Goal: Task Accomplishment & Management: Use online tool/utility

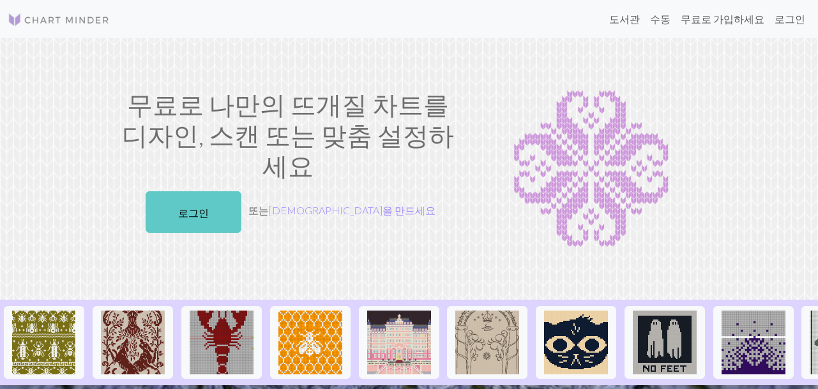
click at [209, 206] on font "로그인" at bounding box center [193, 212] width 31 height 12
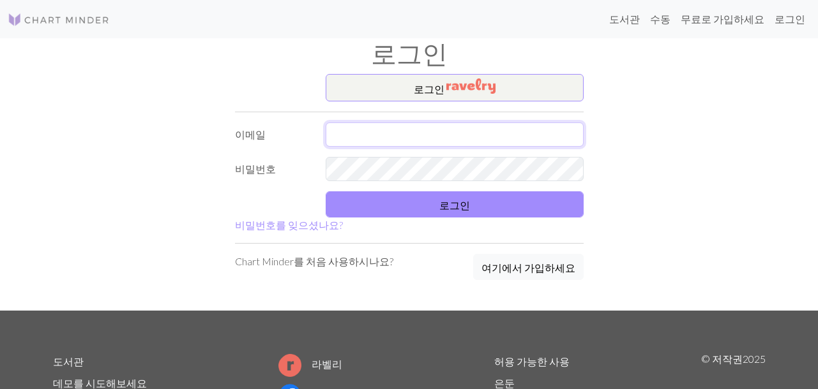
click at [506, 141] on input "text" at bounding box center [455, 135] width 258 height 24
type input "julie21tab@gmail.com"
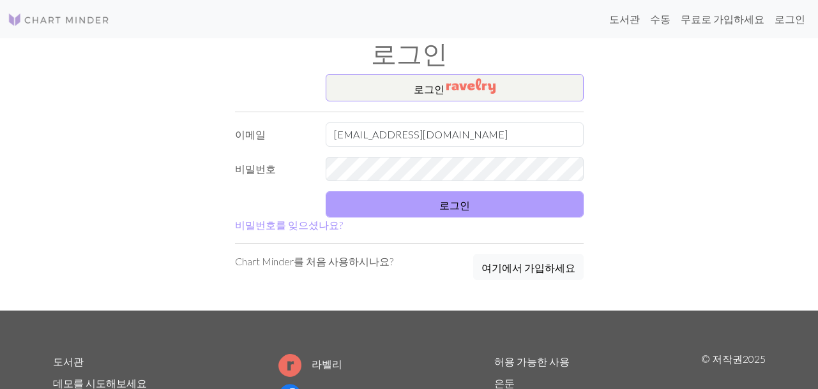
click at [471, 191] on form "로그인 ​ 이메일 julie21tab@gmail.com 비밀번호 로그인 비밀번호를 잊으셨나요?" at bounding box center [409, 153] width 349 height 159
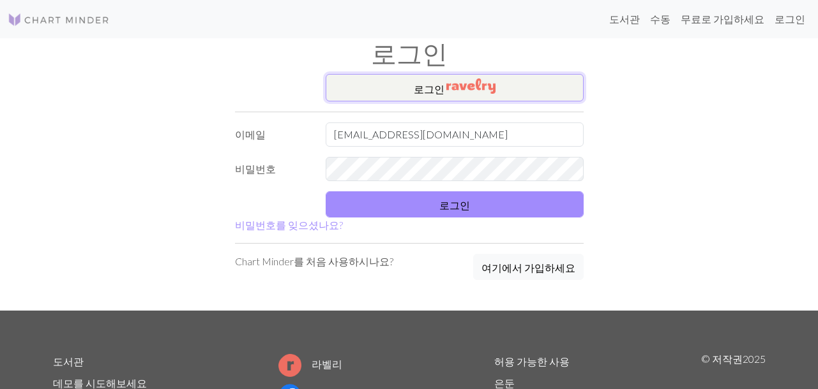
click at [510, 96] on button "로그인 ​" at bounding box center [455, 87] width 258 height 27
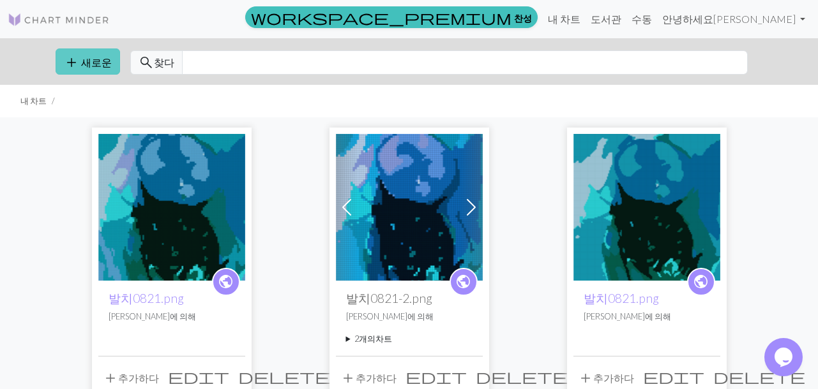
click at [98, 65] on font "새로운" at bounding box center [96, 62] width 31 height 12
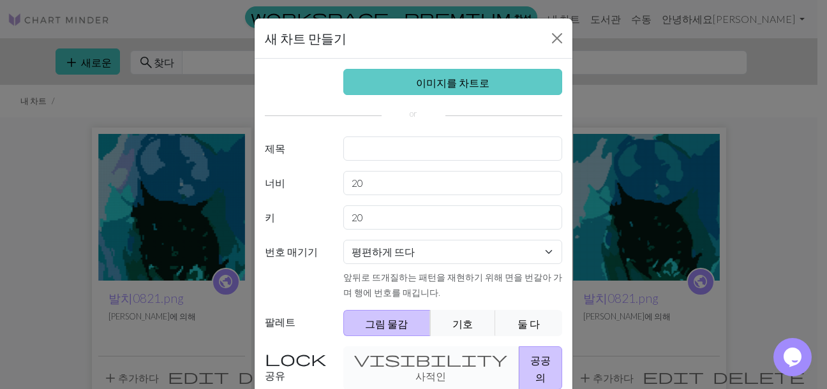
click at [432, 87] on font "이미지를 차트로" at bounding box center [452, 83] width 73 height 12
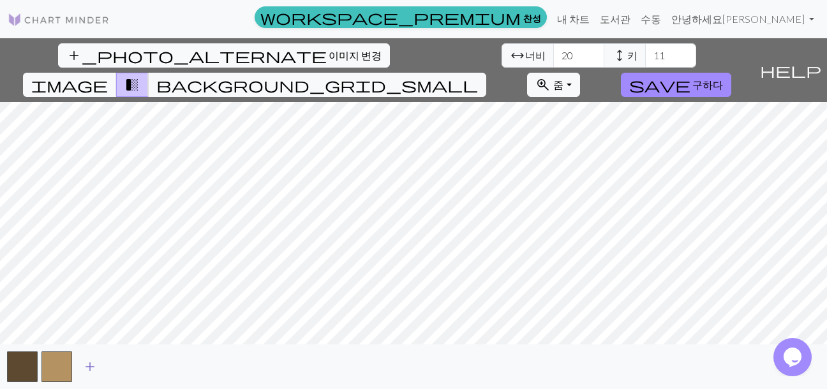
click at [88, 372] on span "add" at bounding box center [89, 367] width 15 height 18
click at [88, 372] on button "button" at bounding box center [91, 367] width 31 height 31
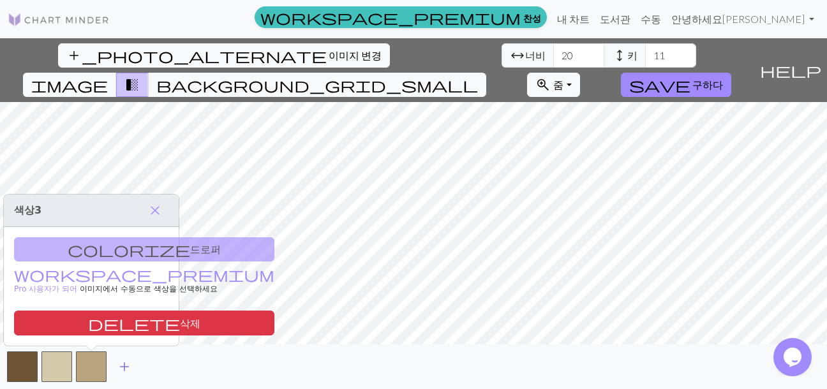
click at [118, 371] on span "add" at bounding box center [124, 367] width 15 height 18
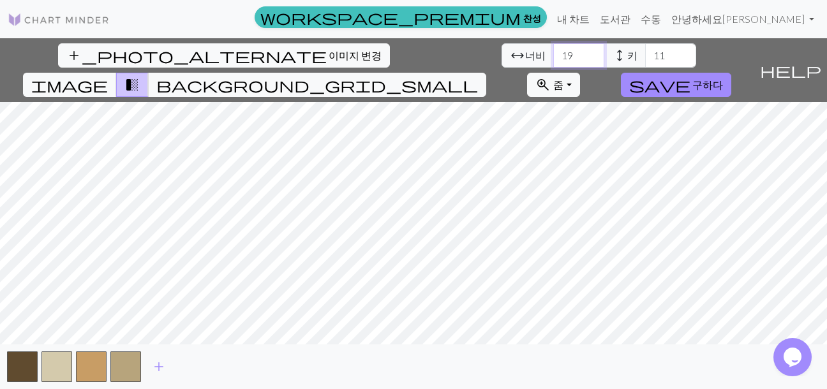
click at [553, 57] on input "19" at bounding box center [578, 55] width 51 height 24
drag, startPoint x: 249, startPoint y: 57, endPoint x: 158, endPoint y: 57, distance: 91.3
click at [158, 57] on div "add_photo_alternate 이미지 변경 arrow_range 너비 19 height 키 11 image transition_fade …" at bounding box center [377, 70] width 755 height 64
type input "40"
click at [645, 57] on input "10" at bounding box center [670, 55] width 51 height 24
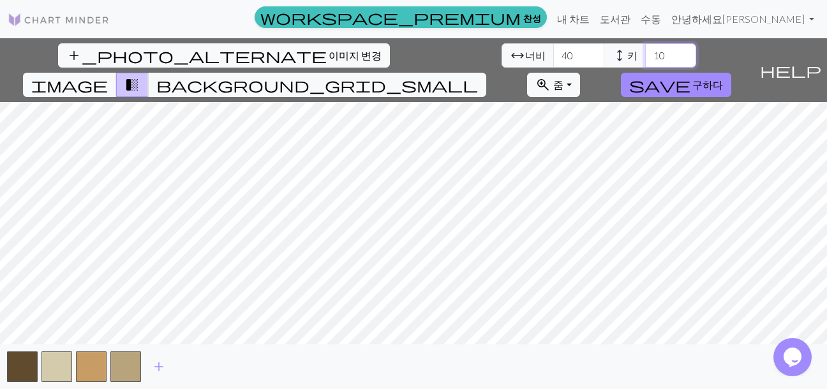
drag, startPoint x: 342, startPoint y: 56, endPoint x: 296, endPoint y: 56, distance: 46.6
click at [502, 56] on div "arrow_range 너비 40 height 키 10" at bounding box center [599, 55] width 195 height 24
type input "3"
type input "4"
type input "20"
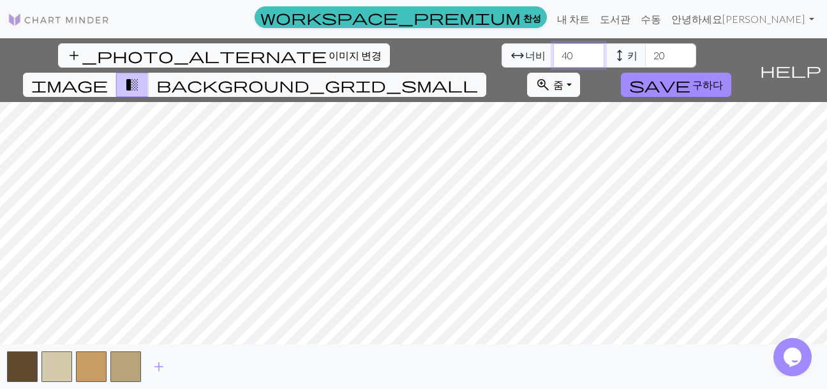
drag, startPoint x: 248, startPoint y: 59, endPoint x: 190, endPoint y: 59, distance: 58.1
click at [502, 59] on div "arrow_range 너비 40 height 키 20" at bounding box center [599, 55] width 195 height 24
type input "75"
drag, startPoint x: 339, startPoint y: 63, endPoint x: 207, endPoint y: 57, distance: 132.2
click at [502, 57] on div "arrow_range 너비 75 height 키 20" at bounding box center [599, 55] width 195 height 24
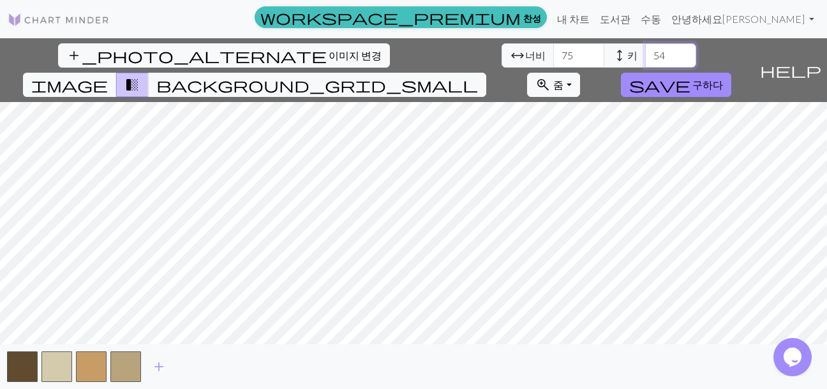
type input "54"
click at [168, 364] on button "add" at bounding box center [159, 367] width 32 height 24
click at [168, 364] on button "button" at bounding box center [160, 367] width 31 height 31
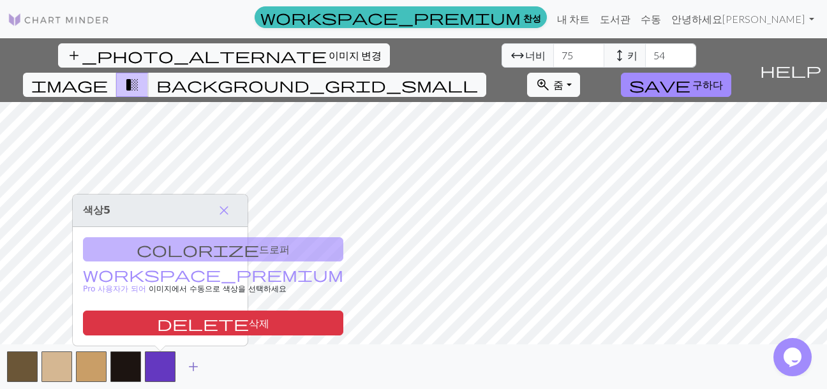
click at [191, 367] on span "add" at bounding box center [193, 367] width 15 height 18
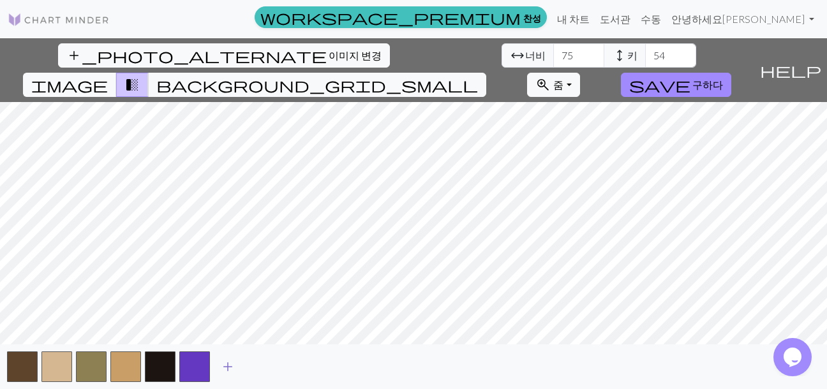
click at [223, 365] on span "add" at bounding box center [227, 367] width 15 height 18
click at [260, 368] on span "add" at bounding box center [262, 367] width 15 height 18
click at [289, 370] on span "add" at bounding box center [296, 367] width 15 height 18
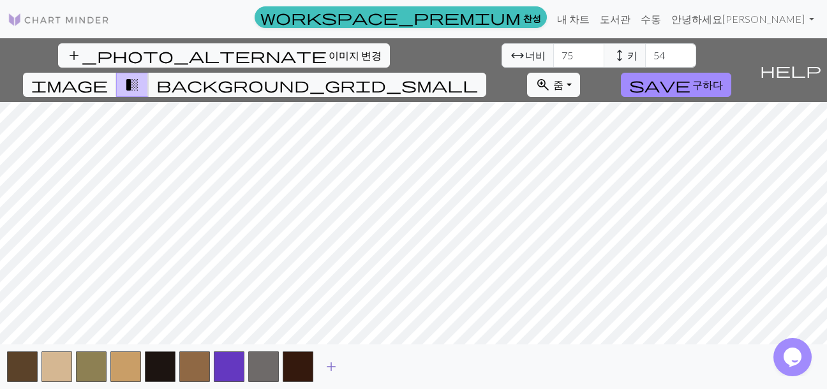
click at [336, 366] on span "add" at bounding box center [331, 367] width 15 height 18
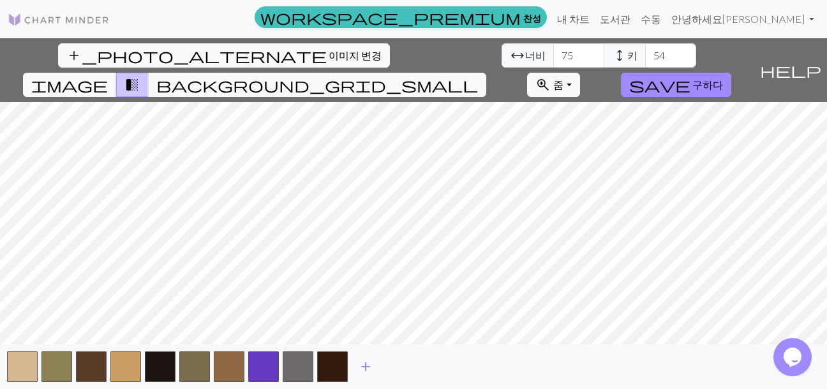
click at [358, 361] on span "add" at bounding box center [365, 367] width 15 height 18
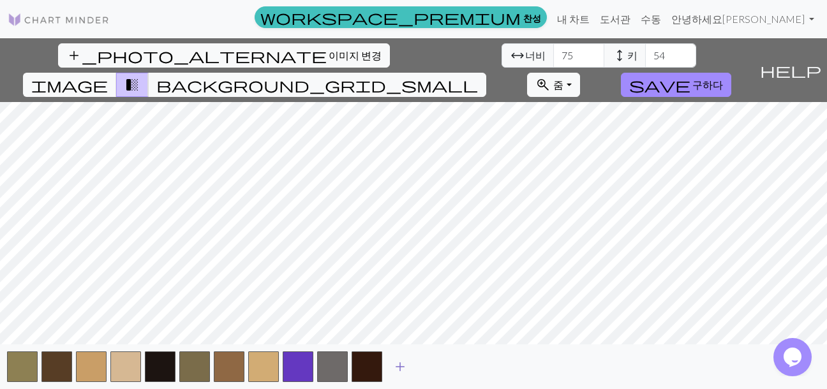
click at [396, 361] on span "add" at bounding box center [400, 367] width 15 height 18
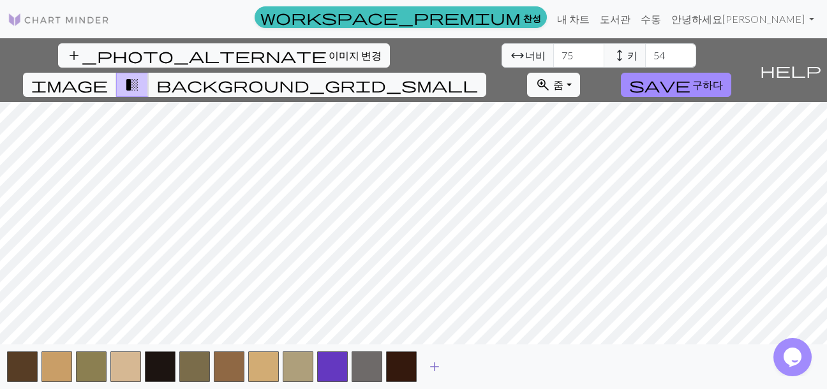
click at [436, 362] on span "add" at bounding box center [434, 367] width 15 height 18
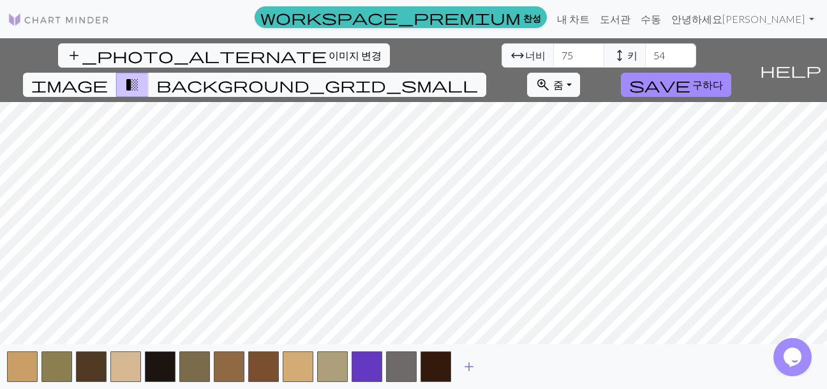
click at [469, 365] on span "add" at bounding box center [469, 367] width 15 height 18
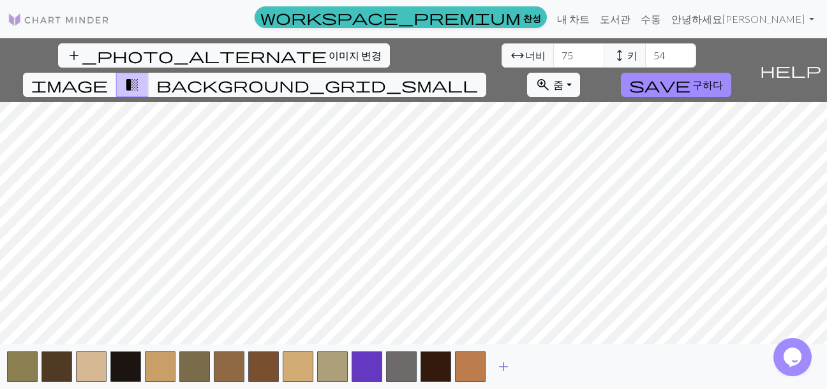
click at [504, 367] on span "add" at bounding box center [503, 367] width 15 height 18
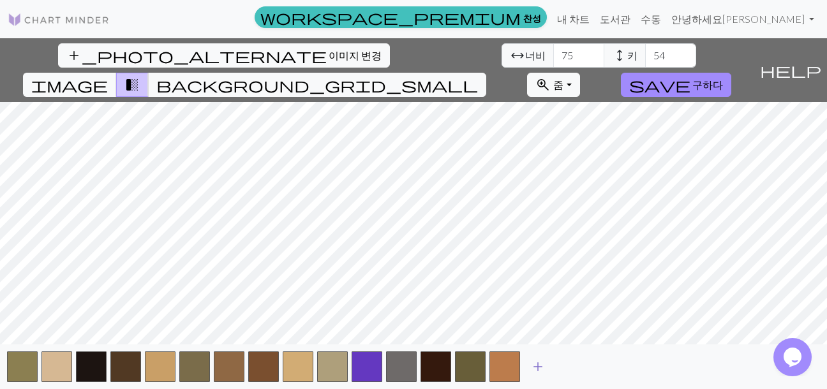
click at [538, 365] on span "add" at bounding box center [537, 367] width 15 height 18
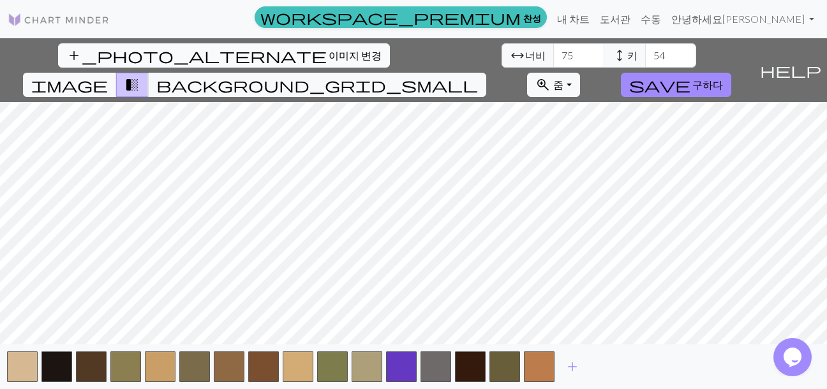
click at [329, 52] on font "이미지 변경" at bounding box center [355, 55] width 53 height 12
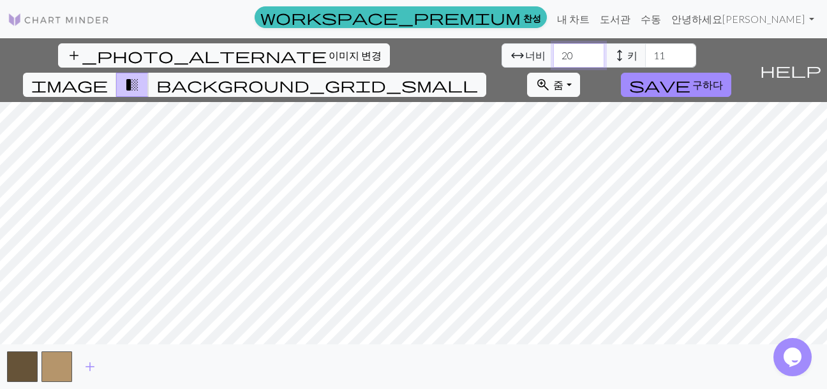
drag, startPoint x: 251, startPoint y: 54, endPoint x: 130, endPoint y: 49, distance: 120.7
click at [130, 49] on div "add_photo_alternate 이미지 변경 arrow_range 너비 20 height 키 11 image transition_fade …" at bounding box center [377, 70] width 755 height 64
type input "5"
type input "75"
drag, startPoint x: 340, startPoint y: 57, endPoint x: 187, endPoint y: 57, distance: 153.2
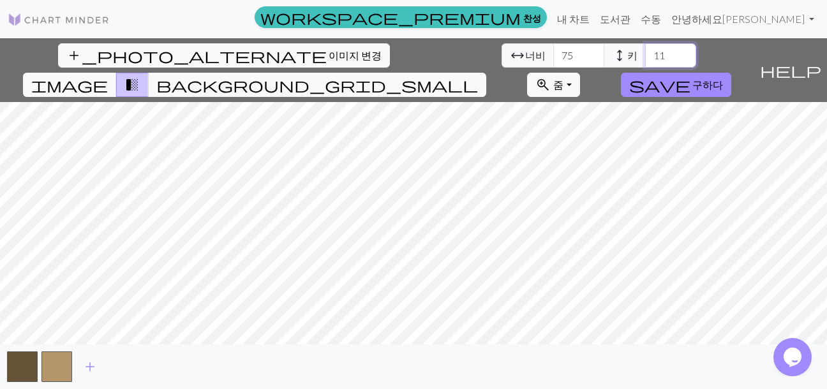
click at [502, 57] on div "arrow_range 너비 75 height 키 11" at bounding box center [599, 55] width 195 height 24
type input "54"
click at [664, 71] on div "add_photo_alternate 이미지 변경 arrow_range 너비 75 height 키 54 image transition_fade …" at bounding box center [413, 213] width 827 height 351
click at [553, 59] on input "74" at bounding box center [578, 55] width 51 height 24
type input "73"
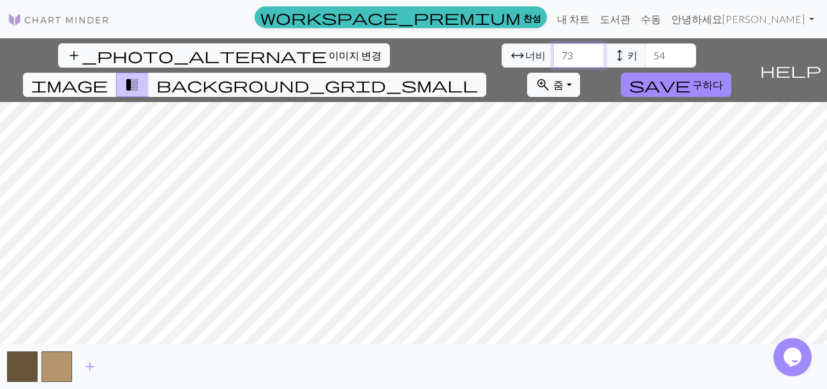
click at [553, 60] on input "73" at bounding box center [578, 55] width 51 height 24
click at [645, 57] on input "53" at bounding box center [670, 55] width 51 height 24
click at [645, 57] on input "52" at bounding box center [670, 55] width 51 height 24
click at [645, 57] on input "51" at bounding box center [670, 55] width 51 height 24
click at [645, 51] on input "52" at bounding box center [670, 55] width 51 height 24
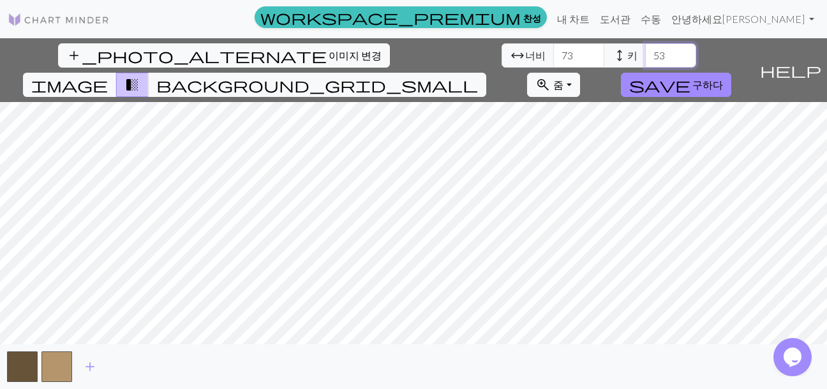
click at [645, 51] on input "53" at bounding box center [670, 55] width 51 height 24
type input "54"
click at [645, 51] on input "54" at bounding box center [670, 55] width 51 height 24
click at [553, 59] on input "72" at bounding box center [578, 55] width 51 height 24
click at [553, 59] on input "71" at bounding box center [578, 55] width 51 height 24
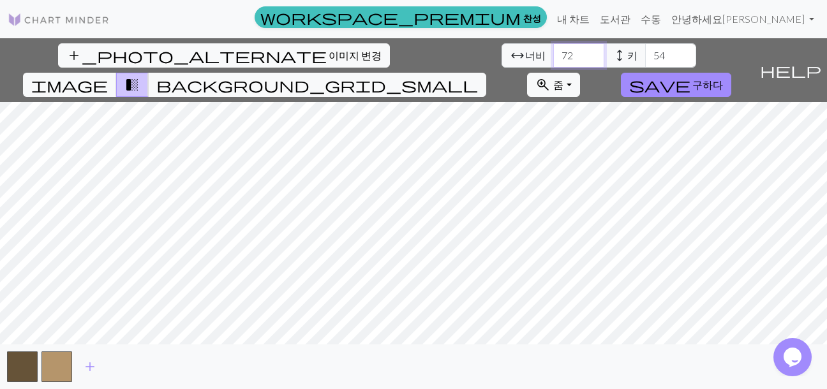
click at [553, 50] on input "72" at bounding box center [578, 55] width 51 height 24
click at [553, 62] on input "71" at bounding box center [578, 55] width 51 height 24
type input "70"
click at [553, 62] on input "70" at bounding box center [578, 55] width 51 height 24
click at [645, 57] on input "53" at bounding box center [670, 55] width 51 height 24
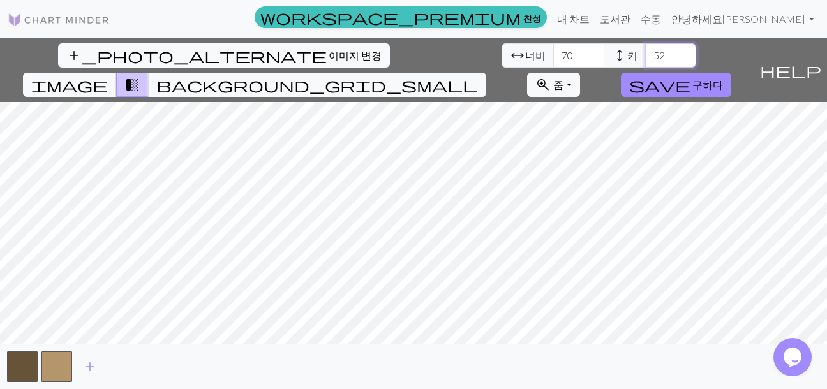
click at [645, 57] on input "52" at bounding box center [670, 55] width 51 height 24
click at [645, 57] on input "51" at bounding box center [670, 55] width 51 height 24
click at [645, 57] on input "50" at bounding box center [670, 55] width 51 height 24
click at [645, 57] on input "49" at bounding box center [670, 55] width 51 height 24
click at [645, 57] on input "48" at bounding box center [670, 55] width 51 height 24
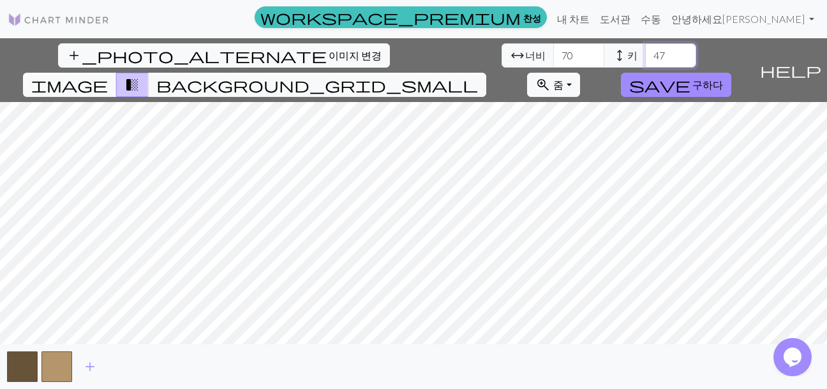
click at [645, 57] on input "47" at bounding box center [670, 55] width 51 height 24
click at [645, 57] on input "46" at bounding box center [670, 55] width 51 height 24
click at [645, 57] on input "45" at bounding box center [670, 55] width 51 height 24
click at [645, 57] on input "44" at bounding box center [670, 55] width 51 height 24
click at [645, 57] on input "43" at bounding box center [670, 55] width 51 height 24
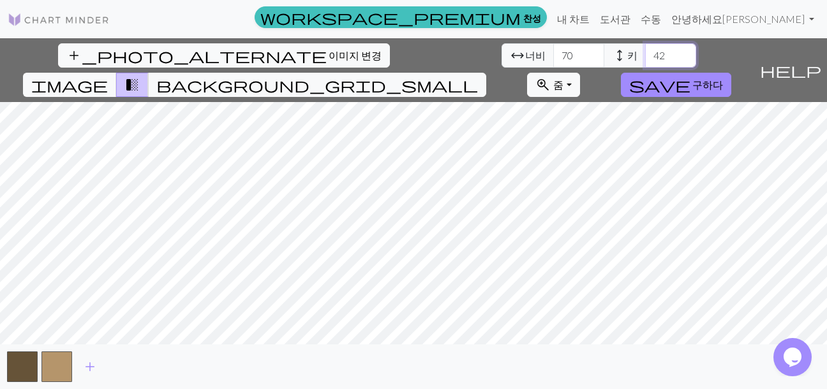
type input "42"
click at [645, 57] on input "42" at bounding box center [670, 55] width 51 height 24
click at [89, 367] on span "add" at bounding box center [89, 367] width 15 height 18
click at [126, 370] on span "add" at bounding box center [124, 367] width 15 height 18
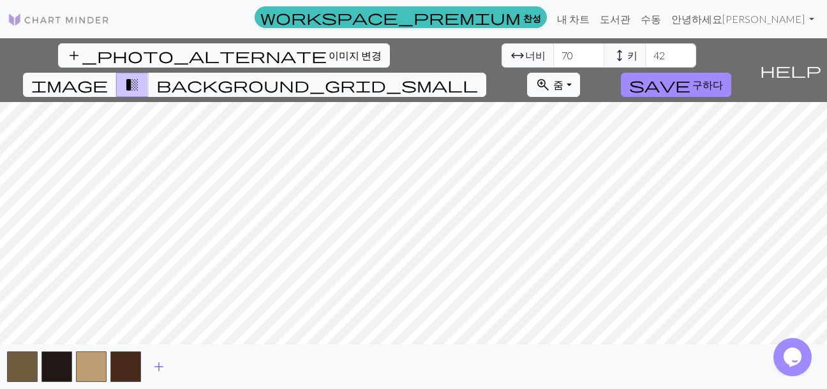
click at [160, 368] on span "add" at bounding box center [158, 367] width 15 height 18
click at [195, 366] on span "add" at bounding box center [193, 367] width 15 height 18
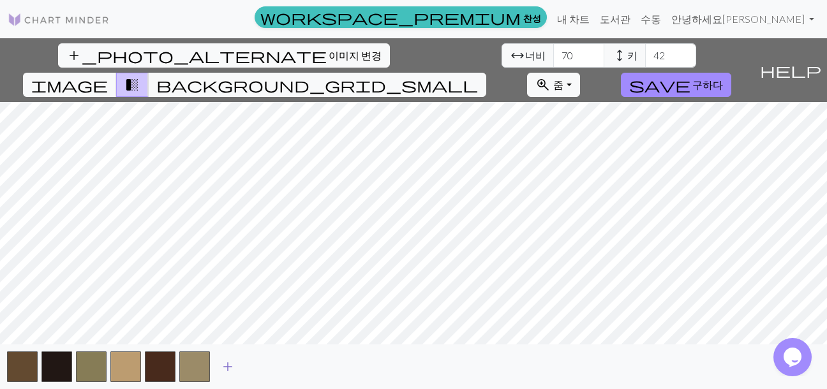
click at [227, 367] on span "add" at bounding box center [227, 367] width 15 height 18
click at [266, 366] on span "add" at bounding box center [262, 367] width 15 height 18
click at [306, 365] on button "add" at bounding box center [297, 367] width 32 height 24
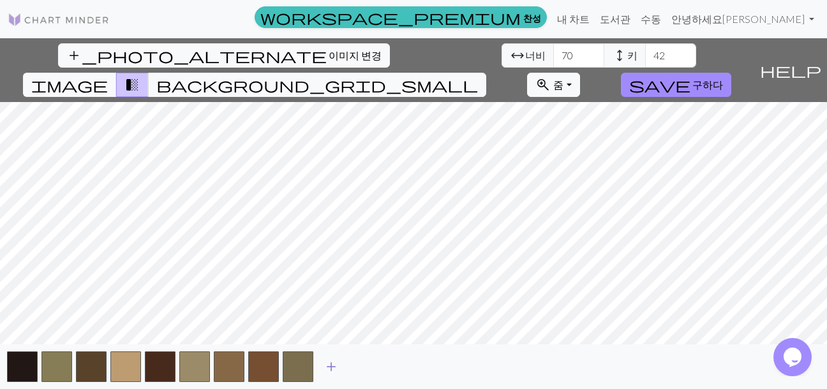
click at [330, 364] on span "add" at bounding box center [331, 367] width 15 height 18
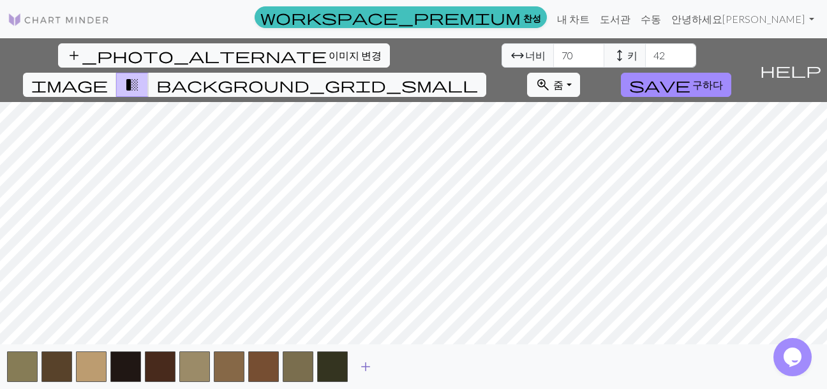
click at [373, 365] on button "add" at bounding box center [366, 367] width 32 height 24
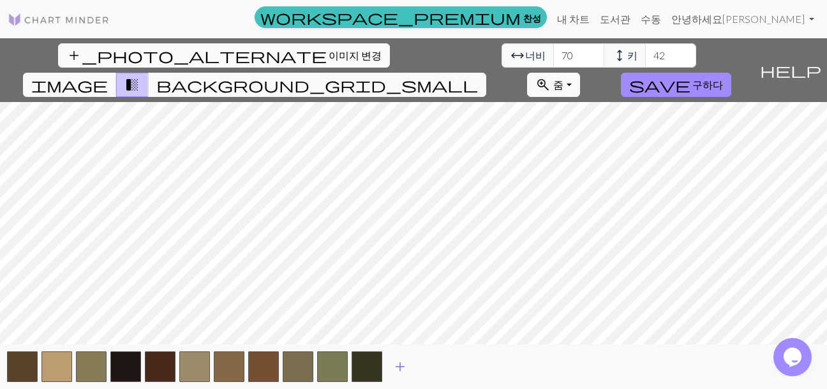
click at [397, 364] on span "add" at bounding box center [400, 367] width 15 height 18
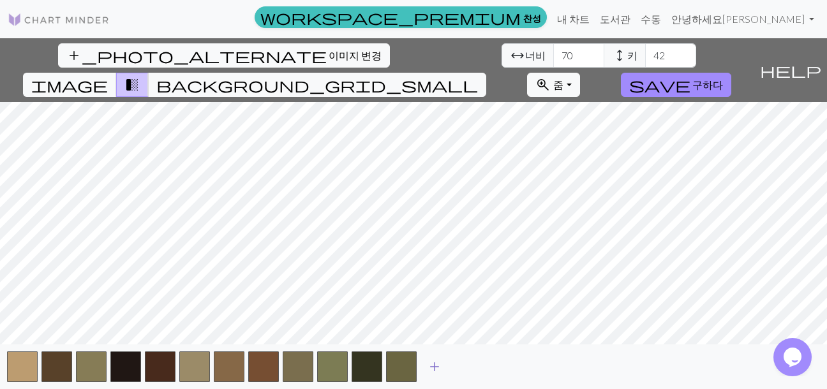
click at [441, 366] on span "add" at bounding box center [434, 367] width 15 height 18
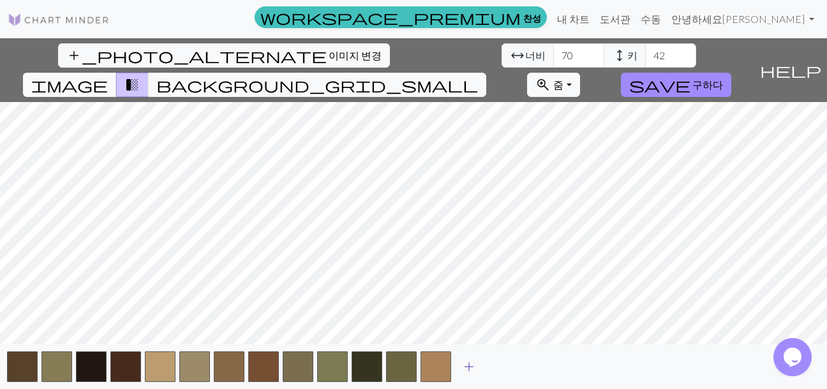
click at [472, 363] on span "add" at bounding box center [469, 367] width 15 height 18
click at [497, 365] on span "add" at bounding box center [503, 367] width 15 height 18
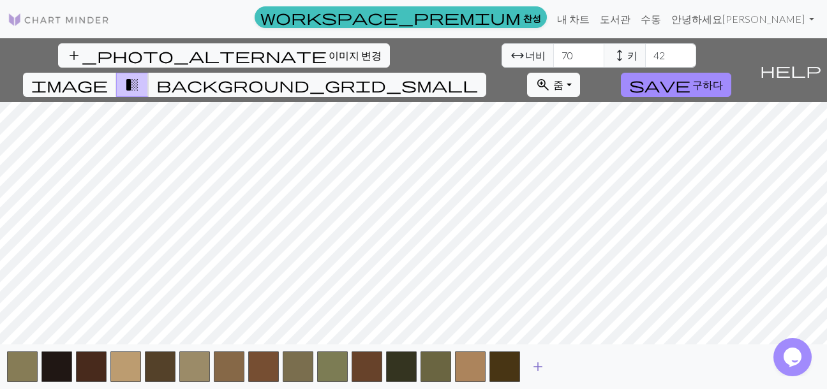
click at [543, 361] on span "add" at bounding box center [537, 367] width 15 height 18
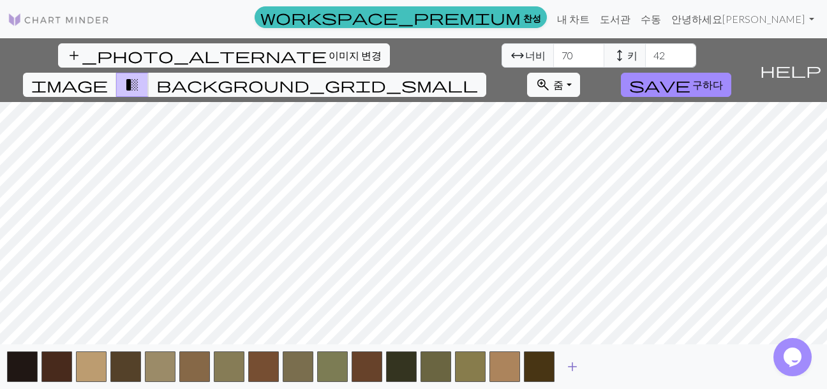
click at [573, 365] on span "add" at bounding box center [572, 367] width 15 height 18
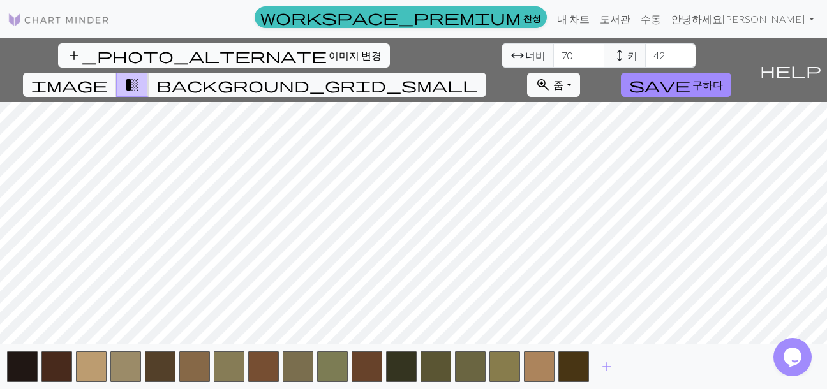
click at [329, 57] on font "이미지 변경" at bounding box center [355, 55] width 53 height 12
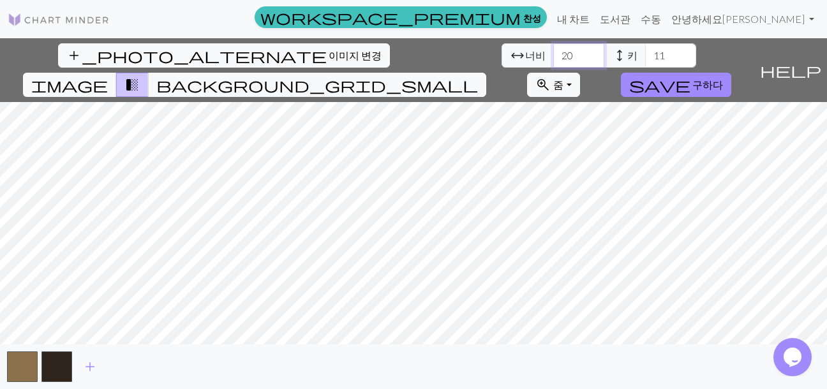
drag, startPoint x: 255, startPoint y: 56, endPoint x: 222, endPoint y: 55, distance: 33.2
click at [502, 56] on div "arrow_range 너비 20 height 키 11" at bounding box center [599, 55] width 195 height 24
type input "70"
drag, startPoint x: 342, startPoint y: 55, endPoint x: 207, endPoint y: 34, distance: 136.9
click at [207, 34] on div "workspace_premium 찬성 내 차트 도서관 수동 안녕하세요 제로코킵 계정 설정 로그아웃 add_photo_alternate 이미지 …" at bounding box center [413, 194] width 827 height 389
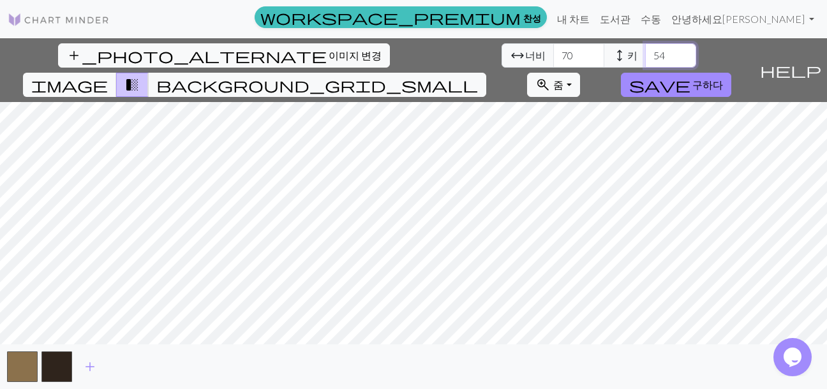
type input "5"
type input "4"
type input "45"
click at [89, 372] on span "add" at bounding box center [89, 367] width 15 height 18
click at [117, 362] on span "add" at bounding box center [124, 367] width 15 height 18
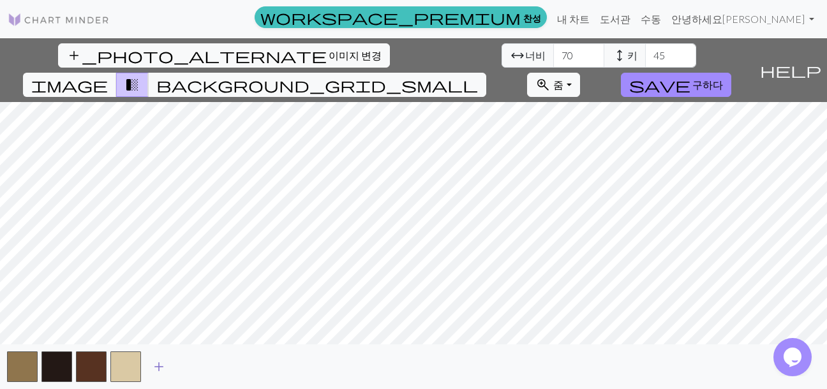
click at [161, 359] on span "add" at bounding box center [158, 367] width 15 height 18
click at [198, 358] on span "add" at bounding box center [193, 367] width 15 height 18
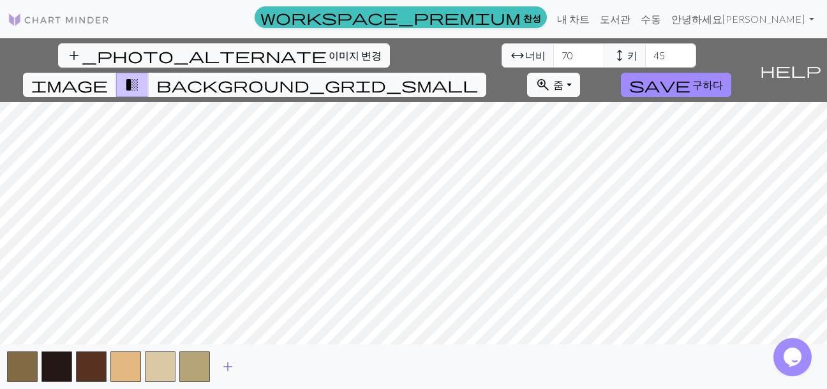
click at [229, 364] on span "add" at bounding box center [227, 367] width 15 height 18
click at [266, 361] on span "add" at bounding box center [262, 367] width 15 height 18
click at [299, 365] on span "add" at bounding box center [296, 367] width 15 height 18
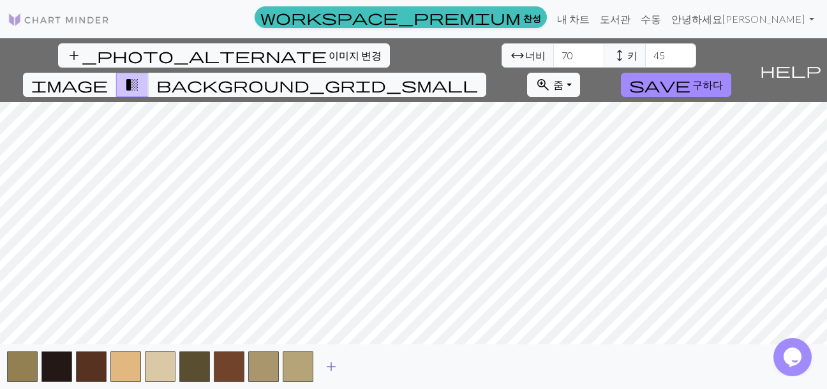
click at [340, 366] on button "add" at bounding box center [331, 367] width 32 height 24
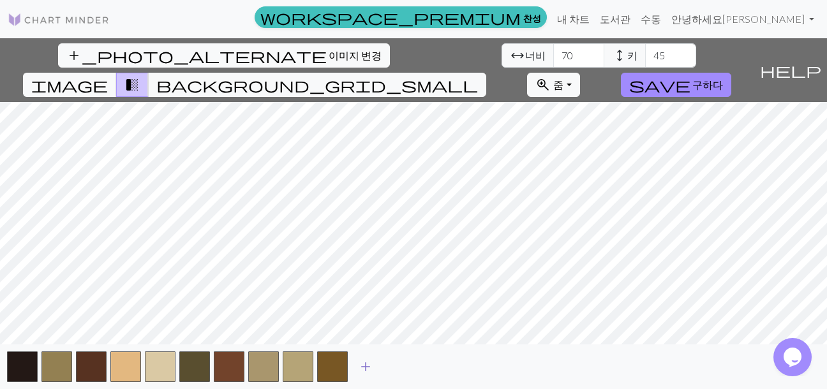
click at [372, 366] on span "add" at bounding box center [365, 367] width 15 height 18
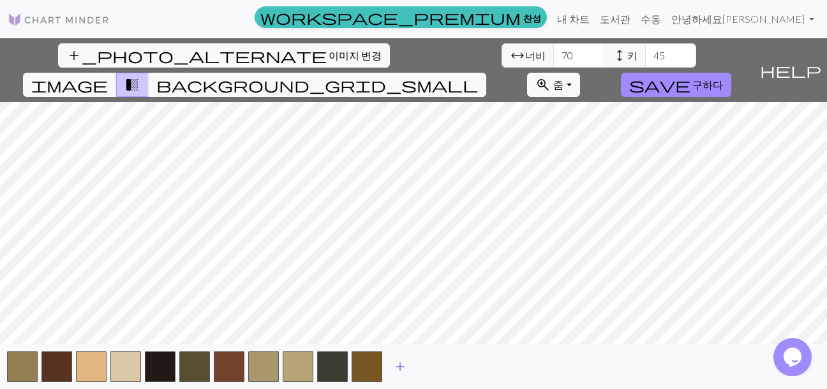
click at [408, 365] on button "add" at bounding box center [400, 367] width 32 height 24
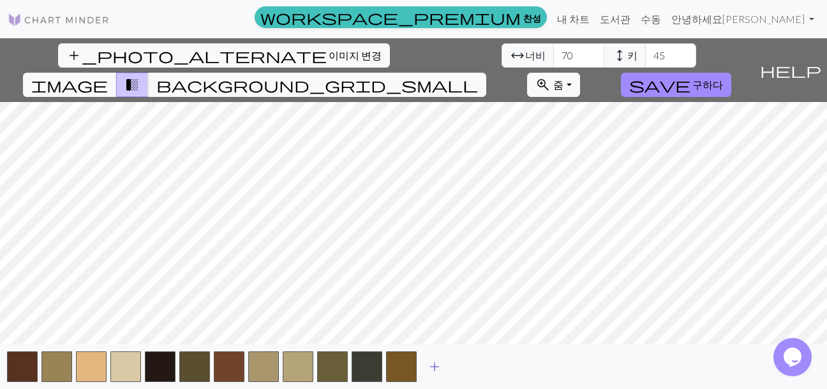
click at [435, 362] on span "add" at bounding box center [434, 367] width 15 height 18
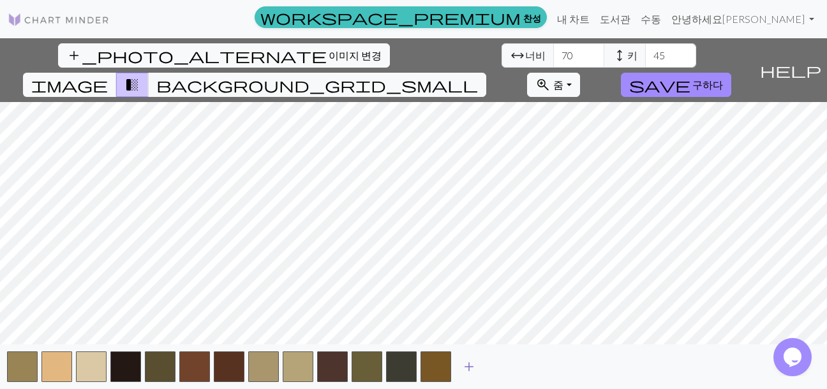
click at [473, 365] on span "add" at bounding box center [469, 367] width 15 height 18
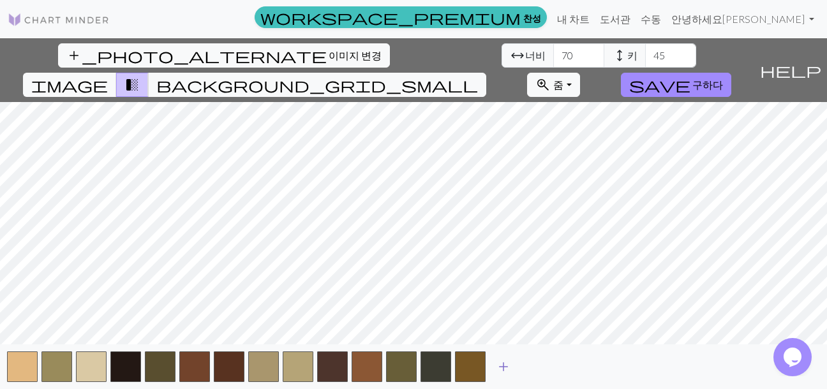
click at [509, 365] on span "add" at bounding box center [503, 367] width 15 height 18
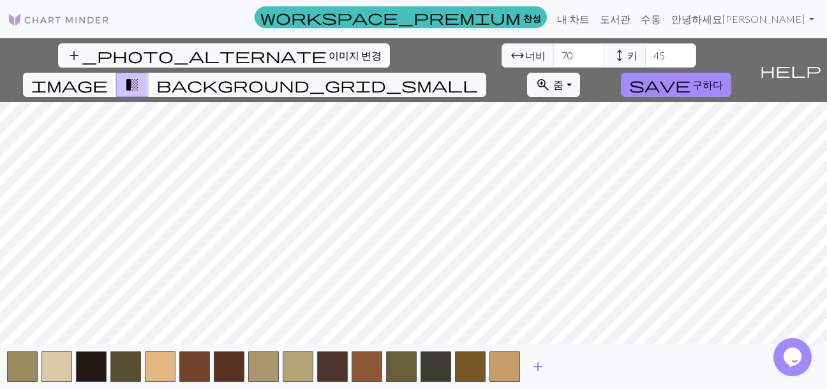
click at [545, 367] on span "add" at bounding box center [537, 367] width 15 height 18
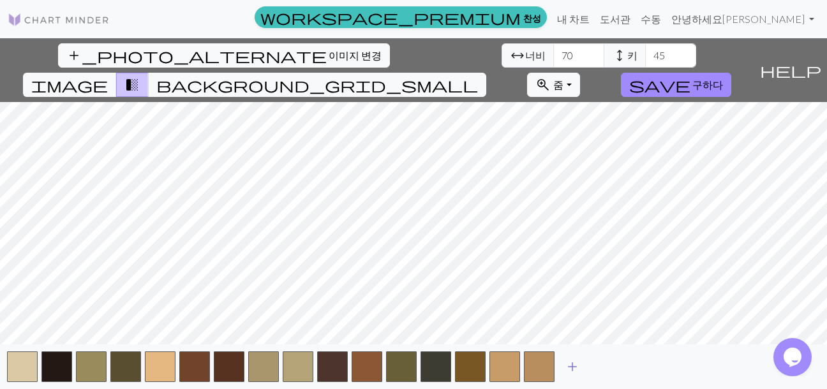
click at [576, 365] on span "add" at bounding box center [572, 367] width 15 height 18
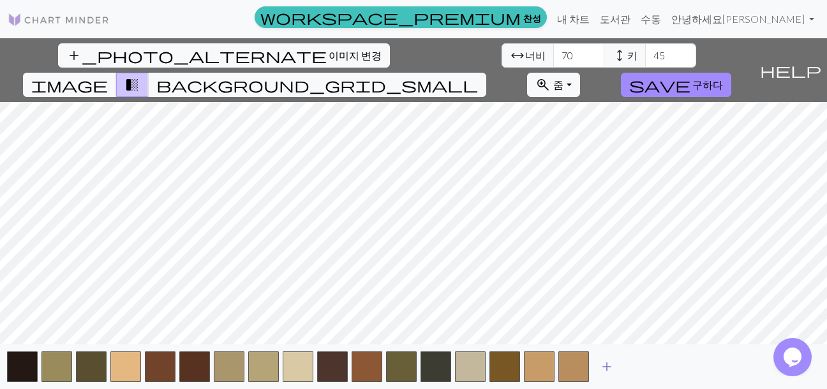
click at [610, 362] on span "add" at bounding box center [606, 367] width 15 height 18
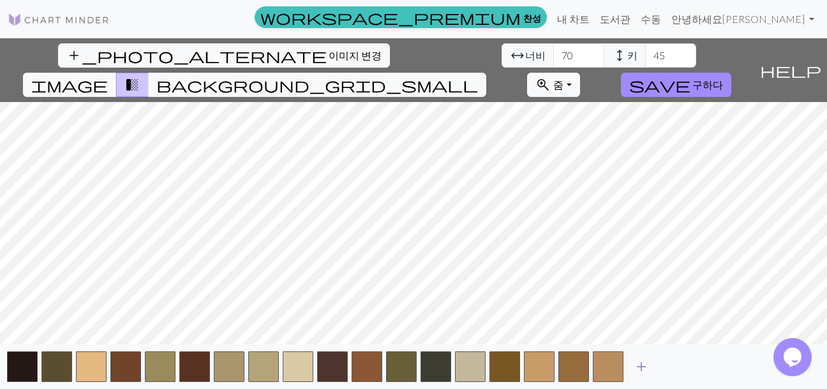
click at [641, 365] on span "add" at bounding box center [641, 367] width 15 height 18
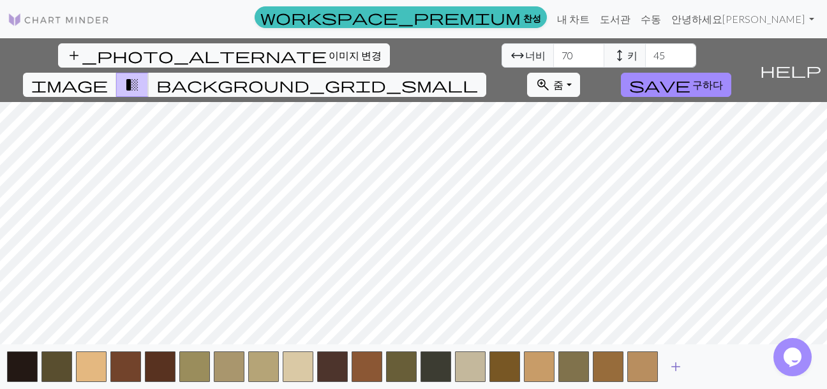
click at [675, 367] on span "add" at bounding box center [675, 367] width 15 height 18
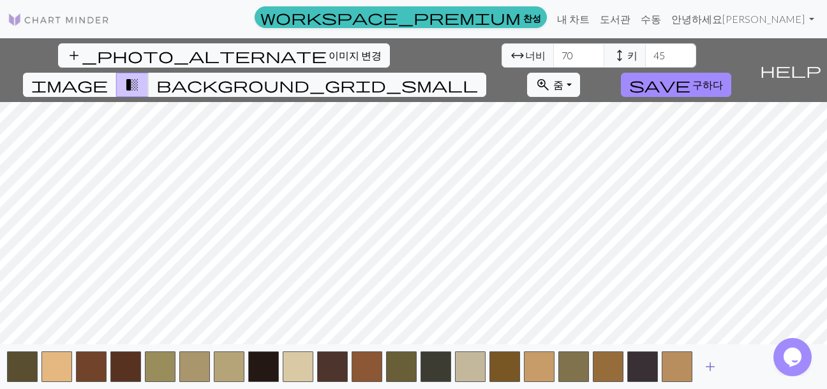
click at [710, 363] on span "add" at bounding box center [710, 367] width 15 height 18
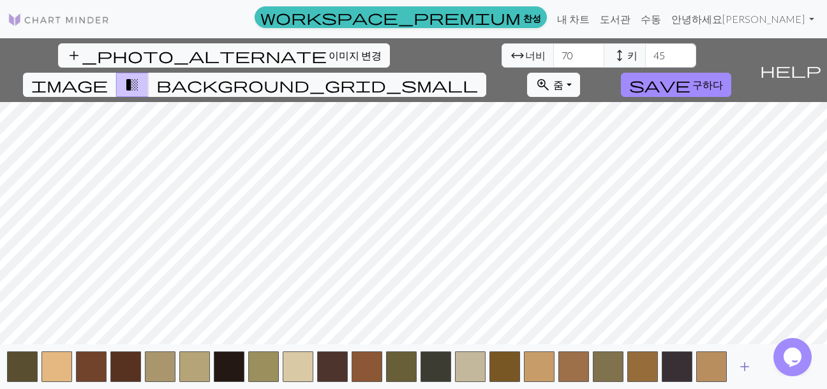
click at [748, 368] on span "add" at bounding box center [744, 367] width 15 height 18
click at [748, 368] on button "button" at bounding box center [746, 367] width 31 height 31
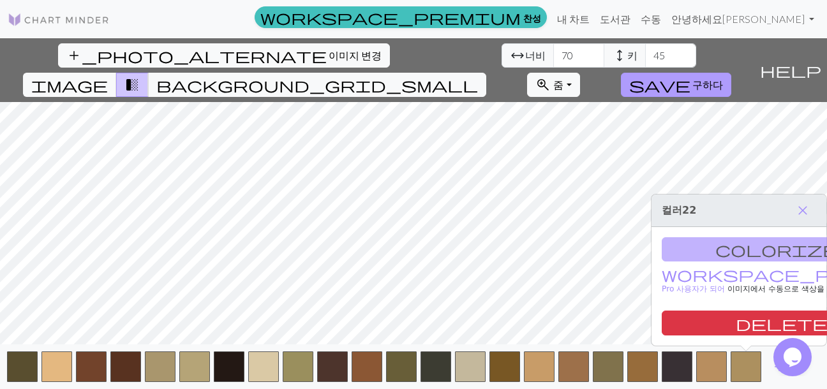
click at [723, 79] on font "구하다" at bounding box center [708, 85] width 31 height 12
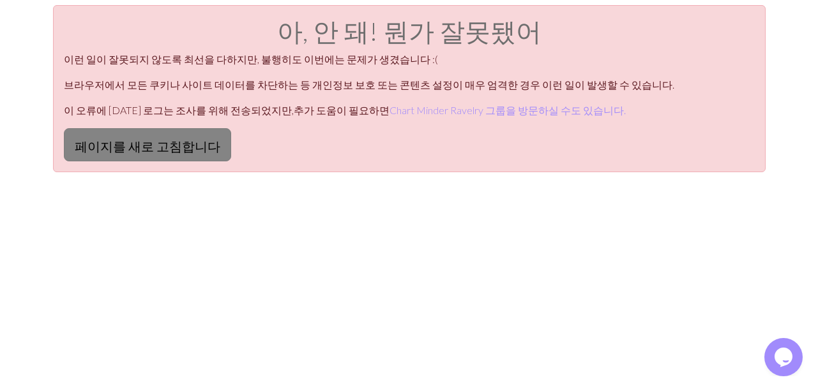
click at [186, 139] on font "페이지를 새로 고침합니다" at bounding box center [148, 146] width 146 height 15
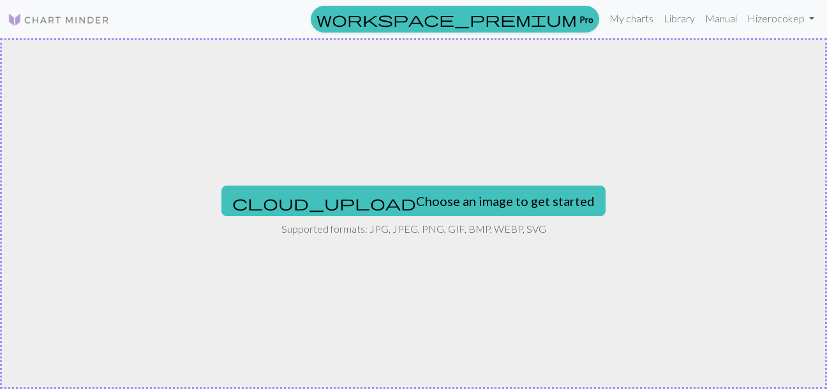
click at [82, 26] on img at bounding box center [59, 19] width 102 height 15
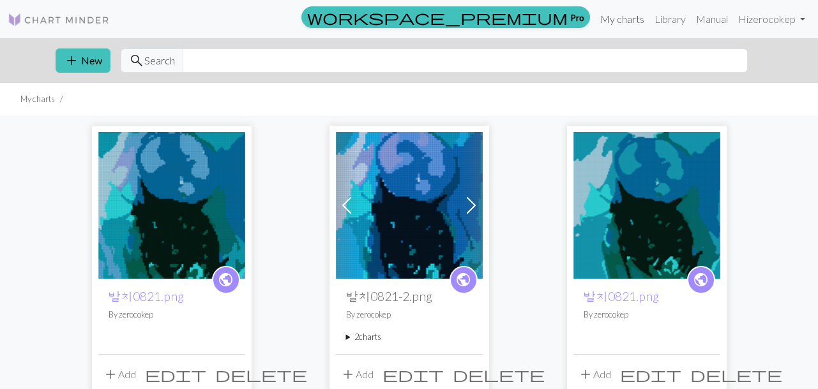
click at [630, 20] on link "My charts" at bounding box center [622, 19] width 54 height 26
click at [655, 19] on link "Library" at bounding box center [669, 19] width 41 height 26
click at [623, 20] on link "My charts" at bounding box center [622, 19] width 54 height 26
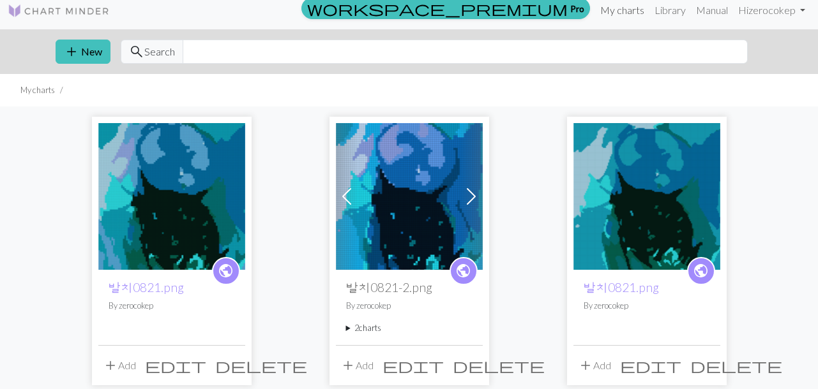
scroll to position [14, 0]
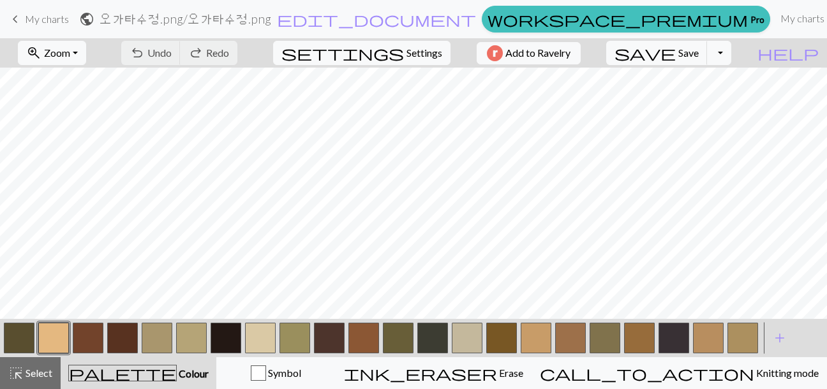
click at [367, 343] on button "button" at bounding box center [364, 338] width 31 height 31
click at [98, 343] on button "button" at bounding box center [88, 338] width 31 height 31
click at [741, 341] on button "button" at bounding box center [743, 338] width 31 height 31
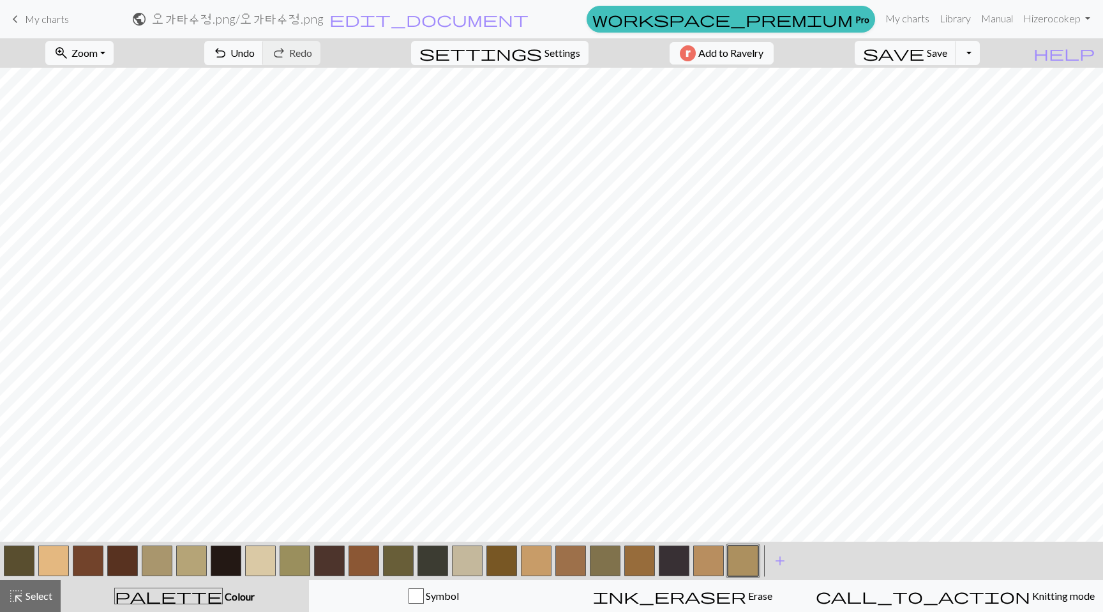
click at [735, 389] on button "button" at bounding box center [743, 560] width 31 height 31
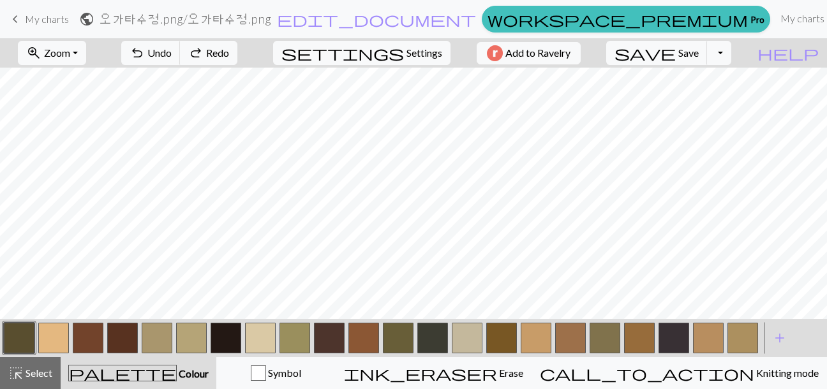
click at [264, 342] on button "button" at bounding box center [260, 338] width 31 height 31
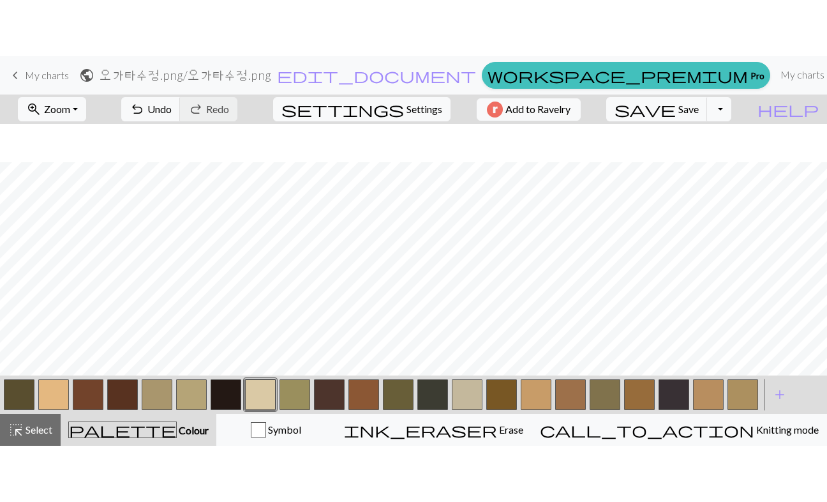
scroll to position [87, 0]
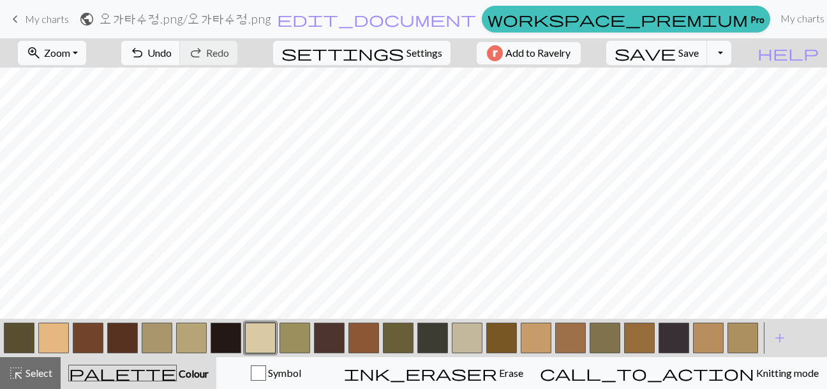
click at [221, 330] on button "button" at bounding box center [226, 338] width 31 height 31
click at [686, 345] on button "button" at bounding box center [674, 338] width 31 height 31
click at [127, 333] on button "button" at bounding box center [122, 338] width 31 height 31
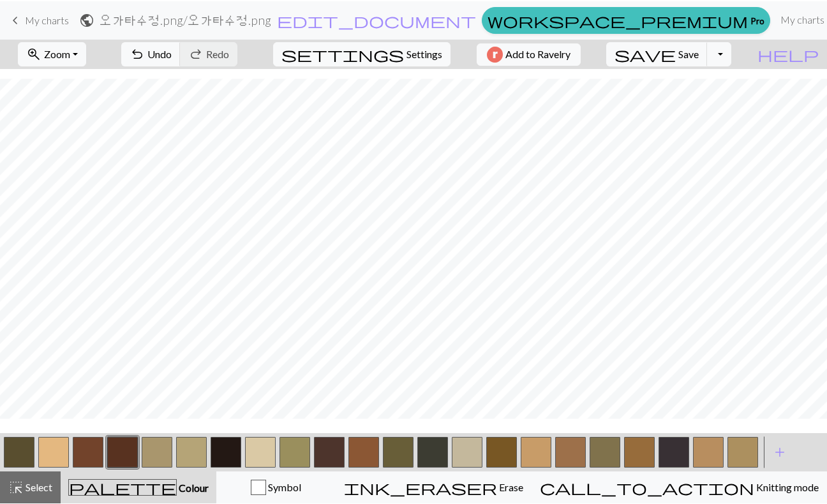
scroll to position [41, 0]
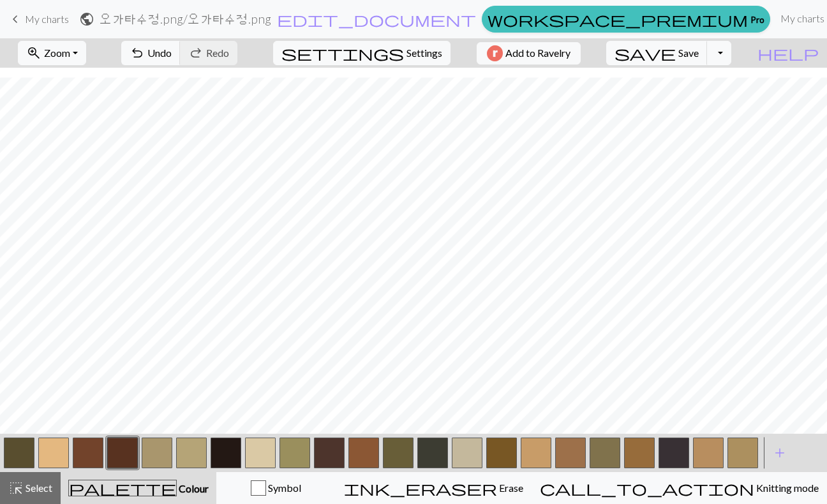
click at [228, 389] on button "button" at bounding box center [226, 452] width 31 height 31
click at [557, 389] on button "button" at bounding box center [570, 452] width 31 height 31
click at [89, 389] on button "button" at bounding box center [88, 452] width 31 height 31
click at [54, 389] on button "button" at bounding box center [53, 452] width 31 height 31
click at [531, 389] on button "button" at bounding box center [536, 452] width 31 height 31
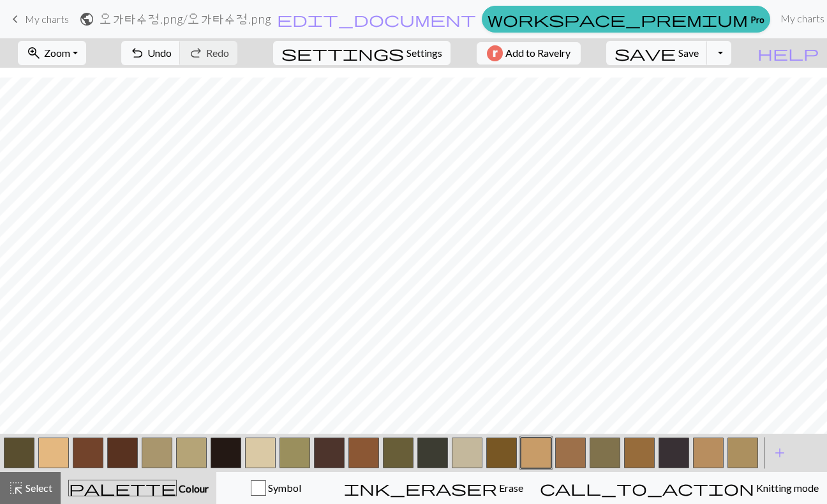
click at [62, 389] on button "button" at bounding box center [53, 452] width 31 height 31
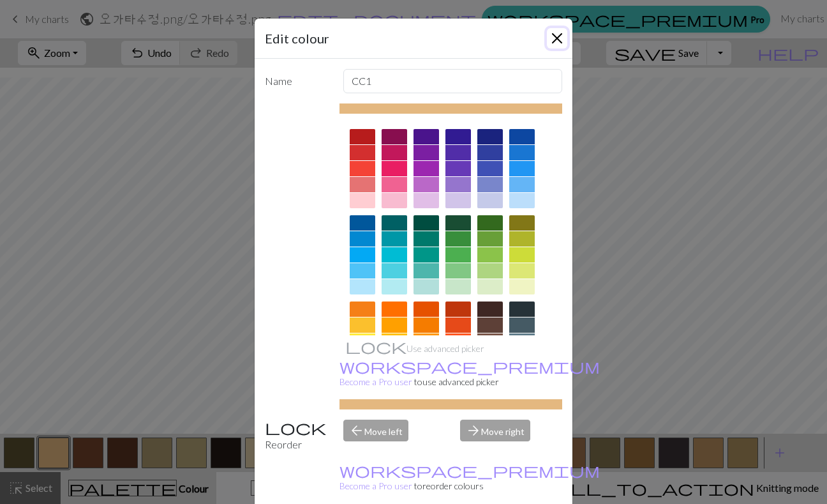
click at [547, 39] on button "Close" at bounding box center [557, 38] width 20 height 20
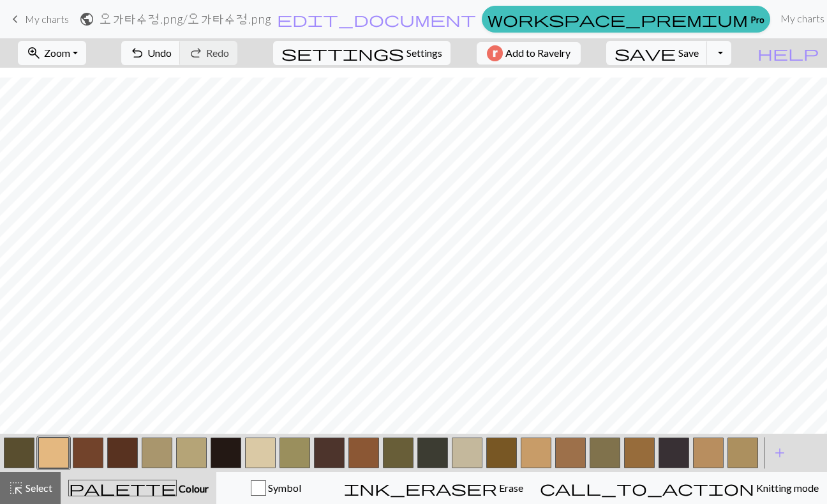
click at [89, 389] on button "button" at bounding box center [88, 452] width 31 height 31
click at [571, 389] on button "button" at bounding box center [570, 452] width 31 height 31
click at [642, 389] on button "button" at bounding box center [639, 452] width 31 height 31
click at [633, 389] on button "button" at bounding box center [639, 452] width 31 height 31
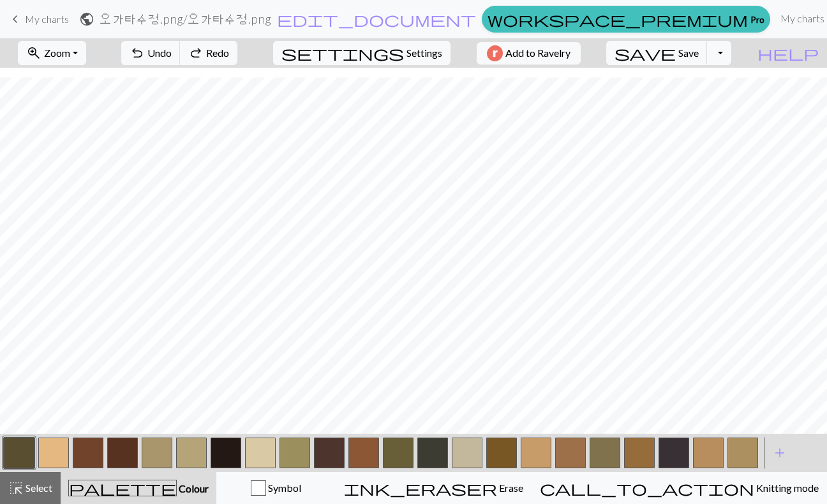
click at [581, 389] on button "button" at bounding box center [570, 452] width 31 height 31
click at [581, 389] on div "Edit colour Name CC16 Use advanced picker workspace_premium Become a Pro user t…" at bounding box center [413, 252] width 827 height 504
click at [579, 389] on button "button" at bounding box center [570, 452] width 31 height 31
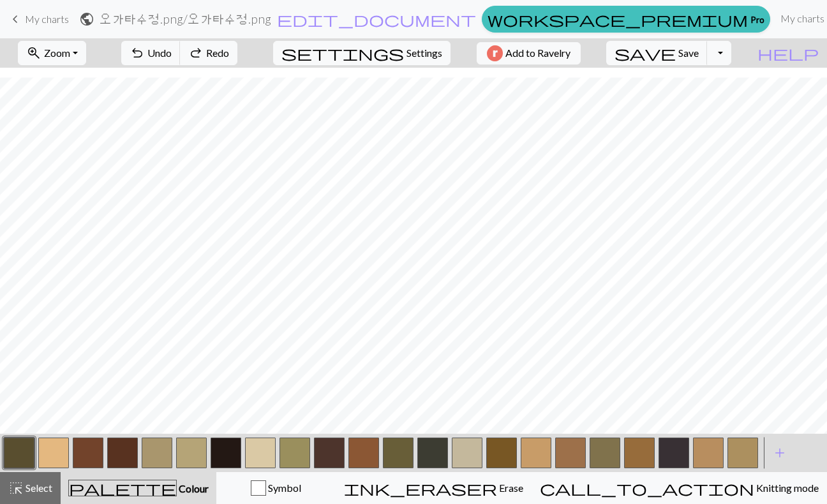
click at [743, 389] on button "button" at bounding box center [743, 452] width 31 height 31
click at [743, 389] on div "Edit colour Name CC21 Use advanced picker workspace_premium Become a Pro user t…" at bounding box center [413, 252] width 827 height 504
click at [743, 389] on button "button" at bounding box center [743, 452] width 31 height 31
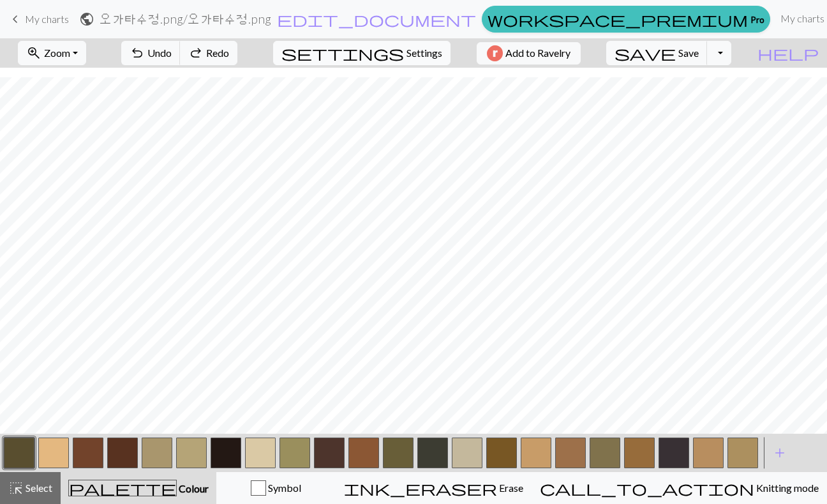
click at [412, 49] on span "Settings" at bounding box center [425, 52] width 36 height 15
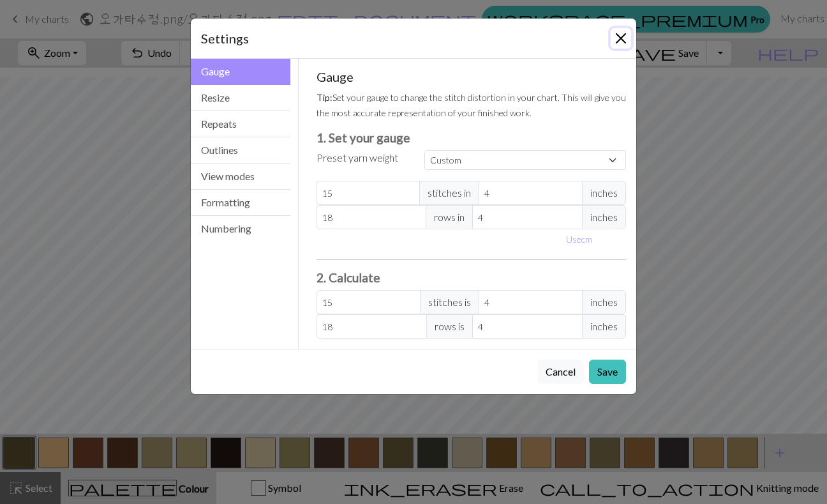
click at [611, 41] on button "Close" at bounding box center [621, 38] width 20 height 20
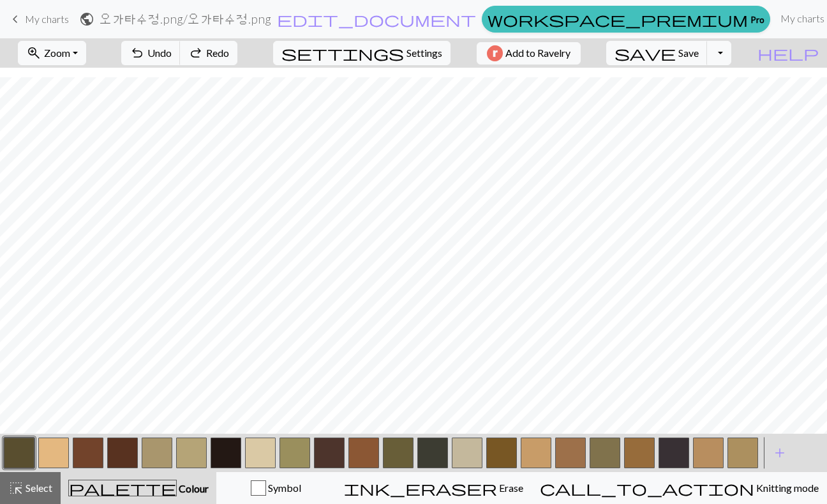
click at [47, 13] on span "My charts" at bounding box center [47, 19] width 44 height 12
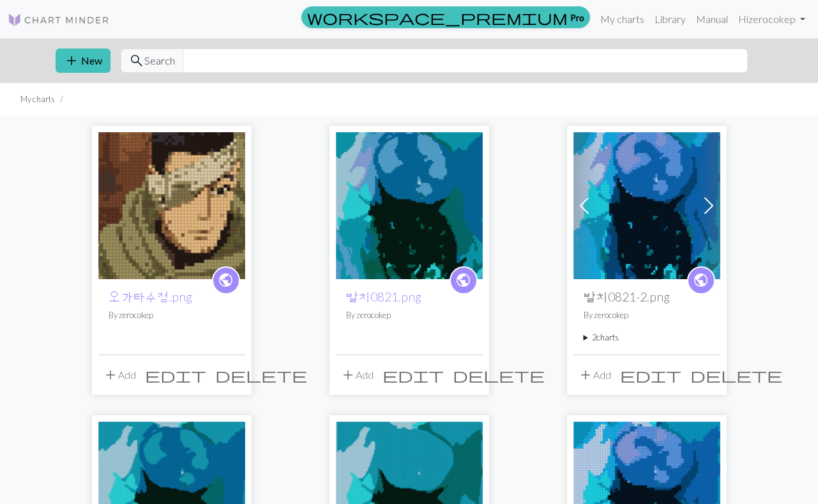
click at [236, 379] on span "delete" at bounding box center [261, 375] width 92 height 18
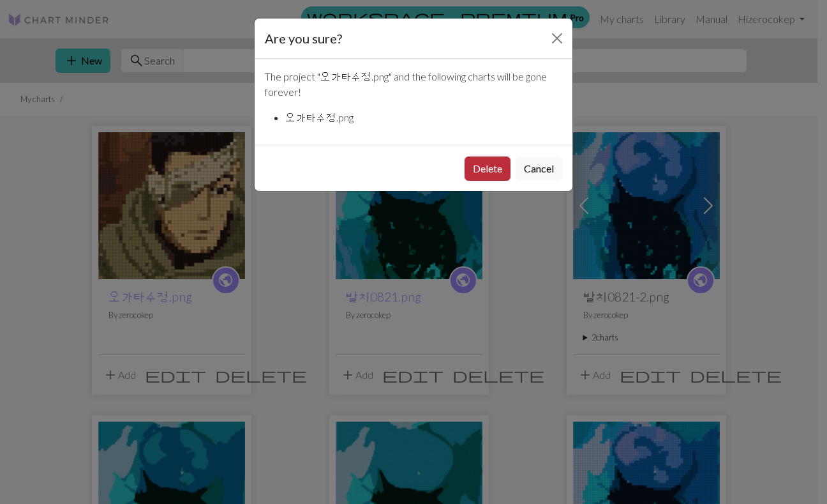
click at [469, 160] on button "Delete" at bounding box center [488, 168] width 46 height 24
click at [62, 60] on div "Are you sure? The project " 오가타수정.png " and the following charts will be …" at bounding box center [413, 252] width 827 height 504
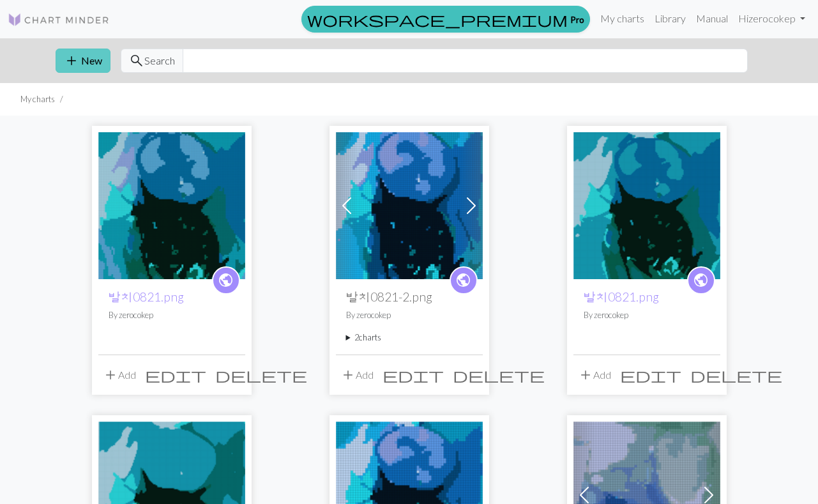
click at [71, 63] on span "add" at bounding box center [71, 61] width 15 height 18
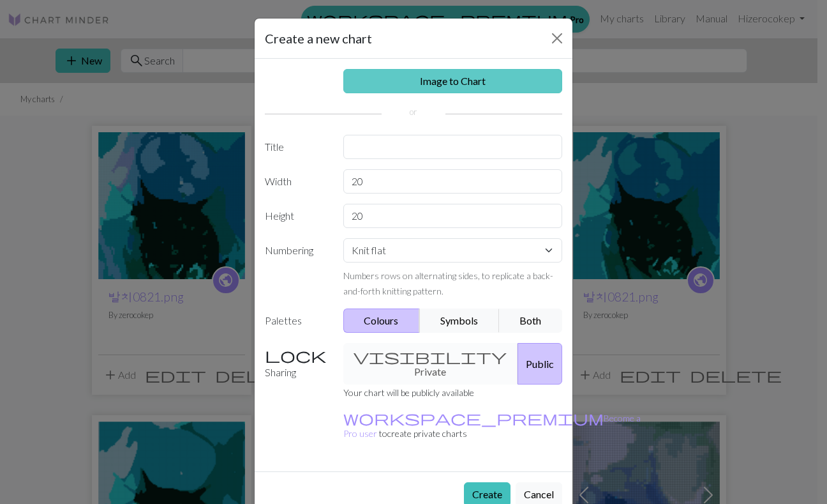
click at [545, 87] on link "Image to Chart" at bounding box center [453, 81] width 220 height 24
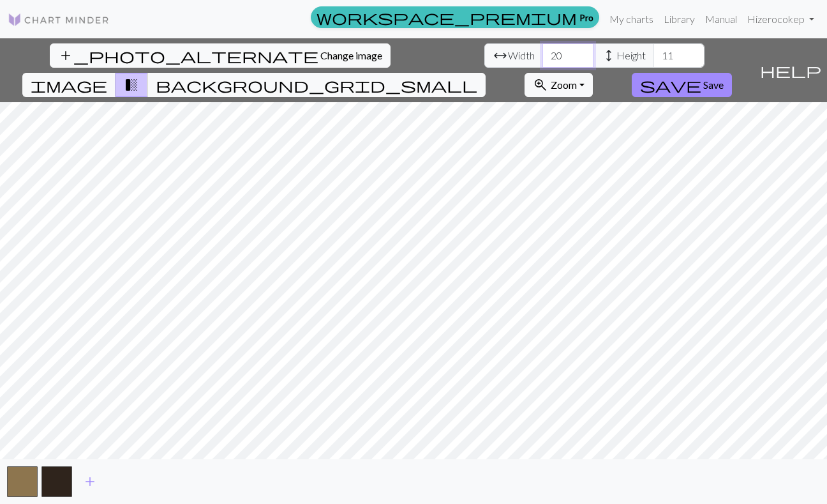
drag, startPoint x: 266, startPoint y: 57, endPoint x: 193, endPoint y: 47, distance: 72.9
click at [485, 48] on div "arrow_range Width 20 height Height 11" at bounding box center [595, 55] width 220 height 24
type input "74"
drag, startPoint x: 377, startPoint y: 55, endPoint x: 273, endPoint y: 45, distance: 104.5
click at [485, 45] on div "arrow_range Width 74 height Height 11" at bounding box center [595, 55] width 220 height 24
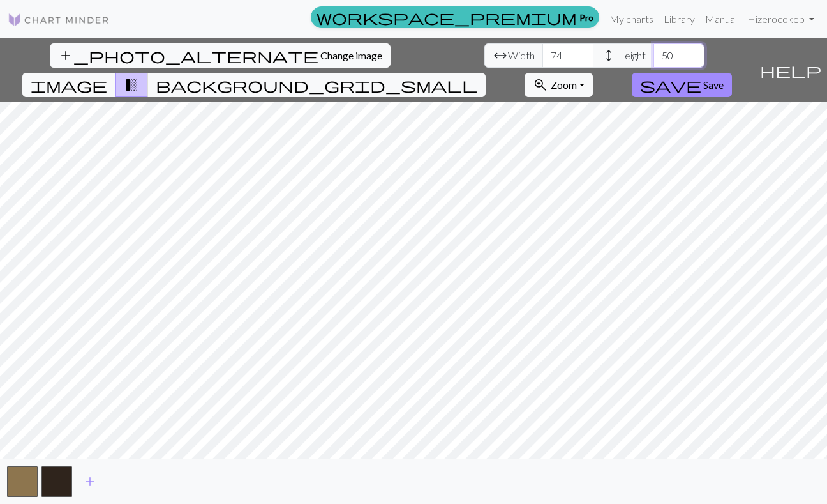
type input "50"
drag, startPoint x: 260, startPoint y: 50, endPoint x: 182, endPoint y: 50, distance: 78.5
click at [485, 50] on div "arrow_range Width 74 height Height 50" at bounding box center [595, 55] width 220 height 24
type input "80"
drag, startPoint x: 372, startPoint y: 58, endPoint x: 303, endPoint y: 56, distance: 68.4
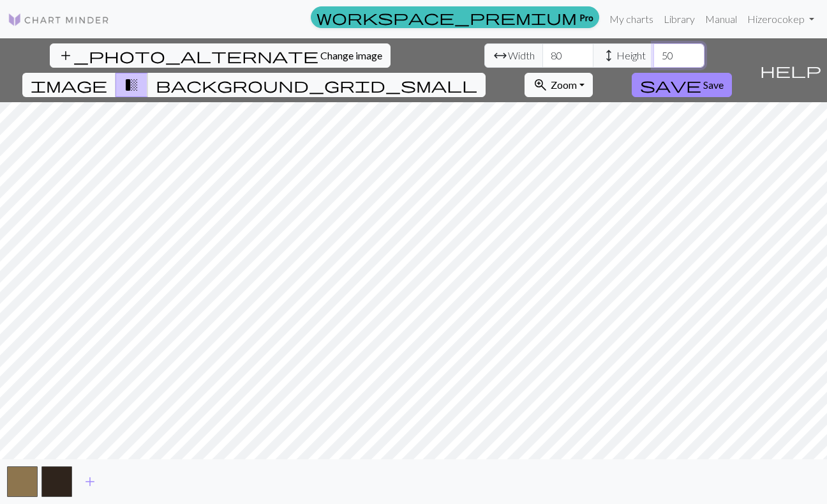
click at [485, 56] on div "arrow_range Width 80 height Height 50" at bounding box center [595, 55] width 220 height 24
type input "5"
type input "6"
type input "45"
click at [87, 475] on span "add" at bounding box center [89, 481] width 15 height 18
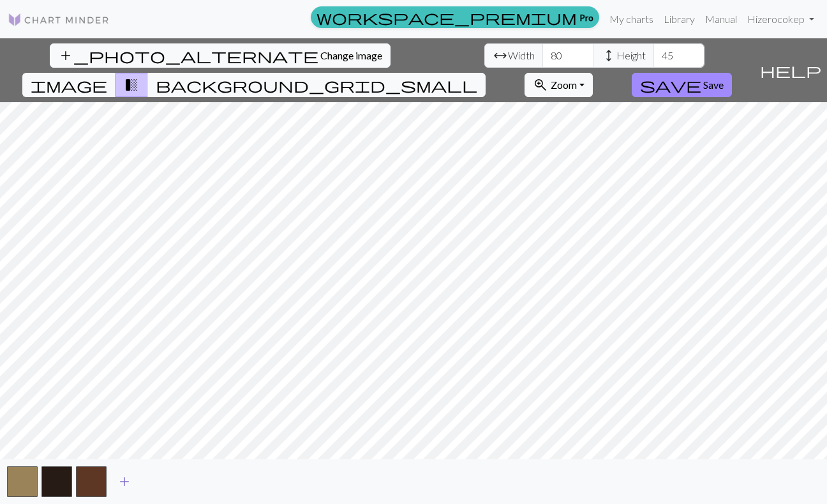
click at [140, 479] on button "add" at bounding box center [125, 481] width 32 height 24
click at [162, 479] on span "add" at bounding box center [158, 481] width 15 height 18
click at [196, 481] on span "add" at bounding box center [193, 481] width 15 height 18
click at [232, 482] on span "add" at bounding box center [227, 481] width 15 height 18
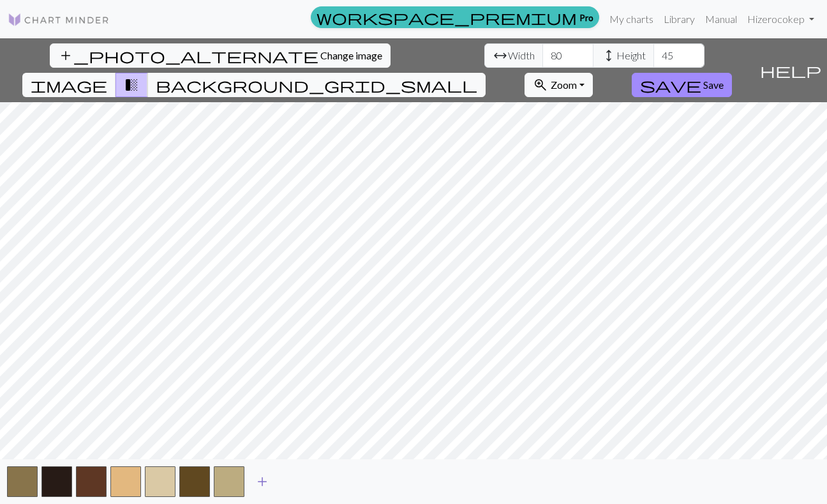
click at [267, 478] on span "add" at bounding box center [262, 481] width 15 height 18
click at [304, 482] on span "add" at bounding box center [296, 481] width 15 height 18
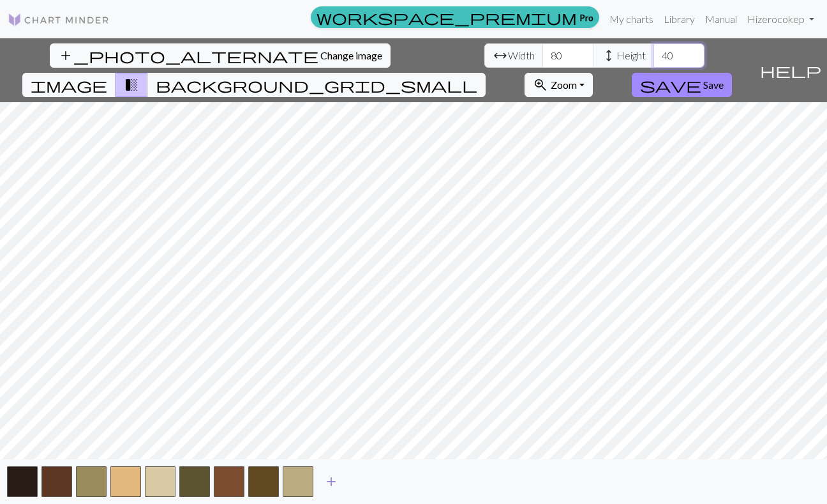
type input "40"
click at [336, 476] on span "add" at bounding box center [331, 481] width 15 height 18
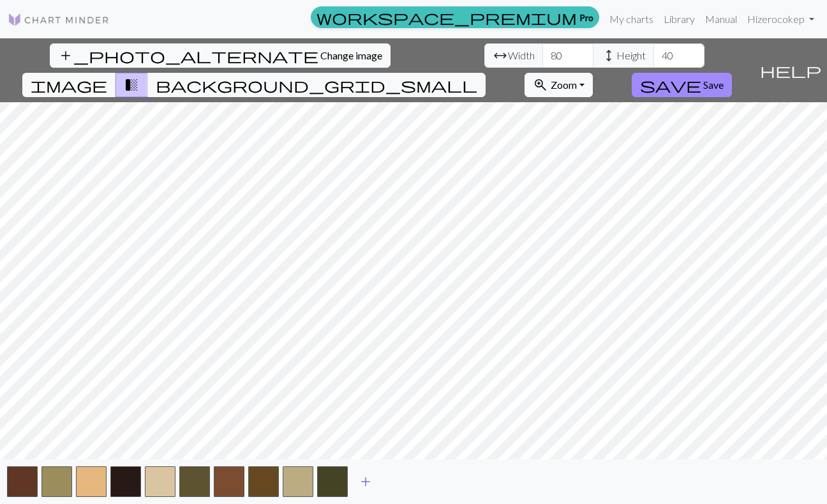
click at [362, 478] on span "add" at bounding box center [365, 481] width 15 height 18
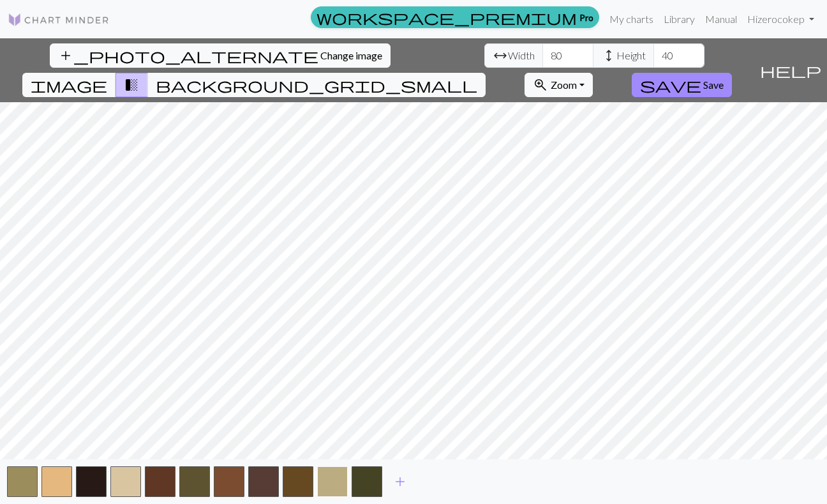
click at [333, 488] on button "button" at bounding box center [332, 481] width 31 height 31
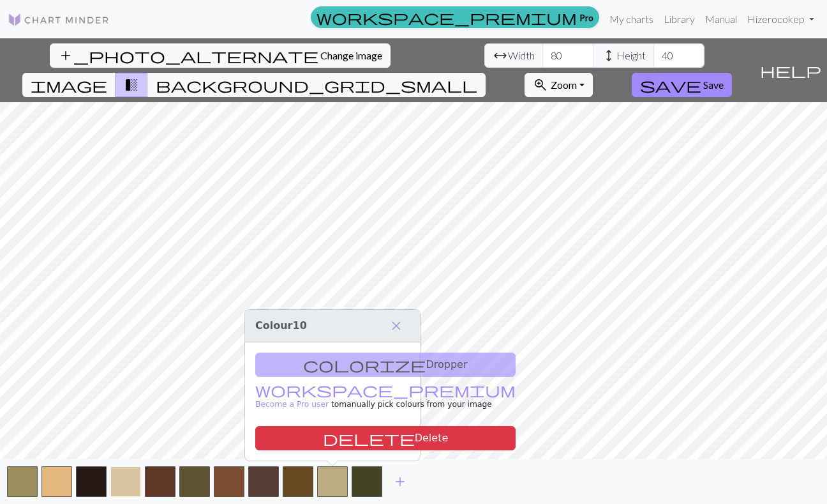
click at [124, 481] on button "button" at bounding box center [125, 481] width 31 height 31
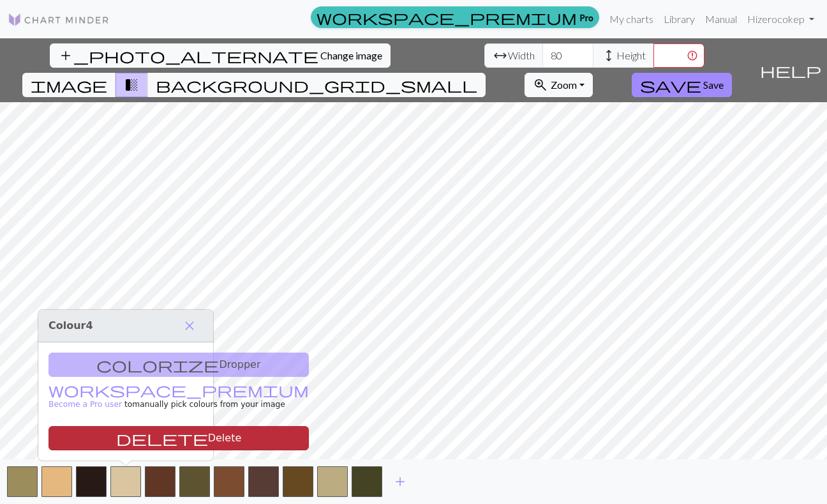
click at [134, 435] on button "delete Delete" at bounding box center [179, 438] width 260 height 24
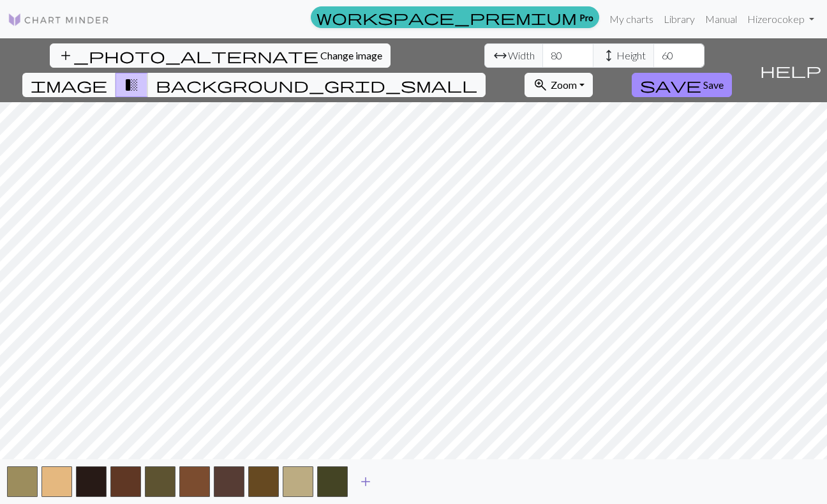
click at [360, 481] on span "add" at bounding box center [365, 481] width 15 height 18
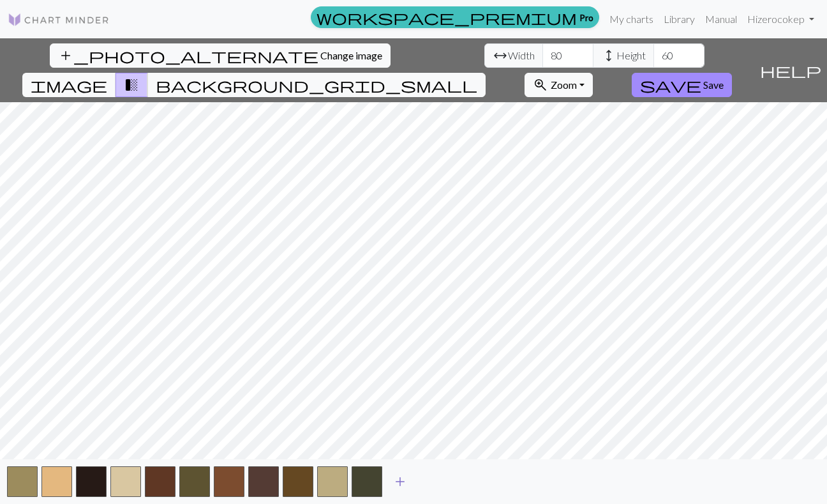
click at [360, 481] on button "button" at bounding box center [367, 481] width 31 height 31
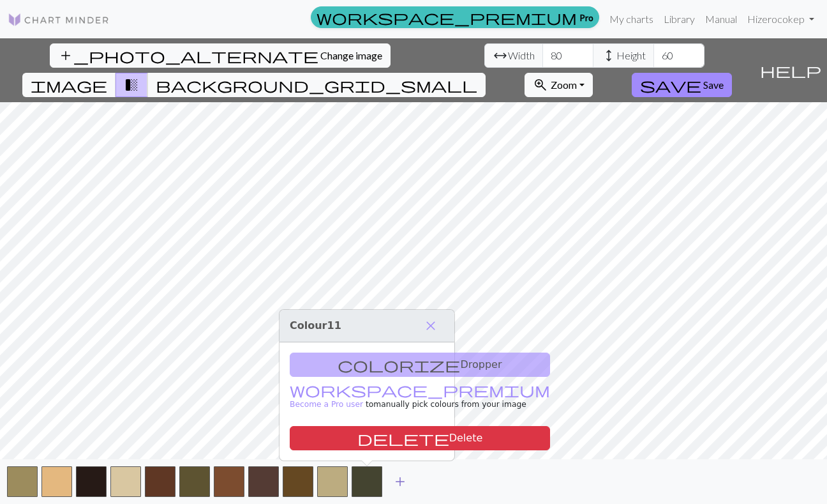
click at [407, 480] on span "add" at bounding box center [400, 481] width 15 height 18
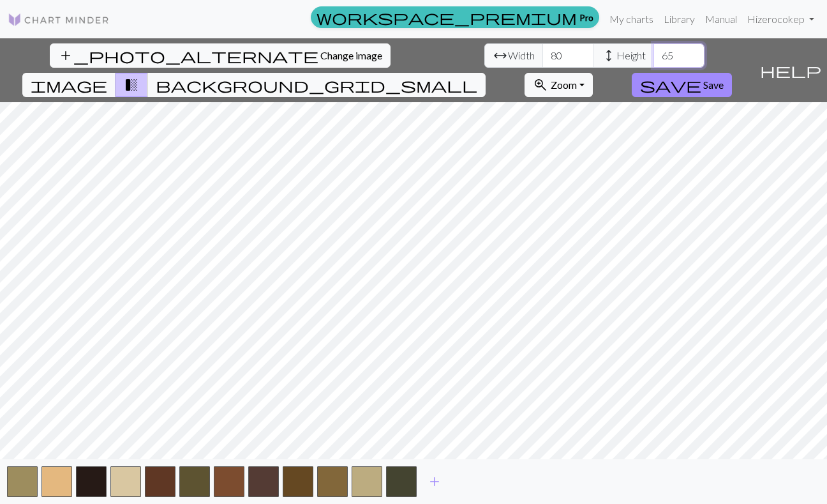
type input "6"
type input "5"
type input "6"
type input "50"
click at [442, 484] on span "add" at bounding box center [434, 481] width 15 height 18
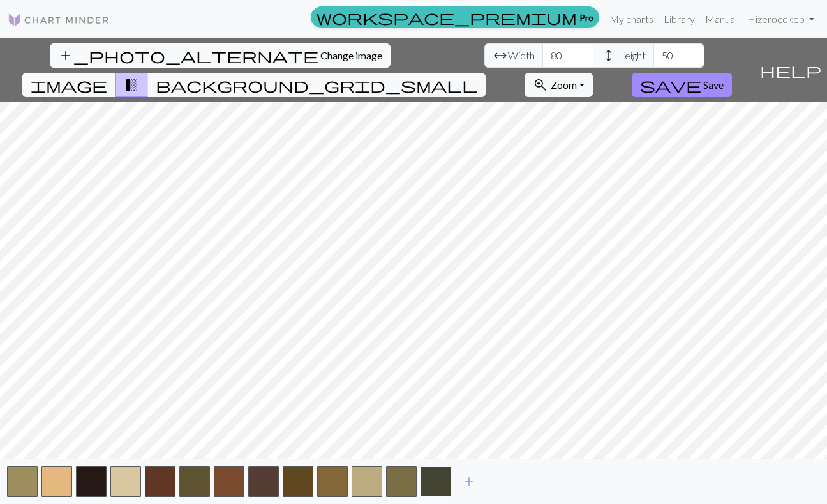
click at [442, 484] on button "button" at bounding box center [436, 481] width 31 height 31
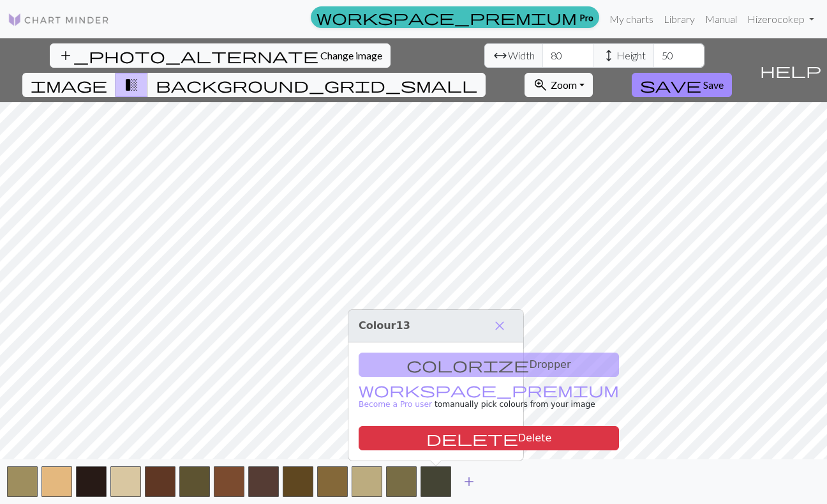
click at [467, 485] on span "add" at bounding box center [469, 481] width 15 height 18
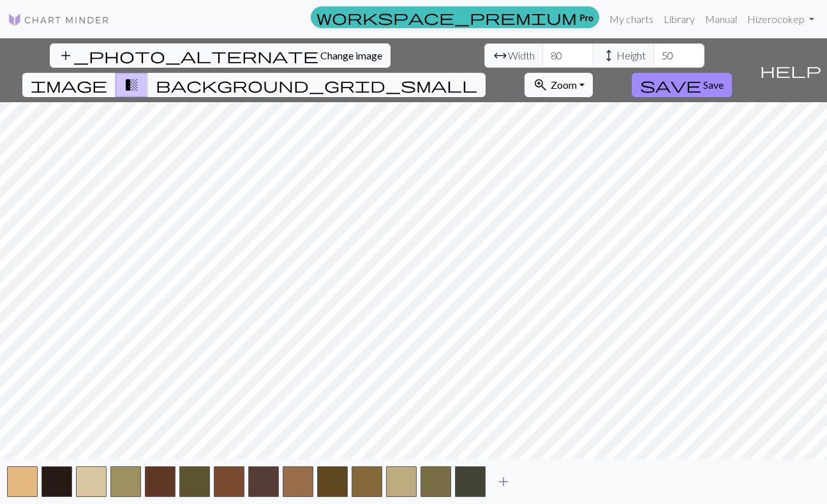
click at [510, 480] on span "add" at bounding box center [503, 481] width 15 height 18
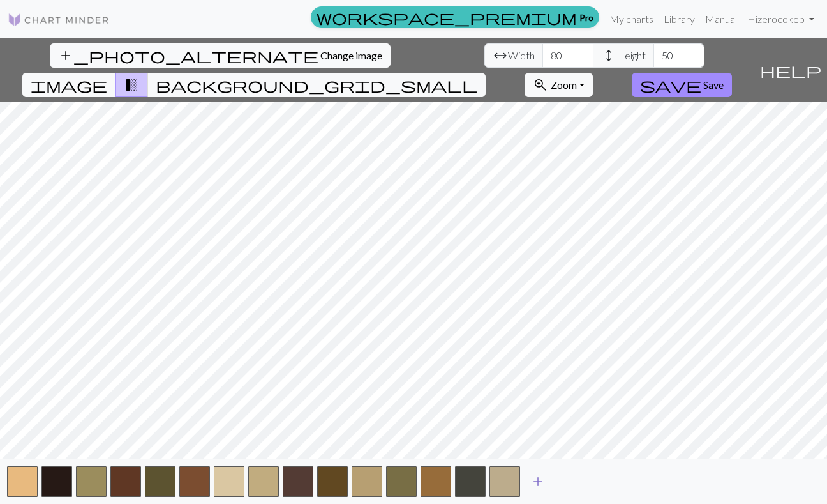
click at [541, 483] on span "add" at bounding box center [537, 481] width 15 height 18
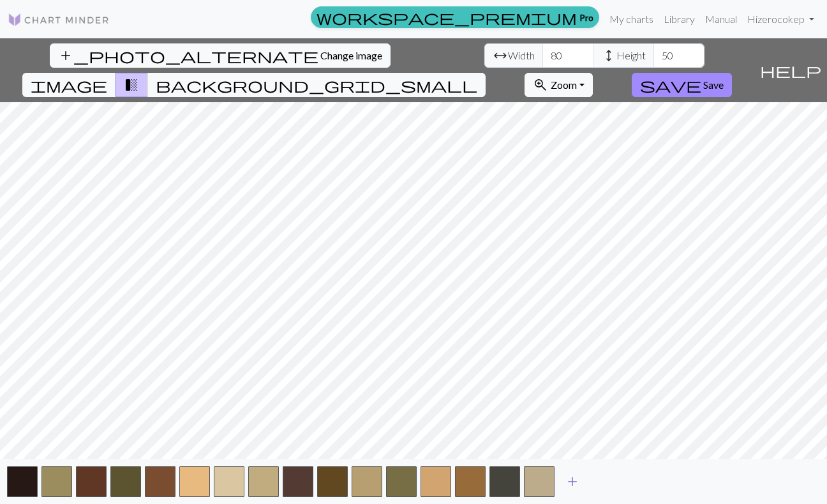
click at [572, 485] on span "add" at bounding box center [572, 481] width 15 height 18
click at [605, 479] on span "add" at bounding box center [606, 481] width 15 height 18
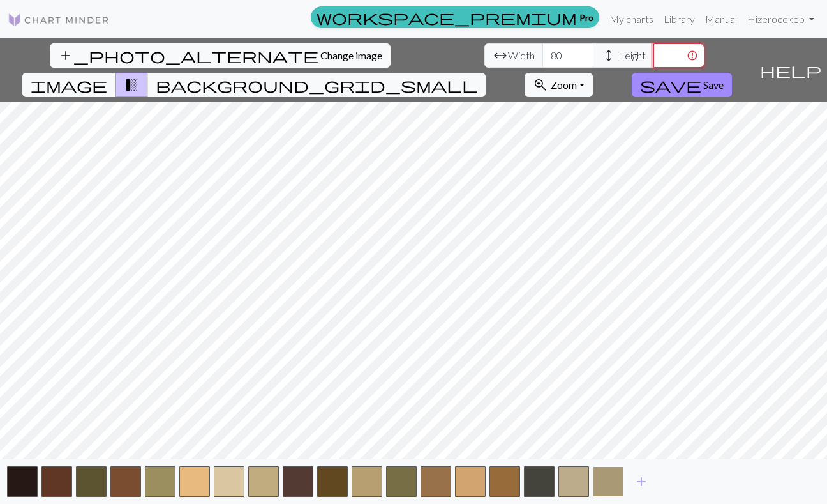
type input "60"
type input "50"
click at [724, 79] on span "Save" at bounding box center [713, 85] width 20 height 12
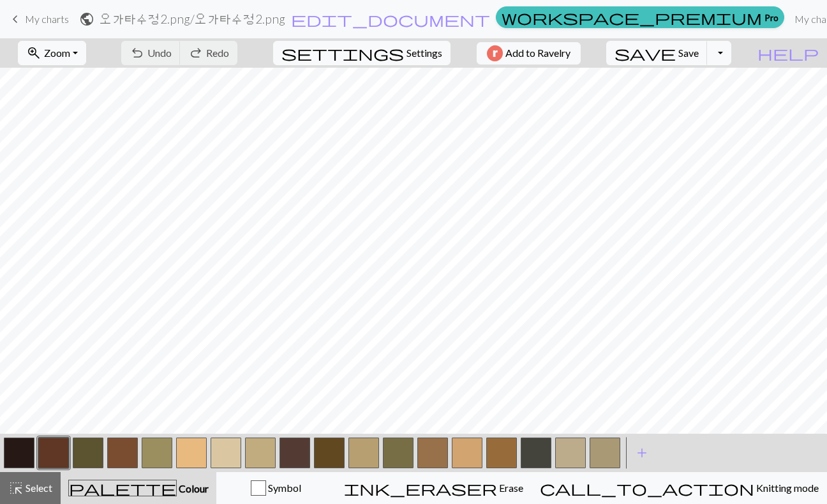
click at [123, 455] on button "button" at bounding box center [122, 452] width 31 height 31
click at [588, 459] on div at bounding box center [605, 452] width 34 height 34
click at [578, 456] on button "button" at bounding box center [570, 452] width 31 height 31
click at [616, 453] on button "button" at bounding box center [605, 452] width 31 height 31
click at [615, 453] on button "button" at bounding box center [605, 452] width 31 height 31
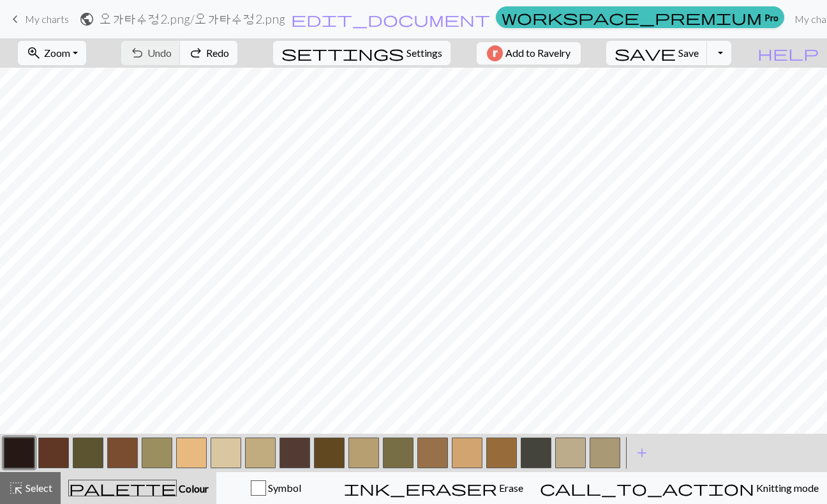
click at [235, 447] on button "button" at bounding box center [226, 452] width 31 height 31
click at [203, 464] on button "button" at bounding box center [191, 452] width 31 height 31
click at [290, 458] on button "button" at bounding box center [295, 452] width 31 height 31
click at [118, 445] on button "button" at bounding box center [122, 452] width 31 height 31
click at [62, 451] on button "button" at bounding box center [53, 452] width 31 height 31
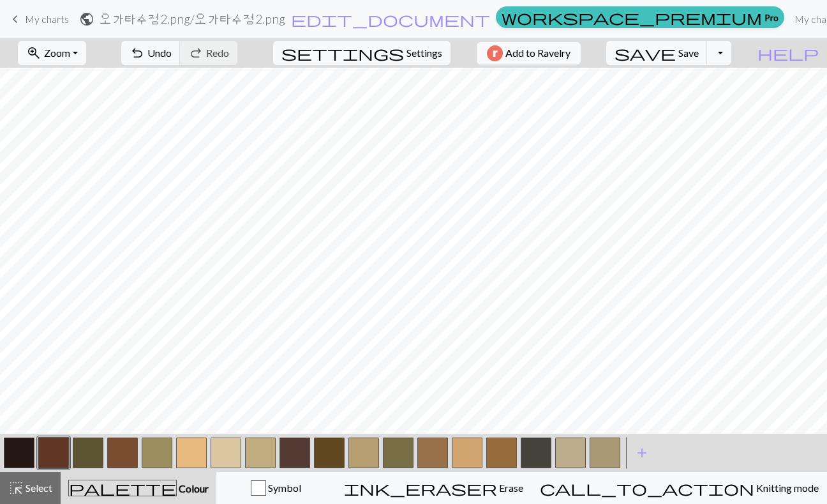
click at [236, 451] on button "button" at bounding box center [226, 452] width 31 height 31
click at [266, 448] on button "button" at bounding box center [260, 452] width 31 height 31
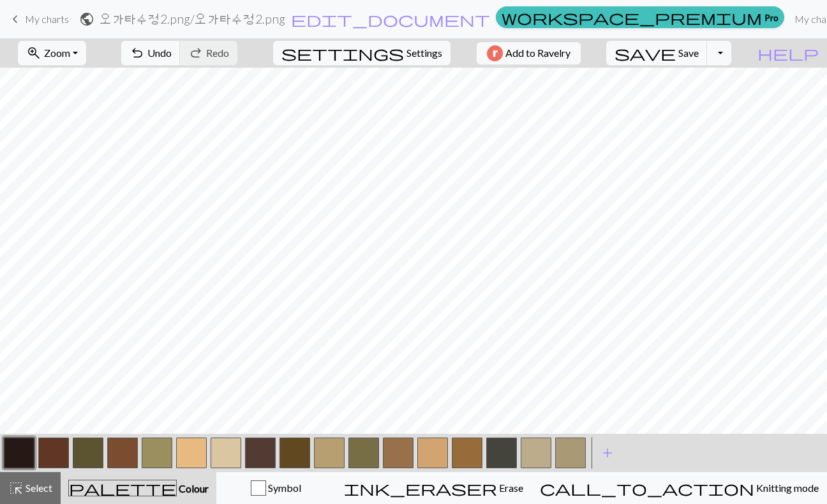
click at [223, 449] on button "button" at bounding box center [226, 452] width 31 height 31
click at [550, 447] on button "button" at bounding box center [536, 452] width 31 height 31
click at [241, 451] on button "button" at bounding box center [226, 452] width 31 height 31
click at [20, 458] on button "button" at bounding box center [19, 452] width 31 height 31
click at [126, 465] on button "button" at bounding box center [122, 452] width 31 height 31
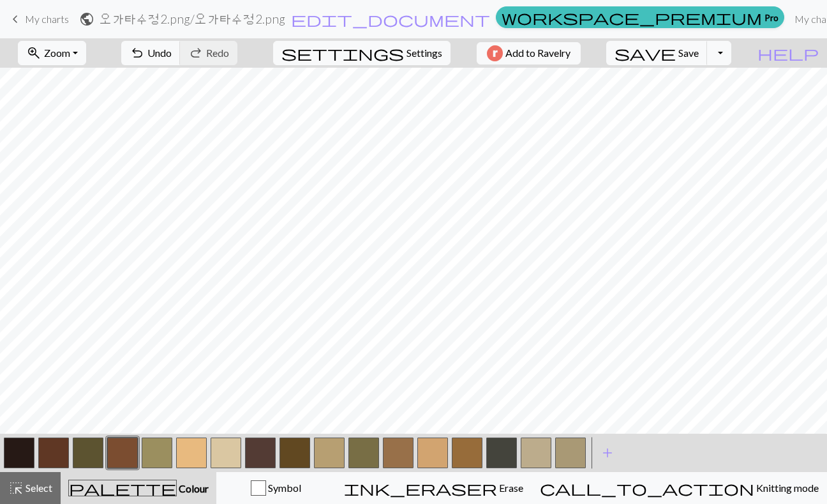
click at [57, 453] on button "button" at bounding box center [53, 452] width 31 height 31
click at [370, 455] on button "button" at bounding box center [364, 452] width 31 height 31
click at [78, 453] on button "button" at bounding box center [88, 452] width 31 height 31
click at [151, 460] on button "button" at bounding box center [157, 452] width 31 height 31
click at [578, 457] on button "button" at bounding box center [570, 452] width 31 height 31
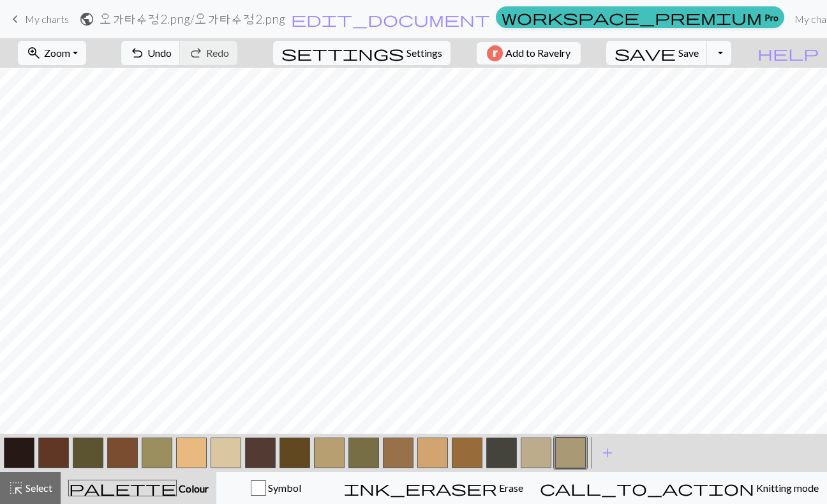
click at [578, 457] on button "button" at bounding box center [570, 452] width 31 height 31
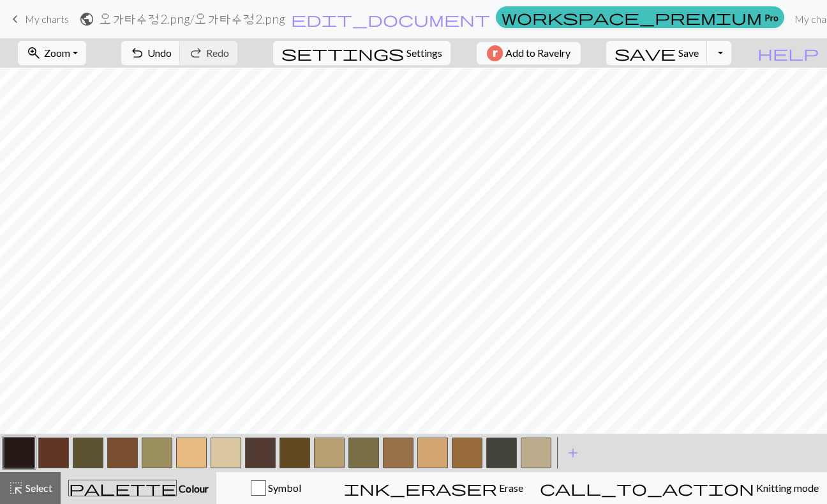
click at [159, 463] on button "button" at bounding box center [157, 452] width 31 height 31
click at [227, 456] on button "button" at bounding box center [226, 452] width 31 height 31
click at [317, 462] on button "button" at bounding box center [329, 452] width 31 height 31
click at [324, 459] on button "button" at bounding box center [329, 452] width 31 height 31
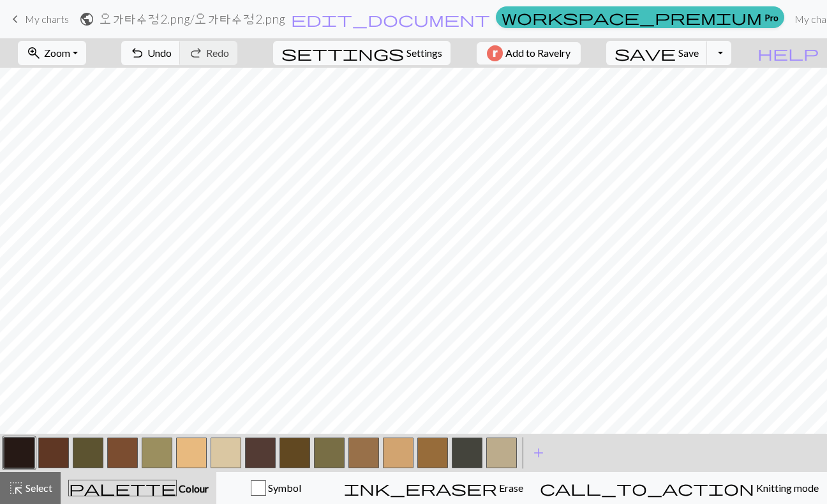
click at [506, 456] on button "button" at bounding box center [501, 452] width 31 height 31
click at [511, 458] on button "button" at bounding box center [501, 452] width 31 height 31
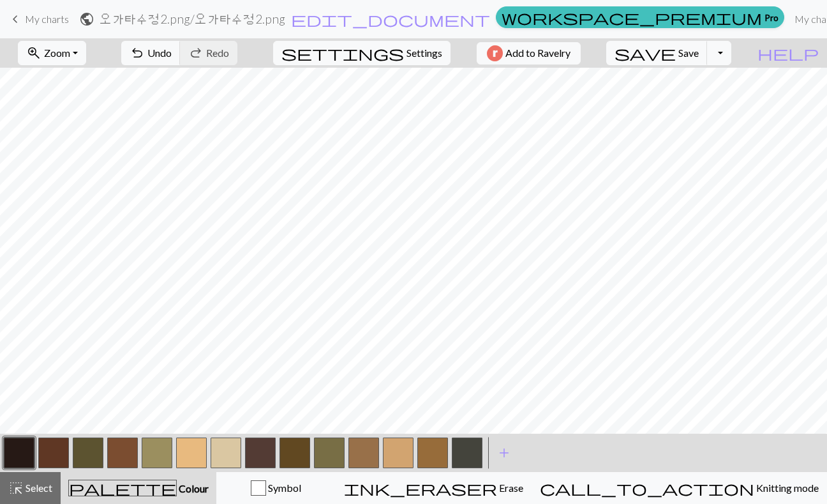
click at [223, 447] on button "button" at bounding box center [226, 452] width 31 height 31
click at [159, 463] on button "button" at bounding box center [157, 452] width 31 height 31
click at [237, 453] on button "button" at bounding box center [226, 452] width 31 height 31
click at [57, 487] on button "highlight_alt Select Select" at bounding box center [30, 488] width 61 height 32
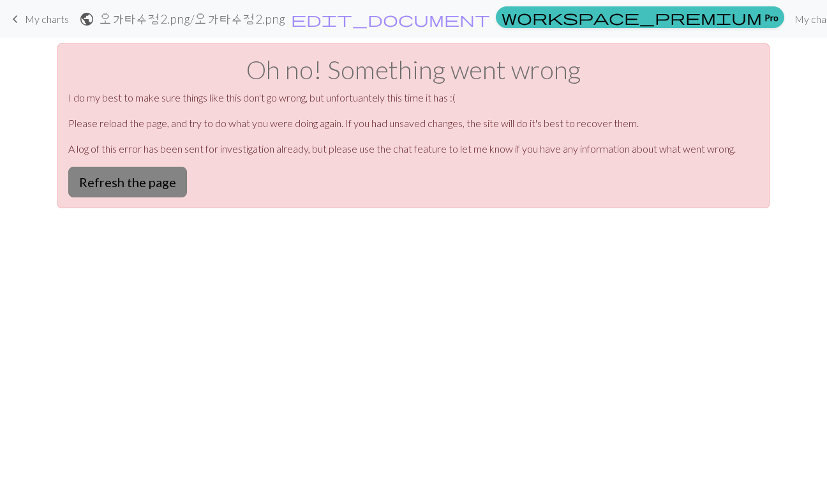
click at [141, 174] on button "Refresh the page" at bounding box center [127, 182] width 119 height 31
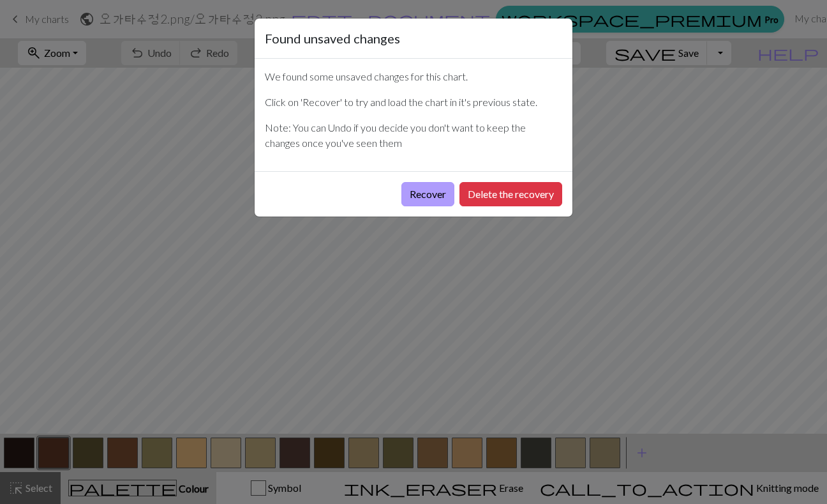
click at [441, 195] on button "Recover" at bounding box center [428, 194] width 53 height 24
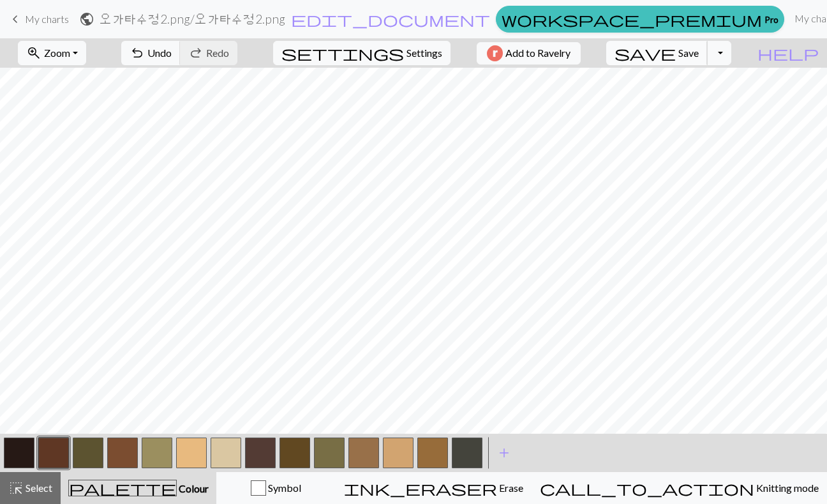
click at [699, 57] on span "Save" at bounding box center [689, 53] width 20 height 12
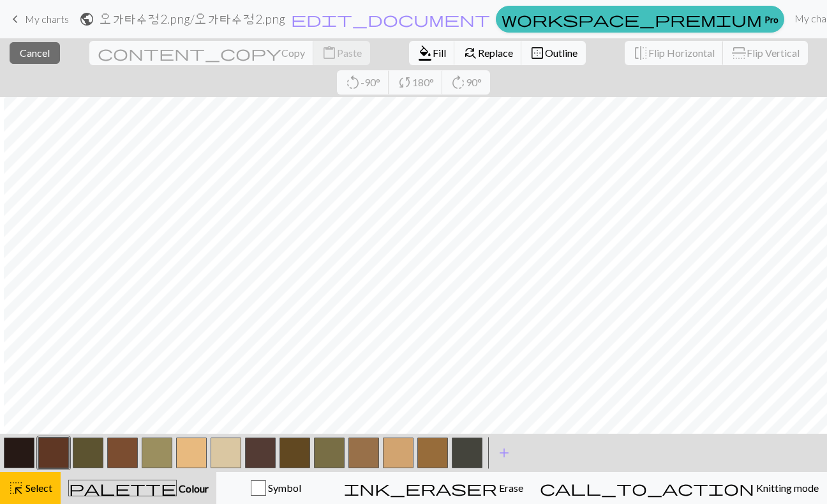
scroll to position [80, 4]
click at [226, 454] on button "button" at bounding box center [226, 452] width 31 height 31
click at [29, 481] on span "Select" at bounding box center [38, 487] width 29 height 12
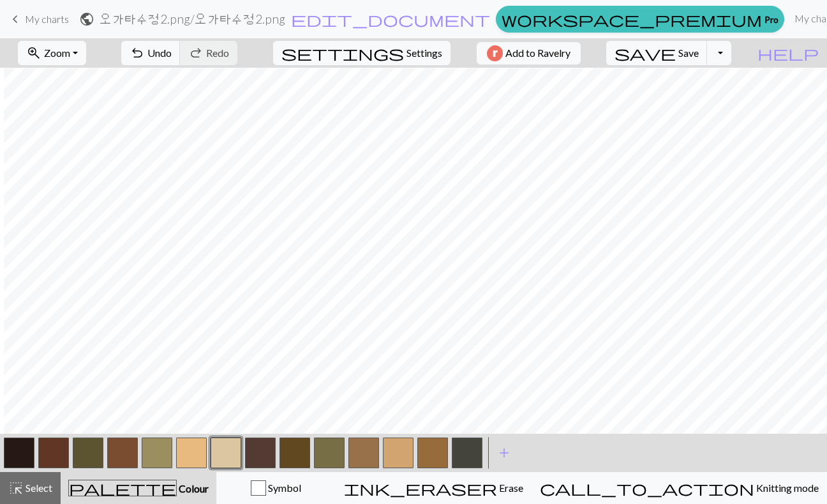
click at [160, 447] on button "button" at bounding box center [157, 452] width 31 height 31
click at [240, 448] on button "button" at bounding box center [226, 452] width 31 height 31
click at [153, 449] on button "button" at bounding box center [157, 452] width 31 height 31
click at [81, 445] on button "button" at bounding box center [88, 452] width 31 height 31
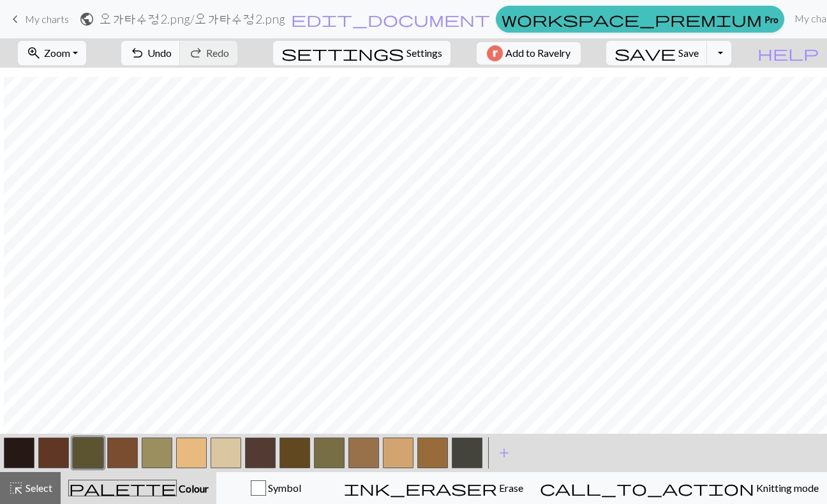
click at [155, 448] on button "button" at bounding box center [157, 452] width 31 height 31
click at [87, 450] on button "button" at bounding box center [88, 452] width 31 height 31
click at [271, 458] on button "button" at bounding box center [260, 452] width 31 height 31
click at [17, 453] on button "button" at bounding box center [19, 452] width 31 height 31
click at [87, 446] on button "button" at bounding box center [88, 452] width 31 height 31
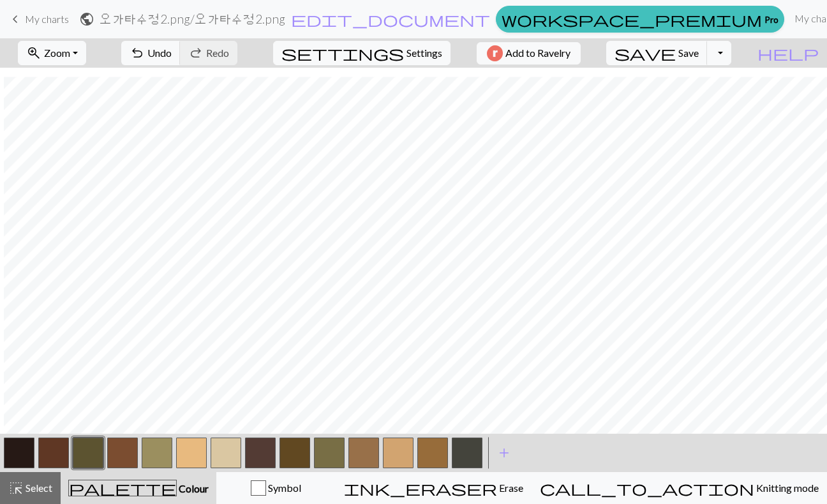
click at [149, 439] on button "button" at bounding box center [157, 452] width 31 height 31
click at [324, 456] on button "button" at bounding box center [329, 452] width 31 height 31
click at [184, 446] on button "button" at bounding box center [191, 452] width 31 height 31
click at [122, 451] on button "button" at bounding box center [122, 452] width 31 height 31
click at [439, 452] on button "button" at bounding box center [432, 452] width 31 height 31
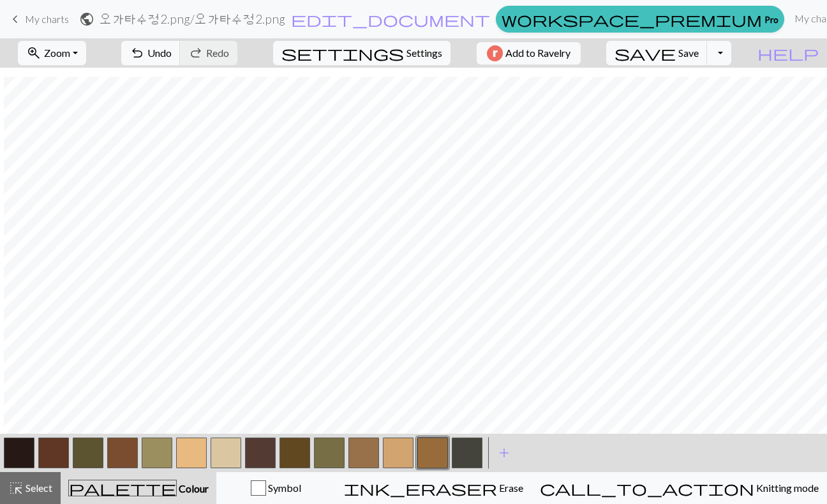
click at [439, 452] on button "button" at bounding box center [432, 452] width 31 height 31
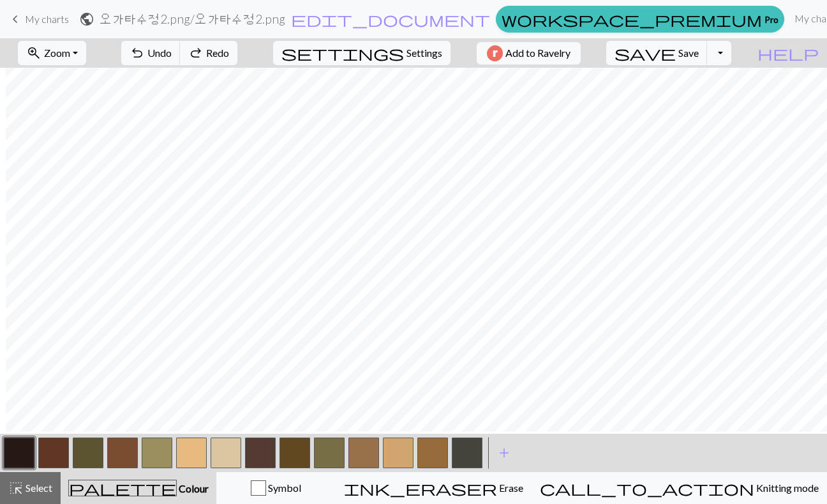
scroll to position [22, 6]
click at [163, 451] on button "button" at bounding box center [157, 452] width 31 height 31
click at [226, 451] on button "button" at bounding box center [226, 452] width 31 height 31
click at [504, 449] on span "add" at bounding box center [504, 453] width 15 height 18
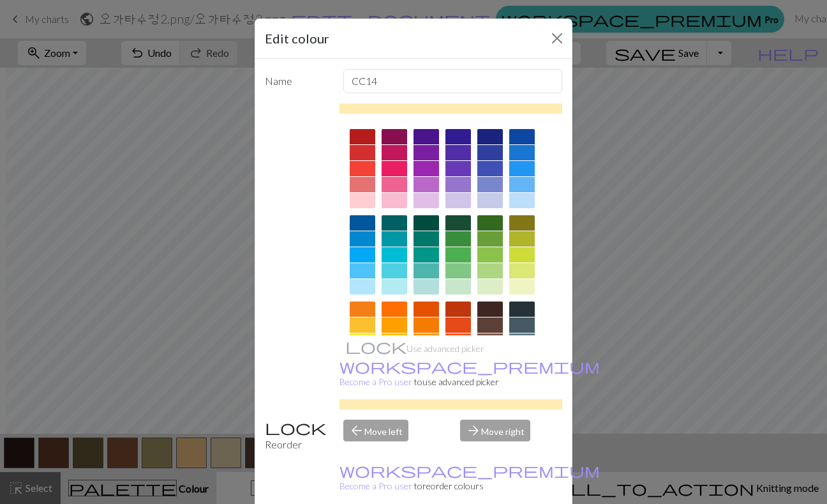
click at [504, 451] on div "Name CC14 Use advanced picker workspace_premium Become a Pro user to use advanc…" at bounding box center [414, 286] width 318 height 455
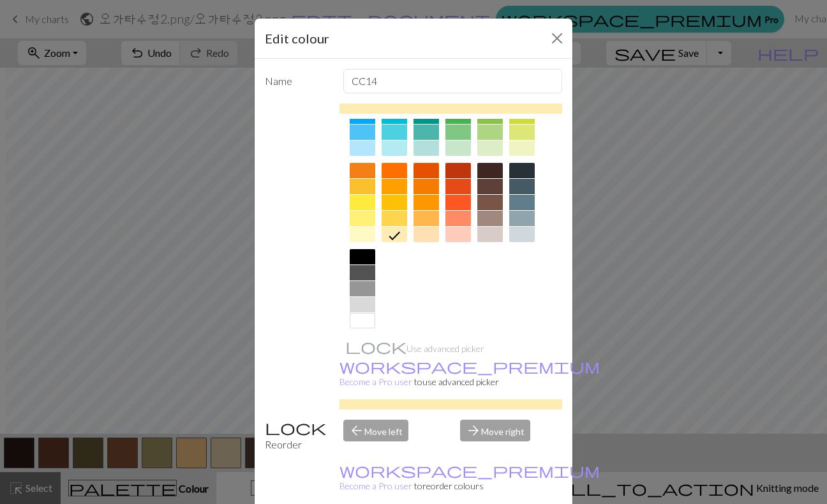
scroll to position [146, 0]
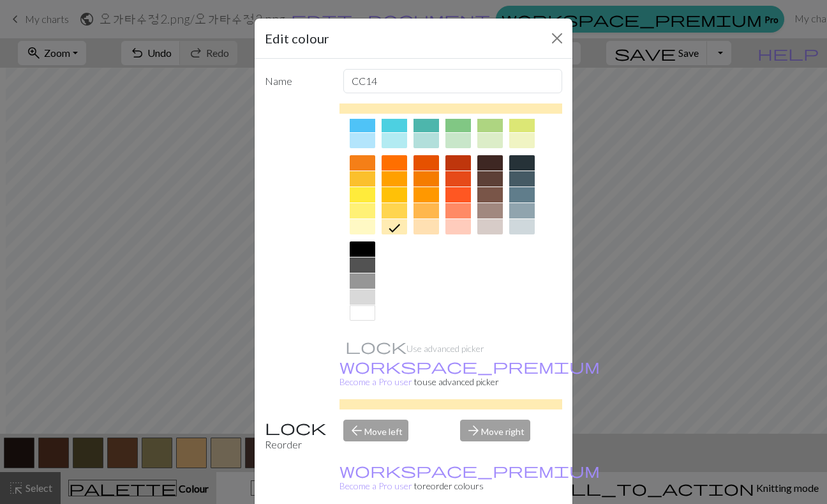
click at [364, 312] on div at bounding box center [363, 312] width 26 height 15
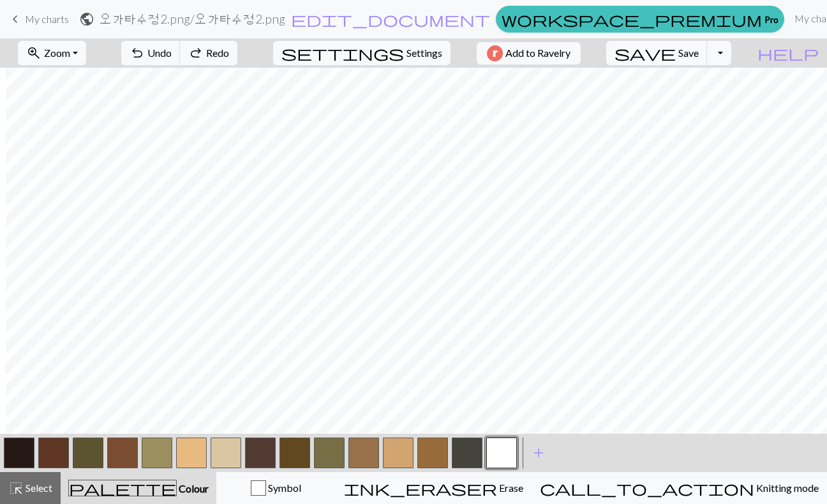
click at [500, 442] on button "button" at bounding box center [501, 452] width 31 height 31
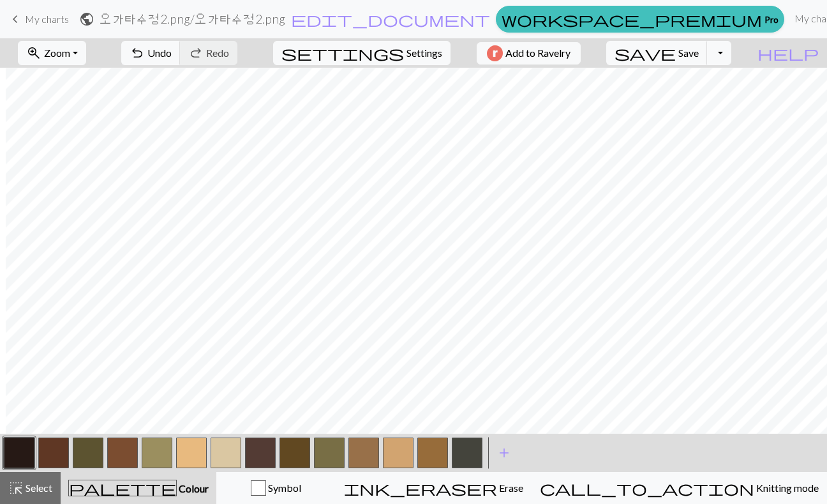
click at [467, 451] on button "button" at bounding box center [467, 452] width 31 height 31
click at [459, 453] on button "button" at bounding box center [467, 452] width 31 height 31
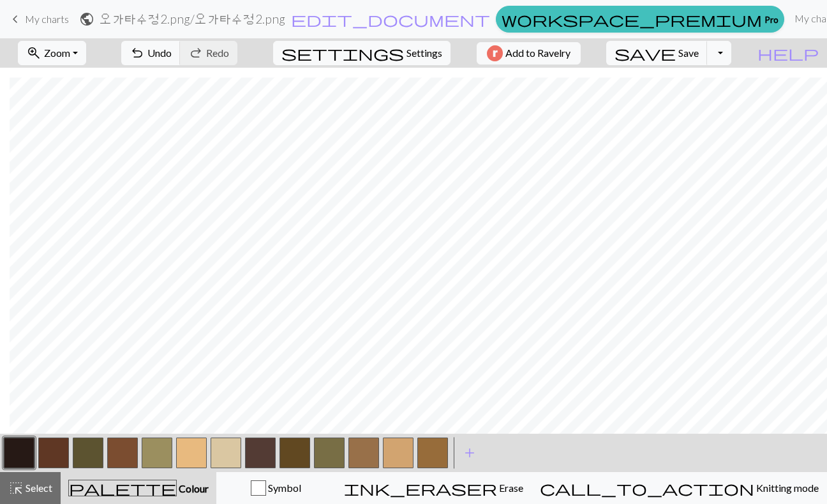
scroll to position [80, 10]
click at [432, 453] on button "button" at bounding box center [432, 452] width 31 height 31
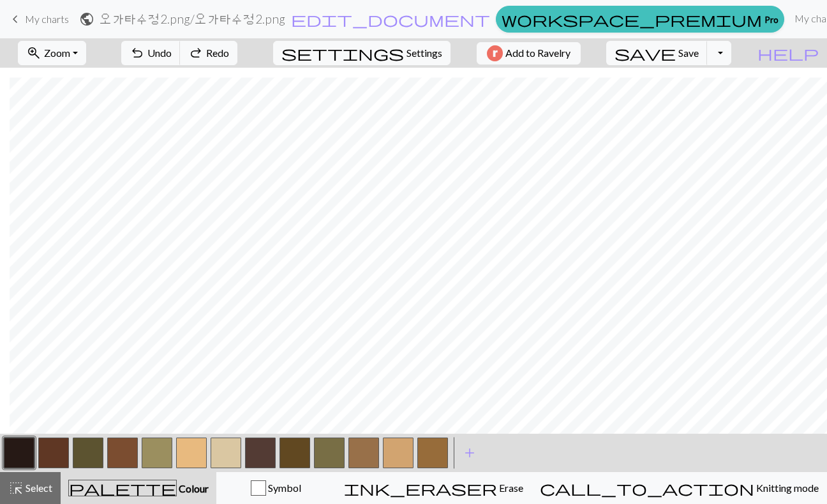
click at [366, 453] on button "button" at bounding box center [364, 452] width 31 height 31
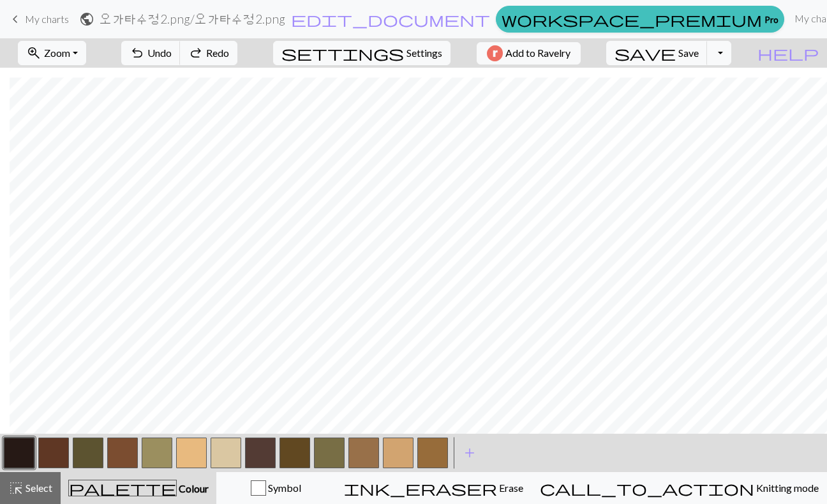
click at [130, 451] on button "button" at bounding box center [122, 452] width 31 height 31
click at [436, 443] on button "button" at bounding box center [432, 452] width 31 height 31
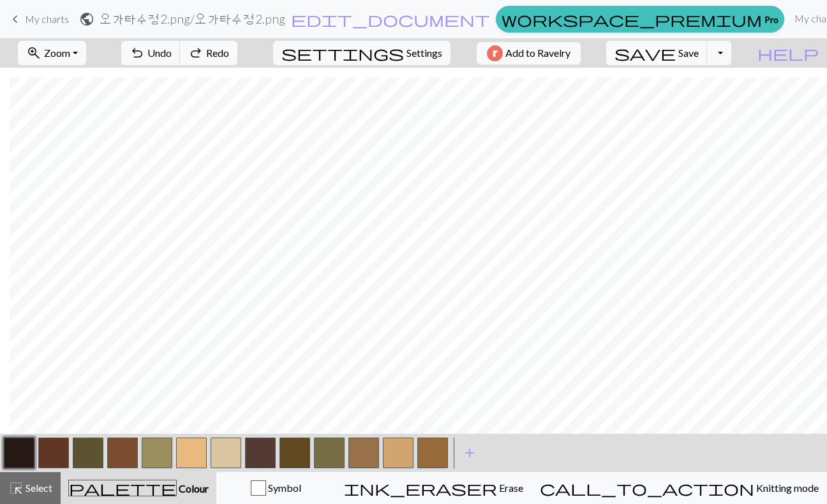
click at [437, 447] on button "button" at bounding box center [432, 452] width 31 height 31
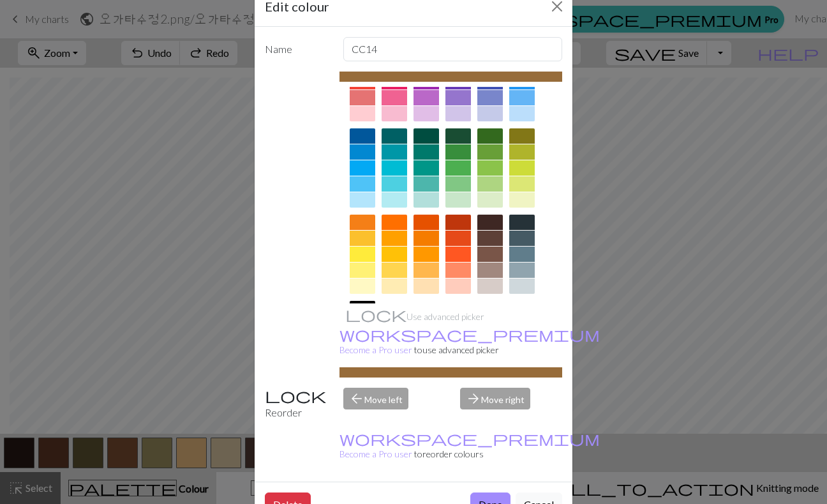
scroll to position [146, 0]
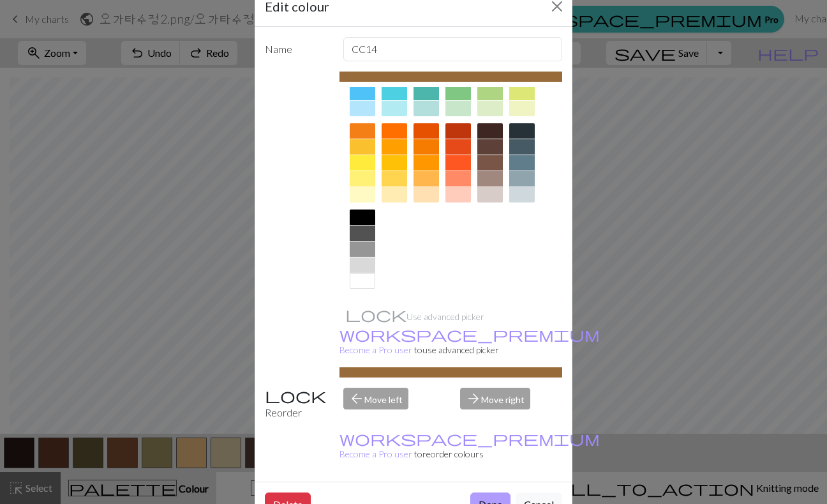
click at [493, 492] on button "Done" at bounding box center [490, 504] width 40 height 24
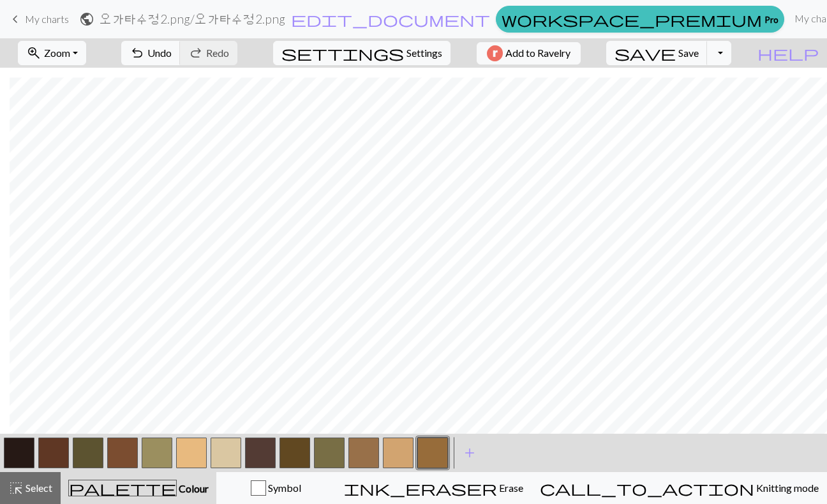
click at [110, 453] on button "button" at bounding box center [122, 452] width 31 height 31
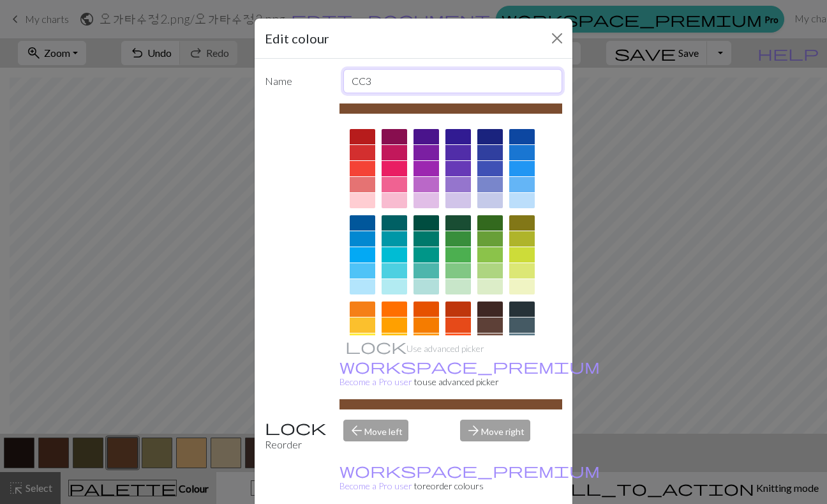
drag, startPoint x: 398, startPoint y: 70, endPoint x: 258, endPoint y: 70, distance: 140.4
click at [259, 70] on div "Name CC3" at bounding box center [413, 81] width 313 height 24
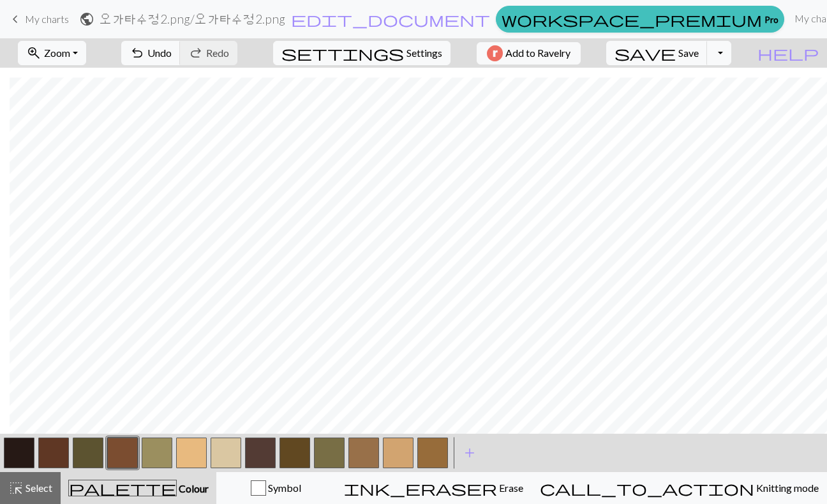
click at [437, 451] on button "button" at bounding box center [432, 452] width 31 height 31
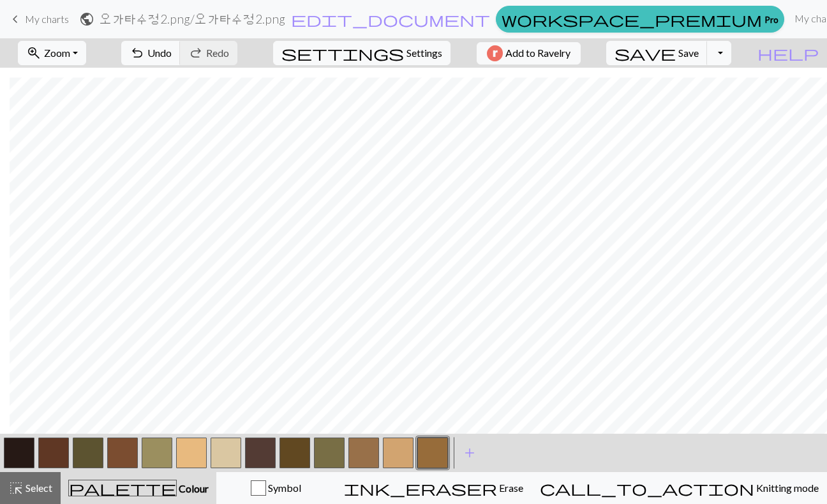
click at [128, 442] on button "button" at bounding box center [122, 452] width 31 height 31
click at [52, 449] on button "button" at bounding box center [53, 452] width 31 height 31
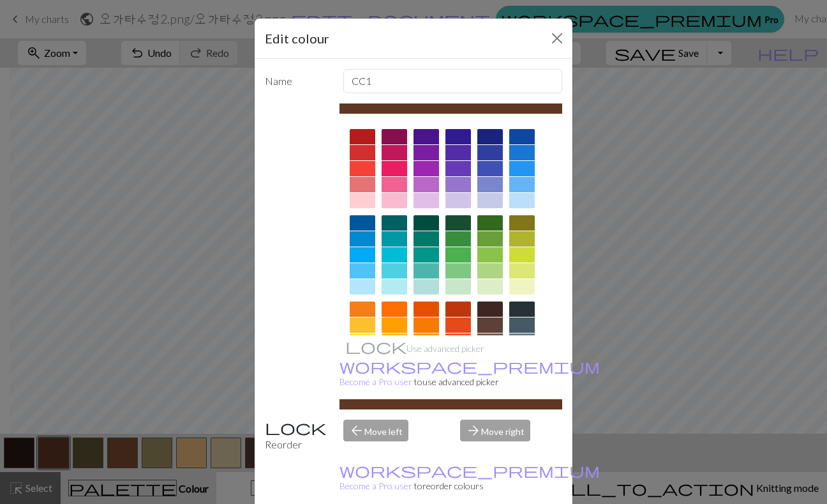
click at [77, 475] on div "Edit colour Name CC1 Use advanced picker workspace_premium Become a Pro user to…" at bounding box center [413, 252] width 827 height 504
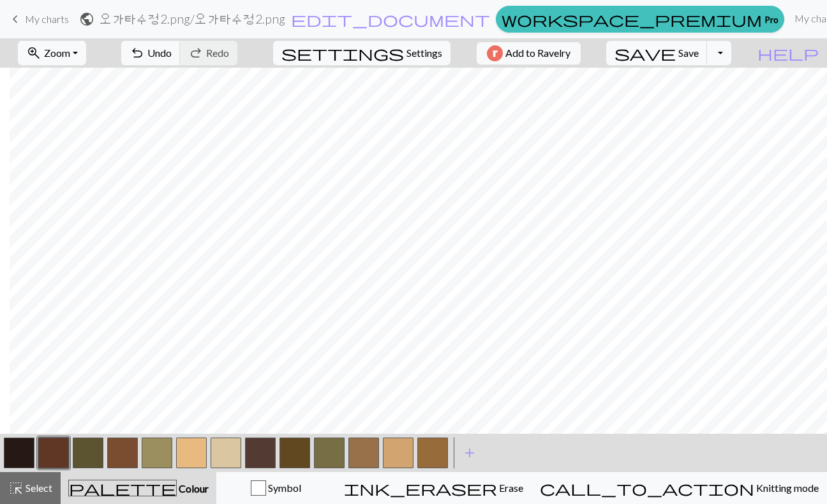
click at [52, 456] on button "button" at bounding box center [53, 452] width 31 height 31
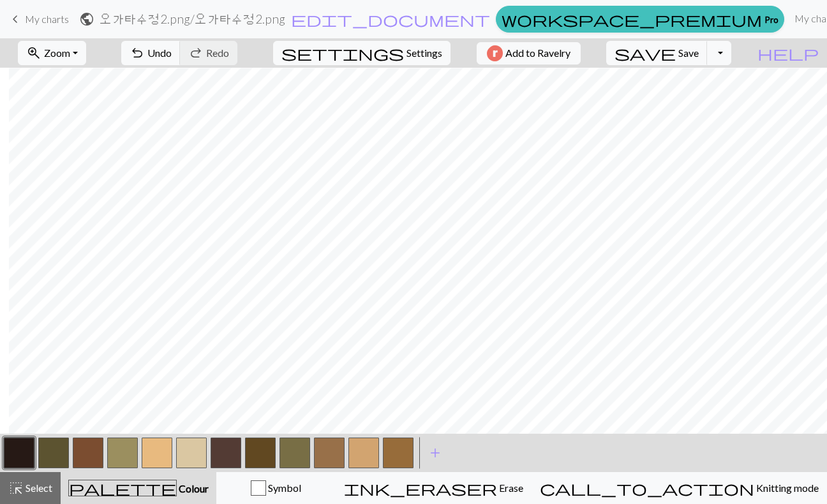
scroll to position [3, 10]
click at [99, 443] on button "button" at bounding box center [88, 452] width 31 height 31
click at [703, 59] on button "save Save Save" at bounding box center [656, 53] width 101 height 24
click at [192, 449] on button "button" at bounding box center [191, 452] width 31 height 31
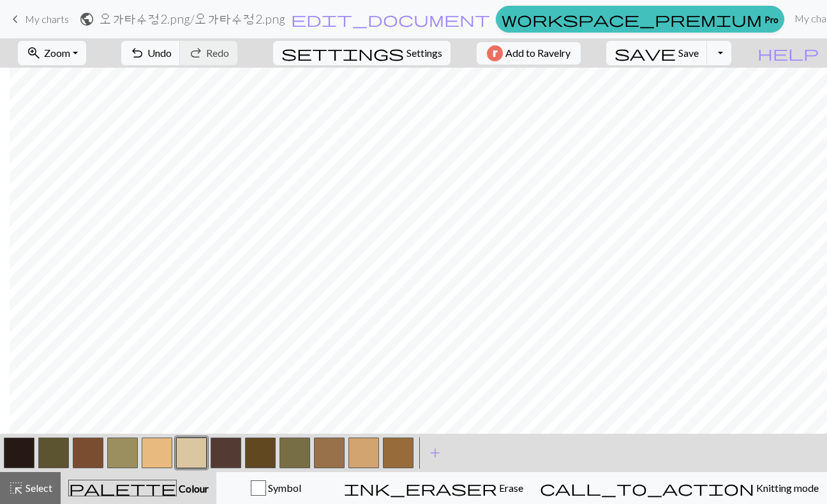
click at [124, 447] on button "button" at bounding box center [122, 452] width 31 height 31
click at [188, 447] on button "button" at bounding box center [191, 452] width 31 height 31
click at [123, 446] on button "button" at bounding box center [122, 452] width 31 height 31
click at [177, 451] on button "button" at bounding box center [191, 452] width 31 height 31
click at [571, 227] on div "zoom_in Zoom Zoom Fit all Fit width Fit height 50% 100% 150% 200% undo Undo Und…" at bounding box center [413, 270] width 827 height 465
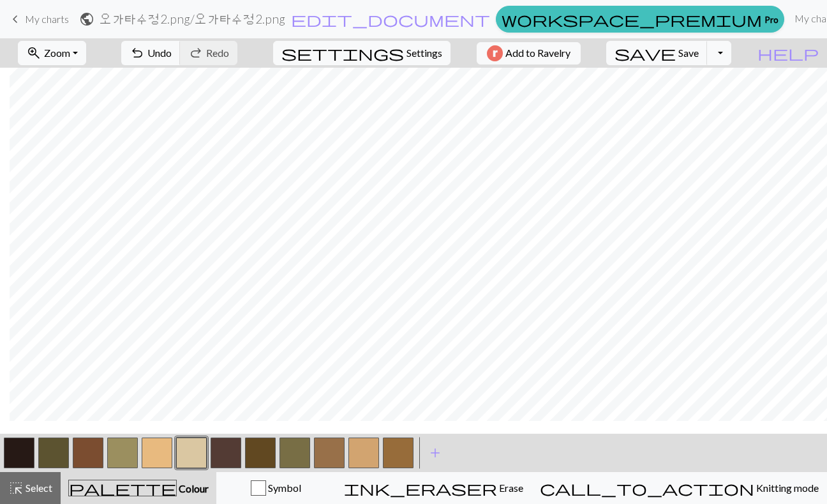
scroll to position [33, 10]
click at [162, 450] on button "button" at bounding box center [157, 452] width 31 height 31
click at [366, 444] on button "button" at bounding box center [364, 452] width 31 height 31
drag, startPoint x: 119, startPoint y: 459, endPoint x: 126, endPoint y: 457, distance: 6.7
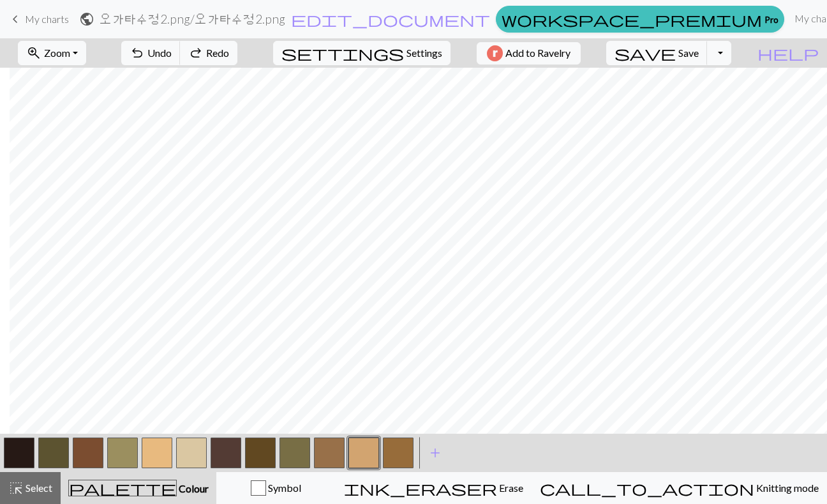
click at [119, 459] on button "button" at bounding box center [122, 452] width 31 height 31
click at [130, 444] on button "button" at bounding box center [122, 452] width 31 height 31
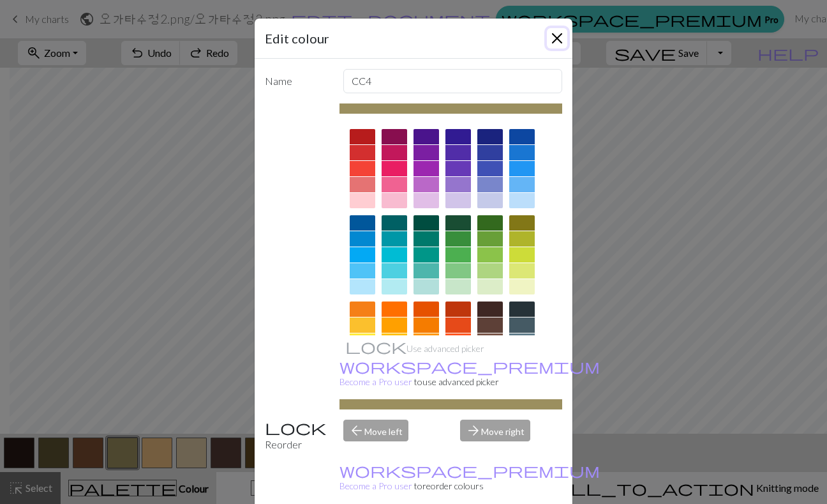
click at [558, 40] on button "Close" at bounding box center [557, 38] width 20 height 20
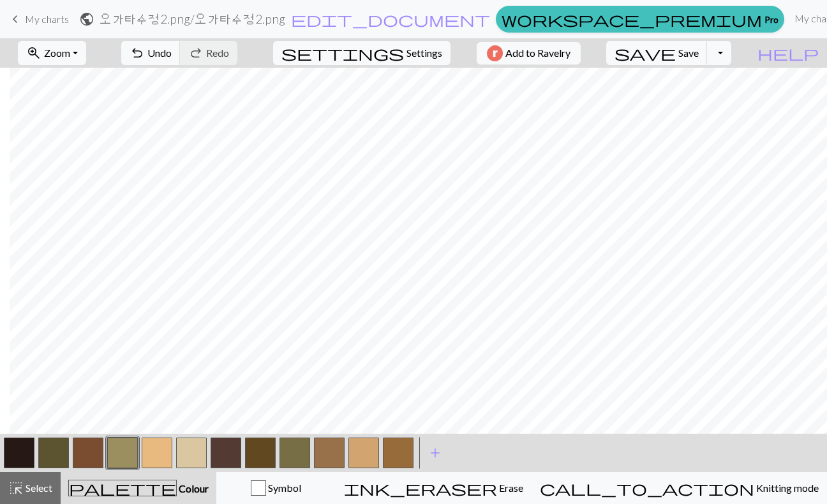
scroll to position [13, 10]
click at [204, 444] on button "button" at bounding box center [191, 452] width 31 height 31
click at [9, 463] on button "button" at bounding box center [19, 452] width 31 height 31
click at [201, 449] on button "button" at bounding box center [191, 452] width 31 height 31
click at [126, 444] on button "button" at bounding box center [122, 452] width 31 height 31
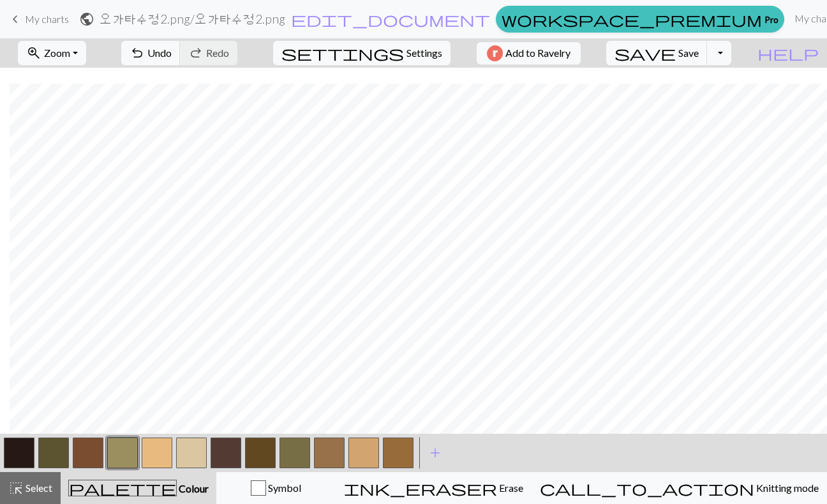
scroll to position [62, 10]
click at [189, 460] on button "button" at bounding box center [191, 452] width 31 height 31
click at [220, 449] on button "button" at bounding box center [226, 452] width 31 height 31
click at [22, 456] on button "button" at bounding box center [19, 452] width 31 height 31
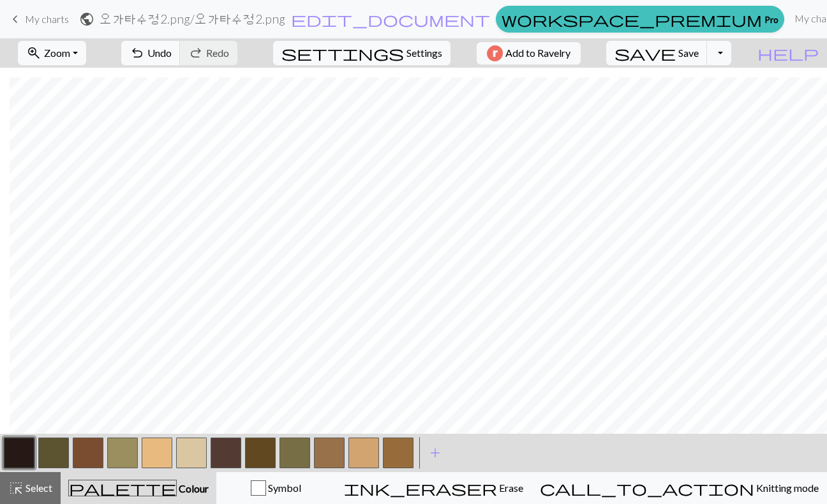
click at [237, 450] on button "button" at bounding box center [226, 452] width 31 height 31
click at [22, 451] on button "button" at bounding box center [19, 452] width 31 height 31
click at [257, 455] on button "button" at bounding box center [260, 452] width 31 height 31
click at [237, 454] on button "button" at bounding box center [226, 452] width 31 height 31
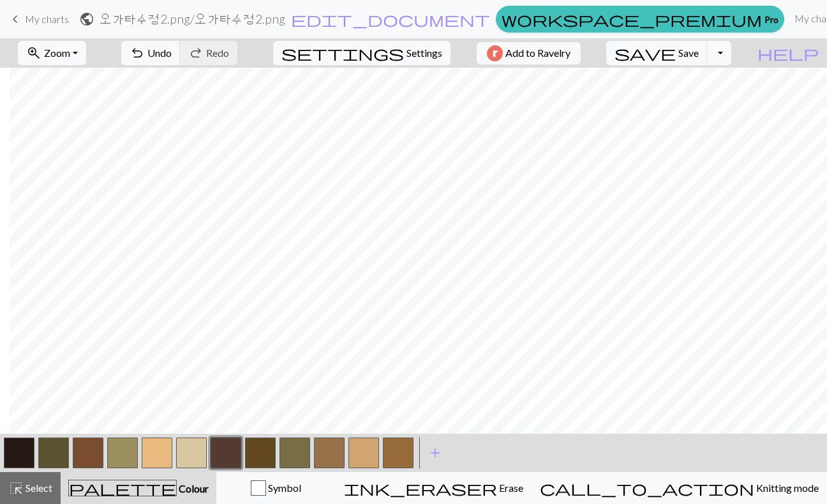
click at [20, 448] on button "button" at bounding box center [19, 452] width 31 height 31
click at [164, 445] on button "button" at bounding box center [157, 452] width 31 height 31
click at [237, 444] on button "button" at bounding box center [226, 452] width 31 height 31
click at [162, 451] on button "button" at bounding box center [157, 452] width 31 height 31
click at [29, 455] on button "button" at bounding box center [19, 452] width 31 height 31
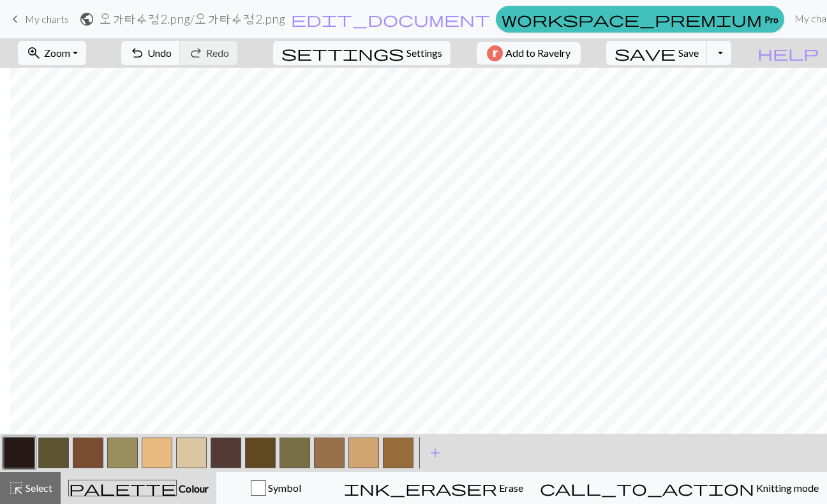
click at [327, 453] on button "button" at bounding box center [329, 452] width 31 height 31
click at [95, 451] on button "button" at bounding box center [88, 452] width 31 height 31
click at [272, 442] on button "button" at bounding box center [260, 452] width 31 height 31
click at [155, 455] on button "button" at bounding box center [157, 452] width 31 height 31
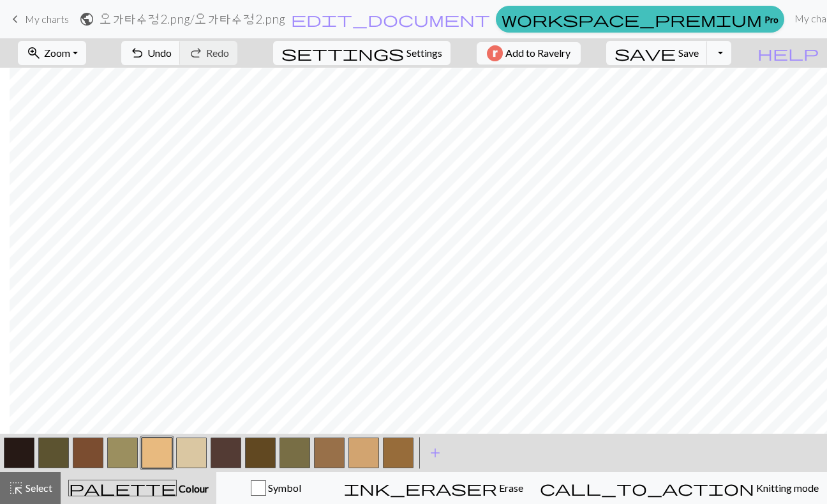
click at [128, 453] on button "button" at bounding box center [122, 452] width 31 height 31
click at [326, 455] on button "button" at bounding box center [329, 452] width 31 height 31
click at [238, 452] on button "button" at bounding box center [226, 452] width 31 height 31
click at [187, 443] on button "button" at bounding box center [191, 452] width 31 height 31
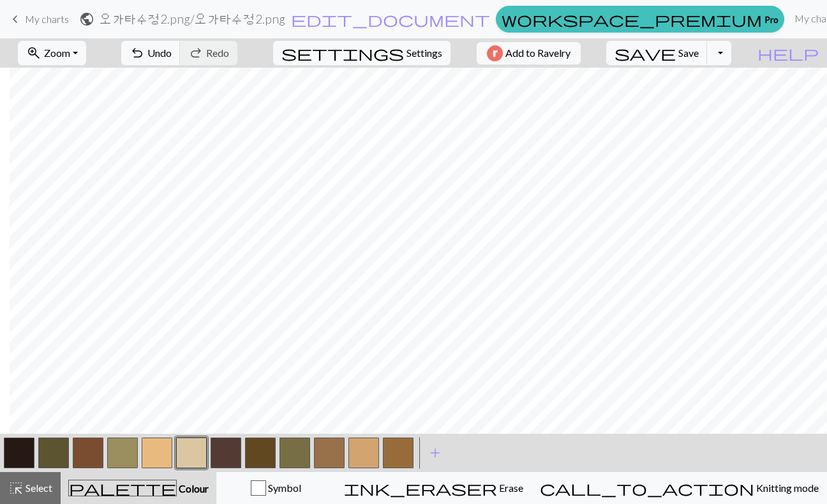
click at [118, 461] on button "button" at bounding box center [122, 452] width 31 height 31
drag, startPoint x: 202, startPoint y: 442, endPoint x: 202, endPoint y: 434, distance: 8.3
click at [202, 442] on button "button" at bounding box center [191, 452] width 31 height 31
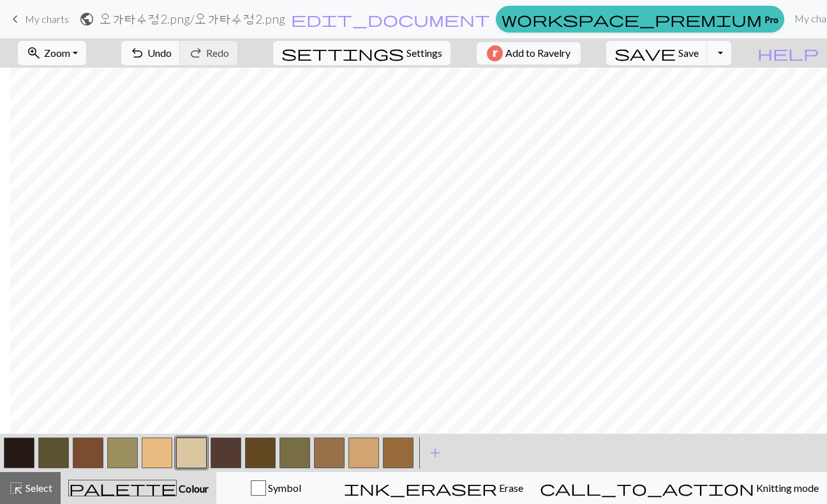
click at [117, 451] on button "button" at bounding box center [122, 452] width 31 height 31
click at [97, 451] on button "button" at bounding box center [88, 452] width 31 height 31
click at [337, 451] on button "button" at bounding box center [329, 452] width 31 height 31
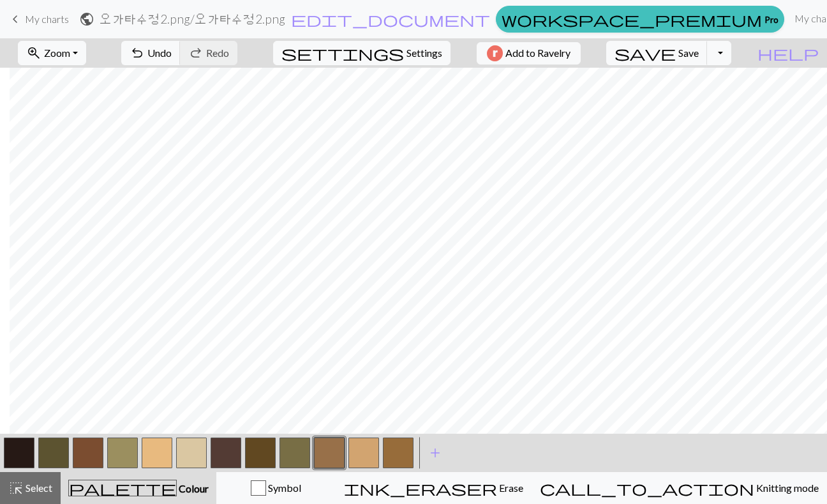
click at [396, 455] on button "button" at bounding box center [398, 452] width 31 height 31
click at [398, 453] on button "button" at bounding box center [398, 452] width 31 height 31
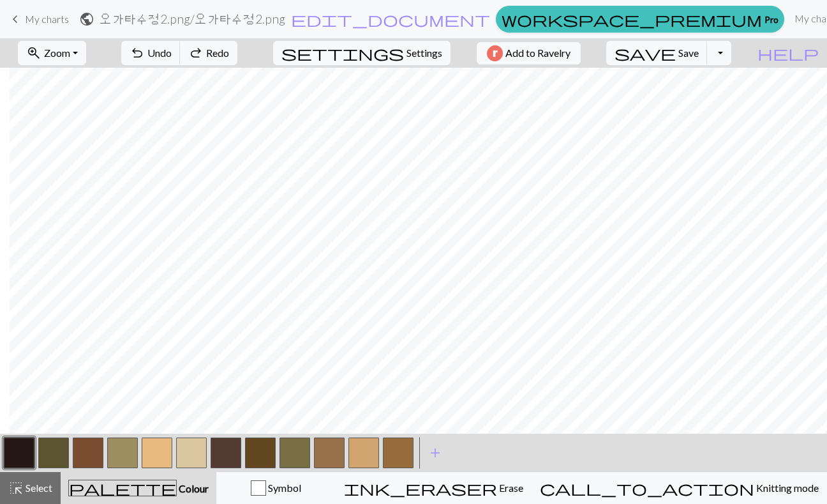
click at [325, 444] on button "button" at bounding box center [329, 452] width 31 height 31
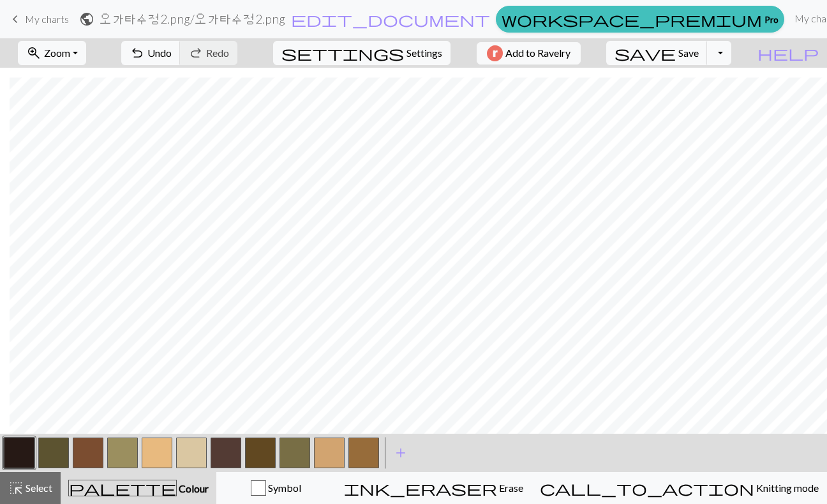
scroll to position [79, 10]
click at [340, 454] on button "button" at bounding box center [329, 452] width 31 height 31
click at [89, 463] on button "button" at bounding box center [88, 452] width 31 height 31
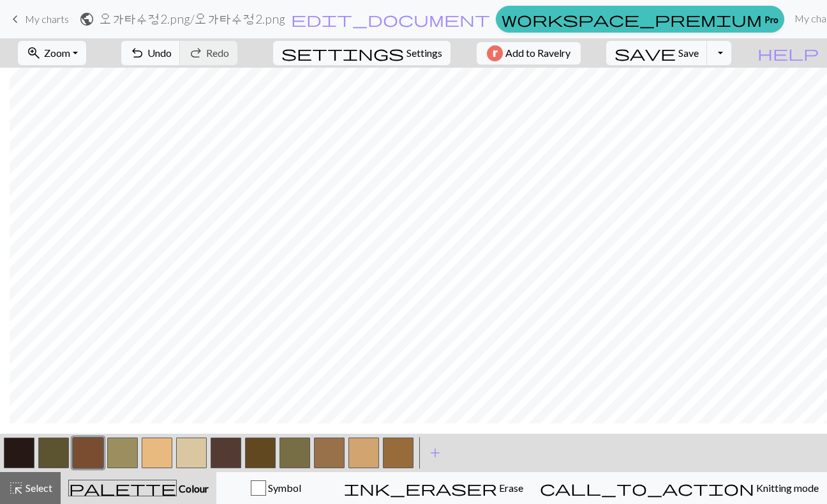
scroll to position [29, 10]
click at [389, 447] on button "button" at bounding box center [398, 452] width 31 height 31
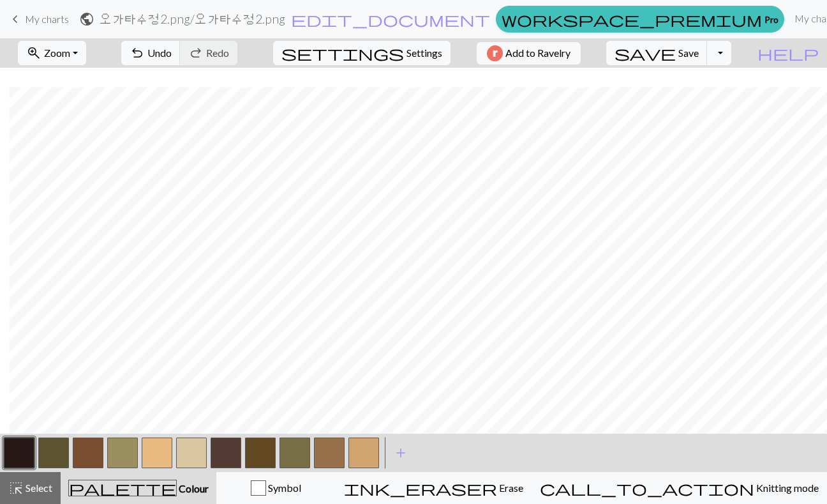
scroll to position [46, 10]
click at [81, 456] on button "button" at bounding box center [88, 452] width 31 height 31
click at [22, 463] on button "button" at bounding box center [19, 452] width 31 height 31
click at [112, 450] on button "button" at bounding box center [122, 452] width 31 height 31
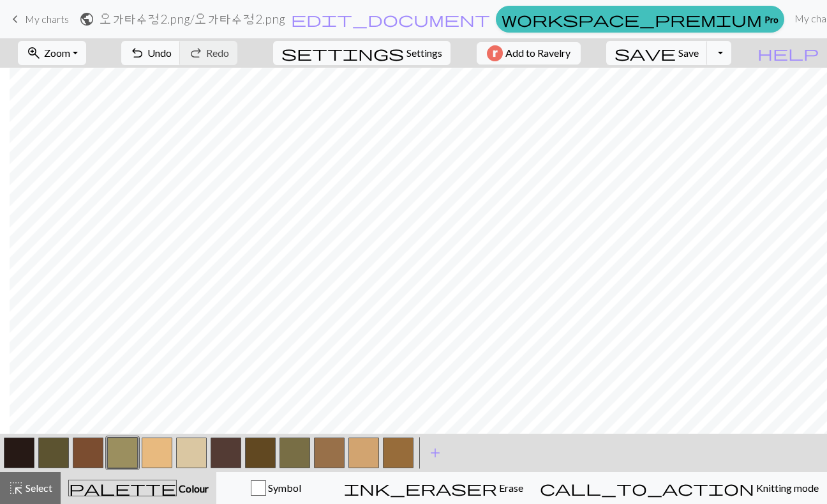
click at [195, 465] on button "button" at bounding box center [191, 452] width 31 height 31
click at [88, 453] on button "button" at bounding box center [88, 452] width 31 height 31
click at [152, 446] on button "button" at bounding box center [157, 452] width 31 height 31
drag, startPoint x: 97, startPoint y: 447, endPoint x: 115, endPoint y: 435, distance: 21.2
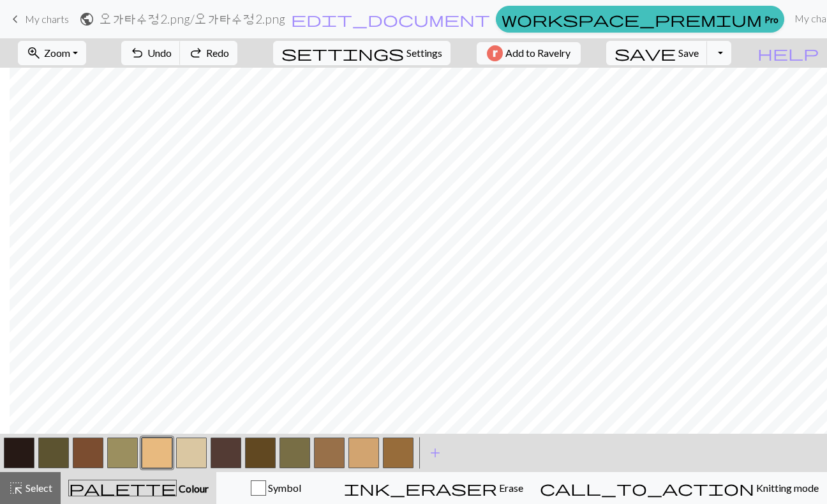
click at [97, 447] on button "button" at bounding box center [88, 452] width 31 height 31
click at [336, 455] on button "button" at bounding box center [329, 452] width 31 height 31
click at [336, 457] on button "button" at bounding box center [329, 452] width 31 height 31
click at [336, 481] on div "Delete Done Cancel" at bounding box center [414, 503] width 318 height 45
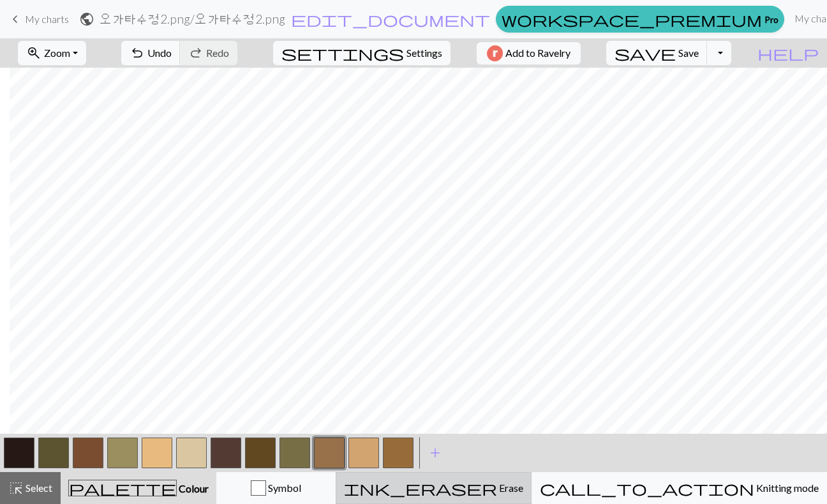
click at [523, 488] on span "Erase" at bounding box center [510, 487] width 26 height 12
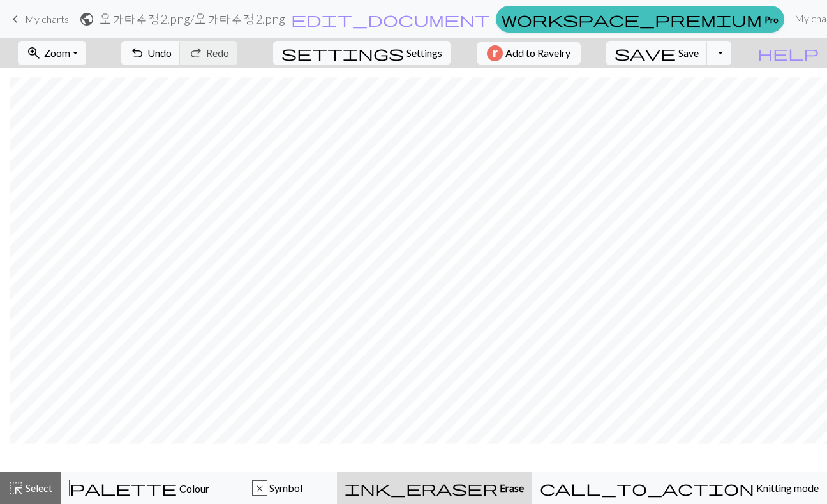
scroll to position [42, 10]
click at [152, 481] on div "palette Colour Colour" at bounding box center [139, 487] width 140 height 17
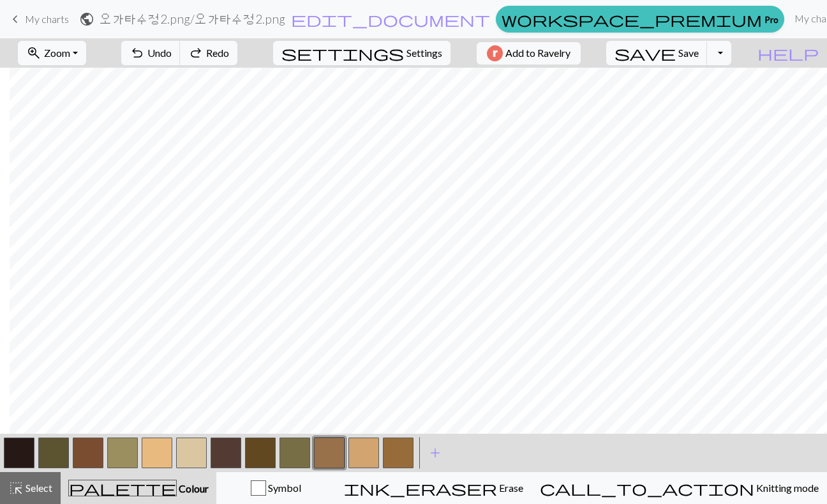
click at [385, 453] on button "button" at bounding box center [398, 452] width 31 height 31
drag, startPoint x: 385, startPoint y: 453, endPoint x: 374, endPoint y: 456, distance: 11.3
click at [374, 456] on div at bounding box center [209, 452] width 414 height 34
click at [404, 456] on button "button" at bounding box center [398, 452] width 31 height 31
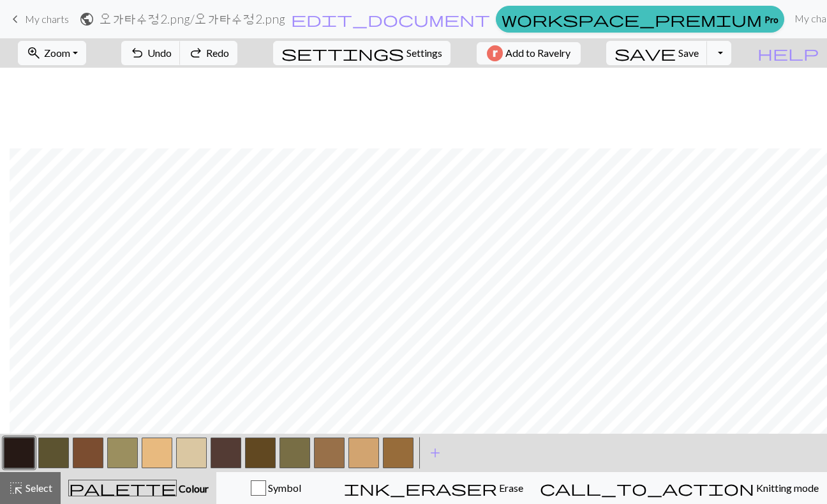
scroll to position [80, 10]
click at [676, 60] on span "save" at bounding box center [645, 53] width 61 height 18
click at [732, 57] on button "Toggle Dropdown" at bounding box center [719, 53] width 24 height 24
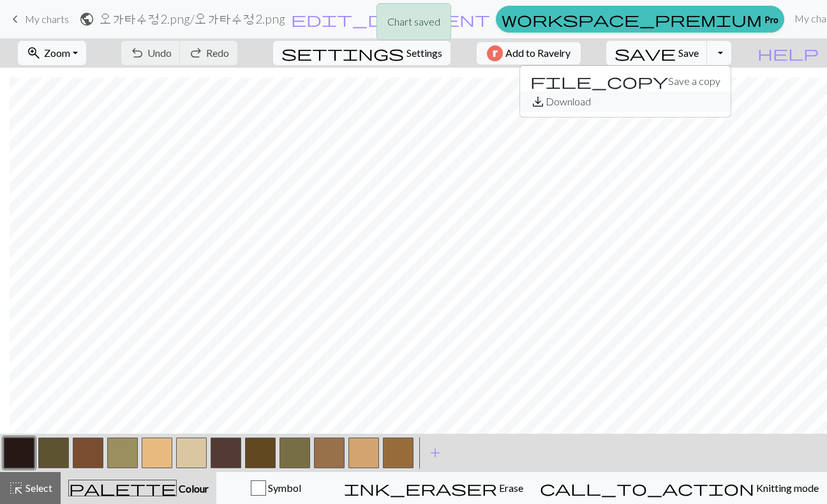
click at [703, 93] on button "save_alt Download" at bounding box center [625, 101] width 211 height 20
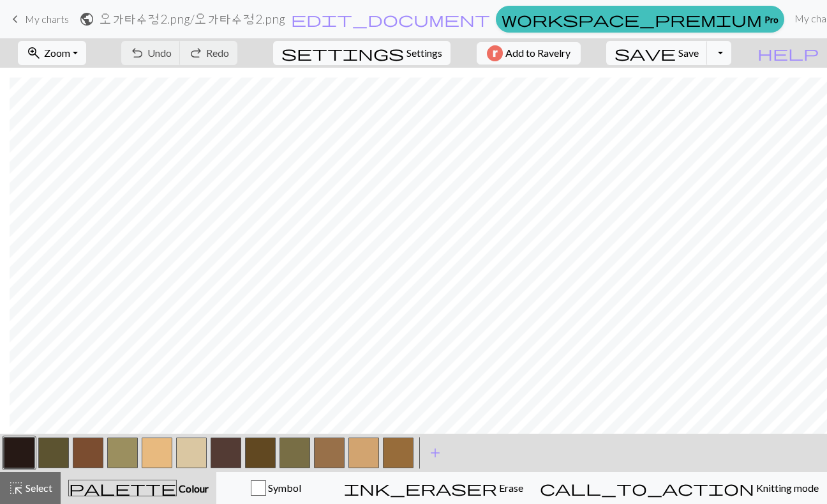
click at [290, 456] on button "button" at bounding box center [295, 452] width 31 height 31
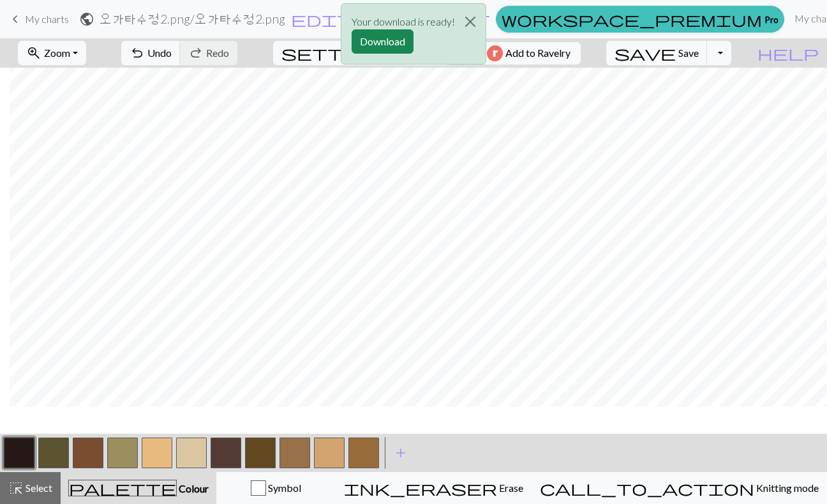
scroll to position [42, 10]
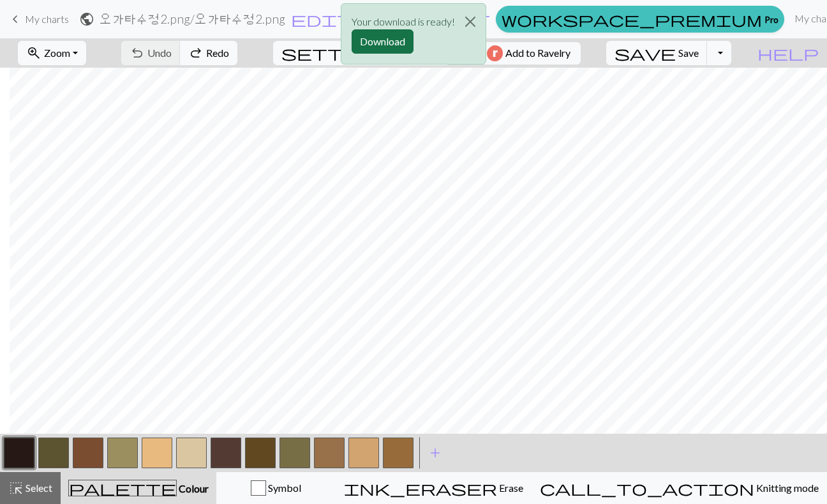
drag, startPoint x: 407, startPoint y: 54, endPoint x: 407, endPoint y: 43, distance: 11.5
click at [407, 54] on div "Your download is ready! Download" at bounding box center [414, 33] width 146 height 61
click at [407, 41] on button "Download" at bounding box center [383, 41] width 62 height 24
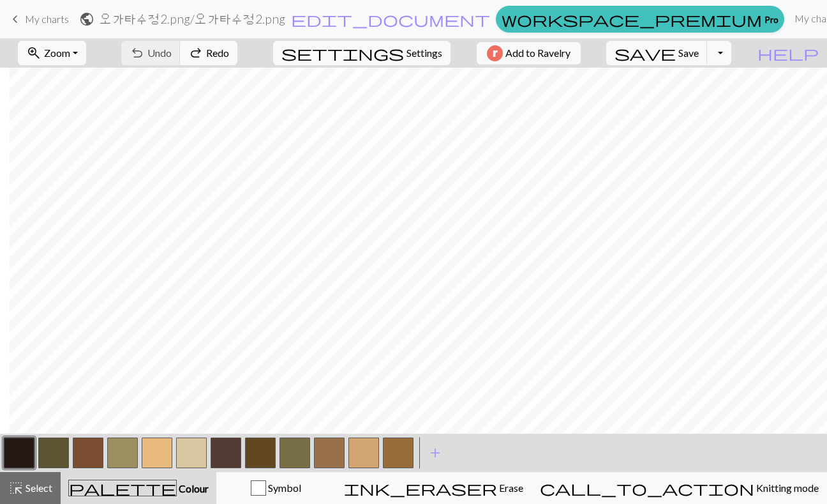
scroll to position [42, 0]
click at [87, 462] on button "button" at bounding box center [88, 452] width 31 height 31
click at [118, 454] on button "button" at bounding box center [122, 452] width 31 height 31
click at [703, 36] on nav "keyboard_arrow_left My charts public 오가타수정2.png / 오가타수정2.png edit_d…" at bounding box center [413, 19] width 827 height 38
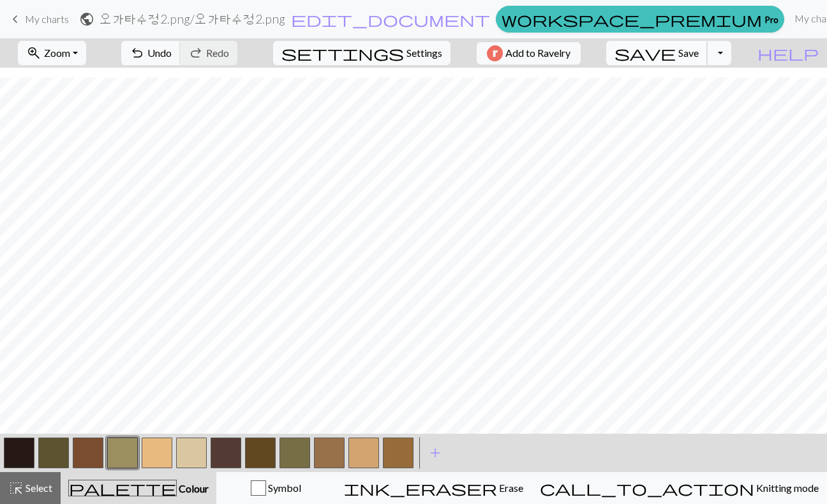
click at [705, 45] on button "save Save Save" at bounding box center [656, 53] width 101 height 24
click at [732, 59] on button "Toggle Dropdown" at bounding box center [719, 53] width 24 height 24
click at [719, 95] on button "save_alt Download" at bounding box center [625, 101] width 211 height 20
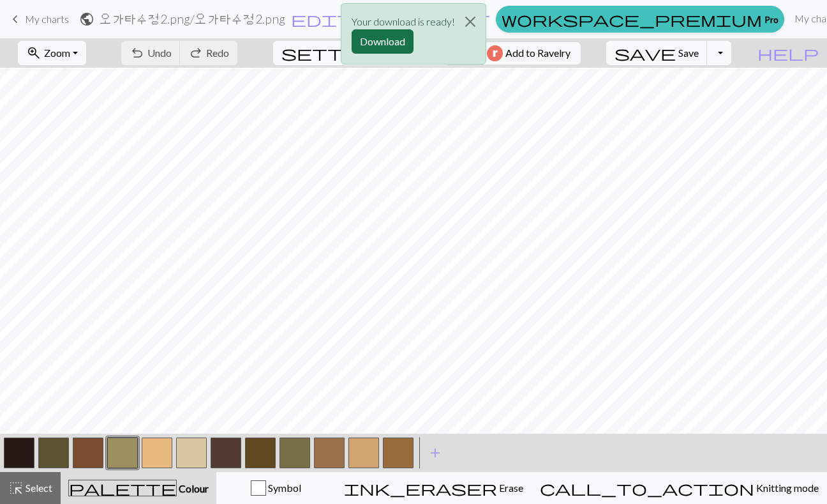
click at [393, 36] on button "Download" at bounding box center [383, 41] width 62 height 24
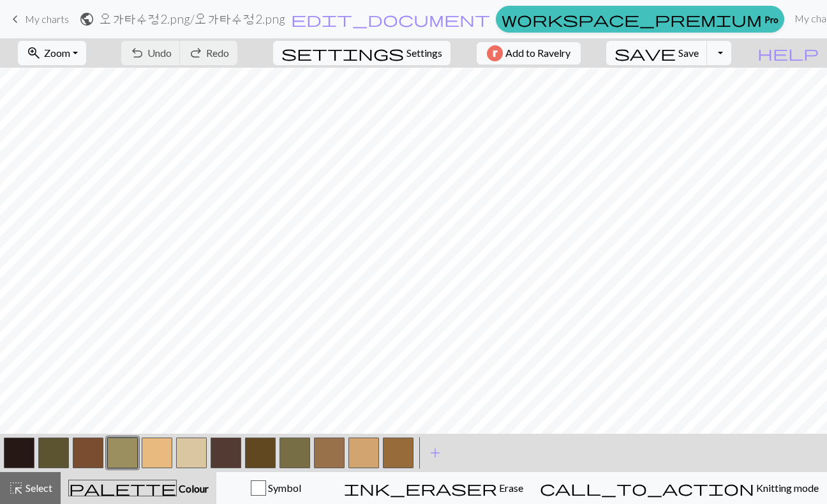
click at [295, 447] on button "button" at bounding box center [295, 452] width 31 height 31
click at [50, 456] on button "button" at bounding box center [53, 452] width 31 height 31
click at [289, 462] on button "button" at bounding box center [295, 452] width 31 height 31
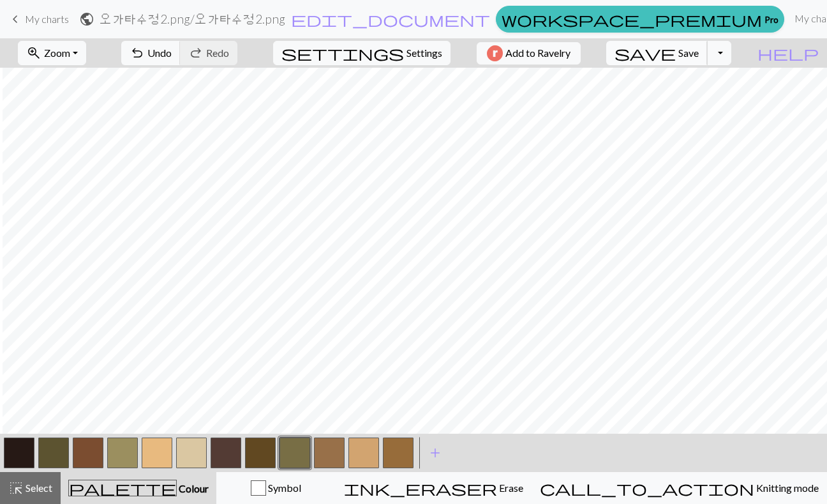
click at [699, 57] on span "Save" at bounding box center [689, 53] width 20 height 12
click at [676, 52] on span "save" at bounding box center [645, 53] width 61 height 18
click at [732, 61] on button "Toggle Dropdown" at bounding box center [719, 53] width 24 height 24
click at [705, 98] on button "save_alt Download" at bounding box center [625, 101] width 211 height 20
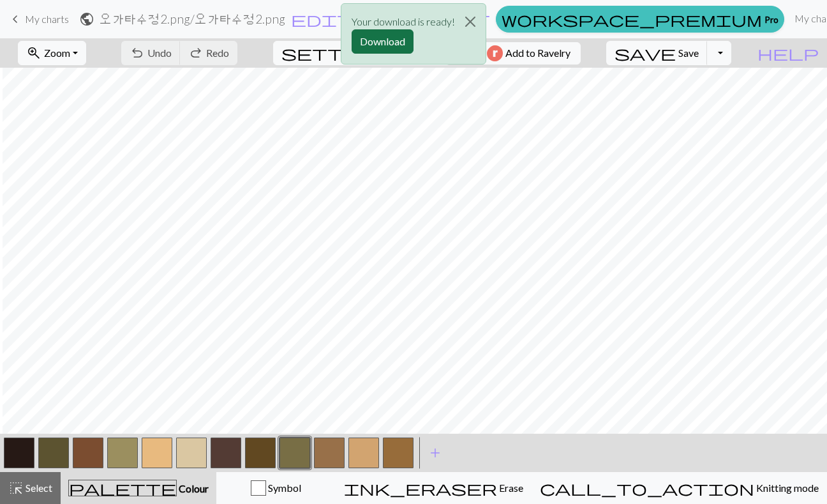
click at [403, 38] on button "Download" at bounding box center [383, 41] width 62 height 24
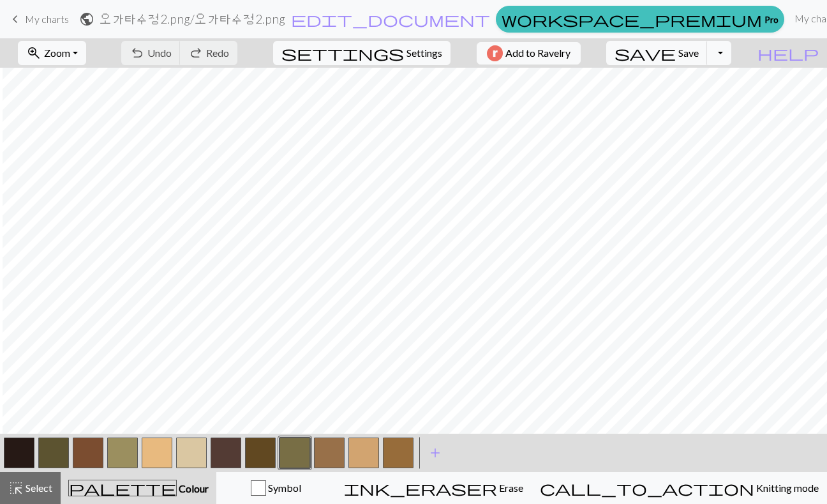
click at [119, 455] on button "button" at bounding box center [122, 452] width 31 height 31
click at [287, 451] on button "button" at bounding box center [295, 452] width 31 height 31
click at [120, 451] on button "button" at bounding box center [122, 452] width 31 height 31
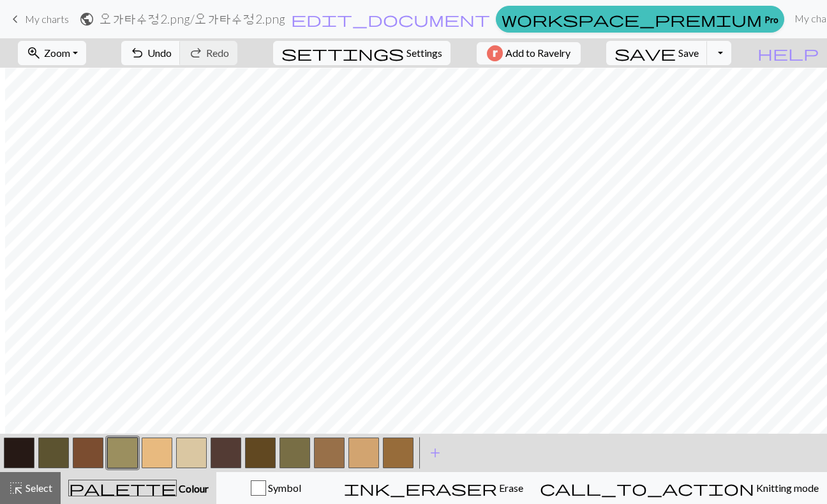
click at [299, 447] on button "button" at bounding box center [295, 452] width 31 height 31
click at [699, 49] on span "Save" at bounding box center [689, 53] width 20 height 12
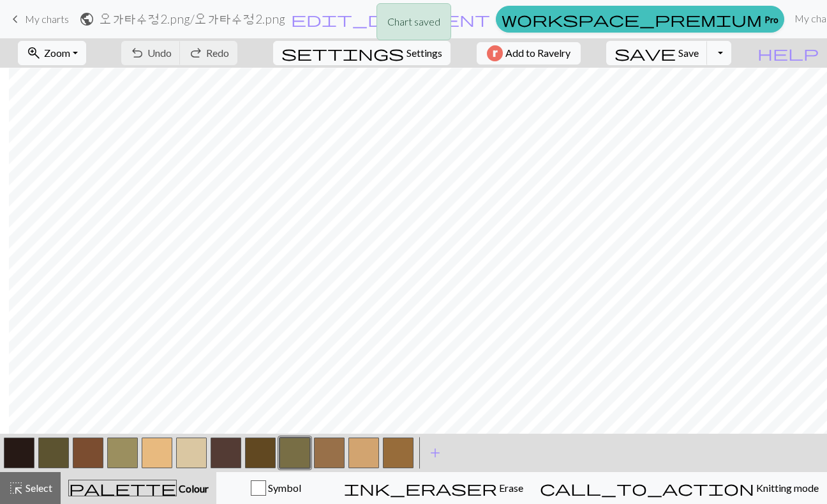
click at [748, 50] on div "Chart saved" at bounding box center [413, 25] width 827 height 50
click at [732, 56] on button "Toggle Dropdown" at bounding box center [719, 53] width 24 height 24
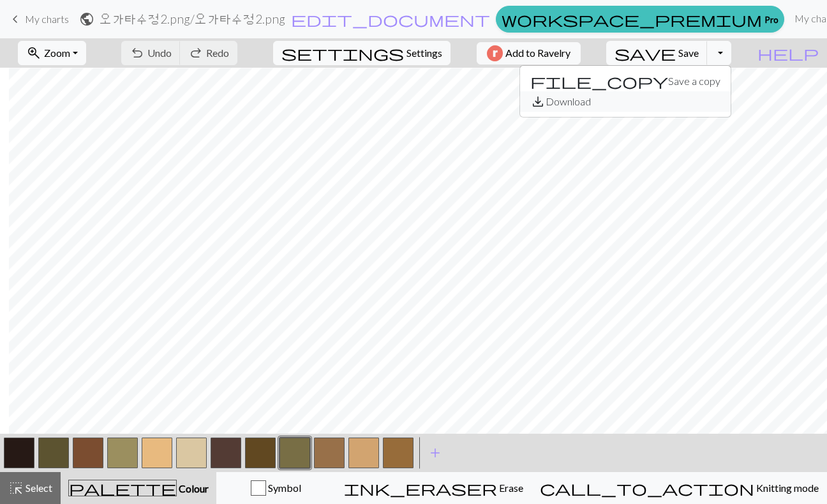
click at [697, 97] on button "save_alt Download" at bounding box center [625, 101] width 211 height 20
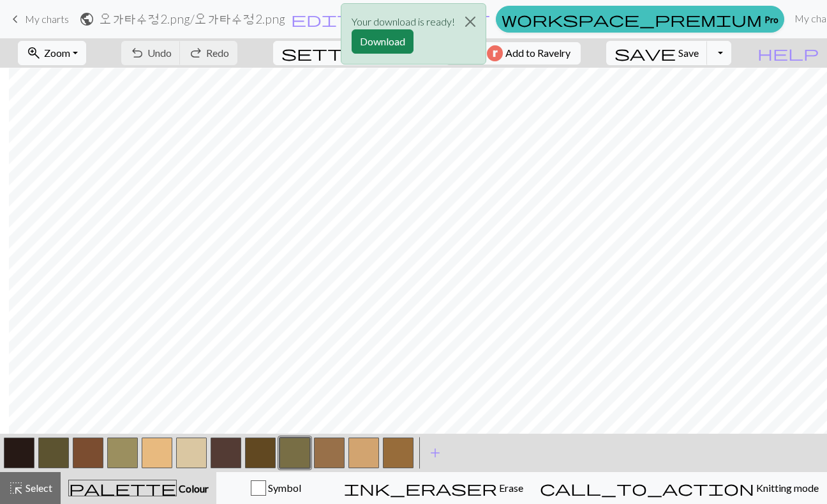
click at [741, 55] on div "Your download is ready! Download" at bounding box center [413, 37] width 827 height 75
click at [387, 38] on button "Download" at bounding box center [383, 41] width 62 height 24
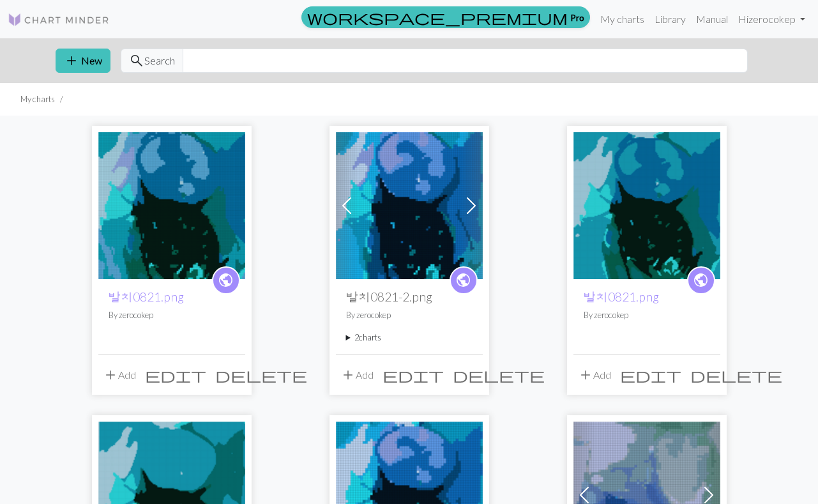
scroll to position [14, 0]
